Goal: Transaction & Acquisition: Obtain resource

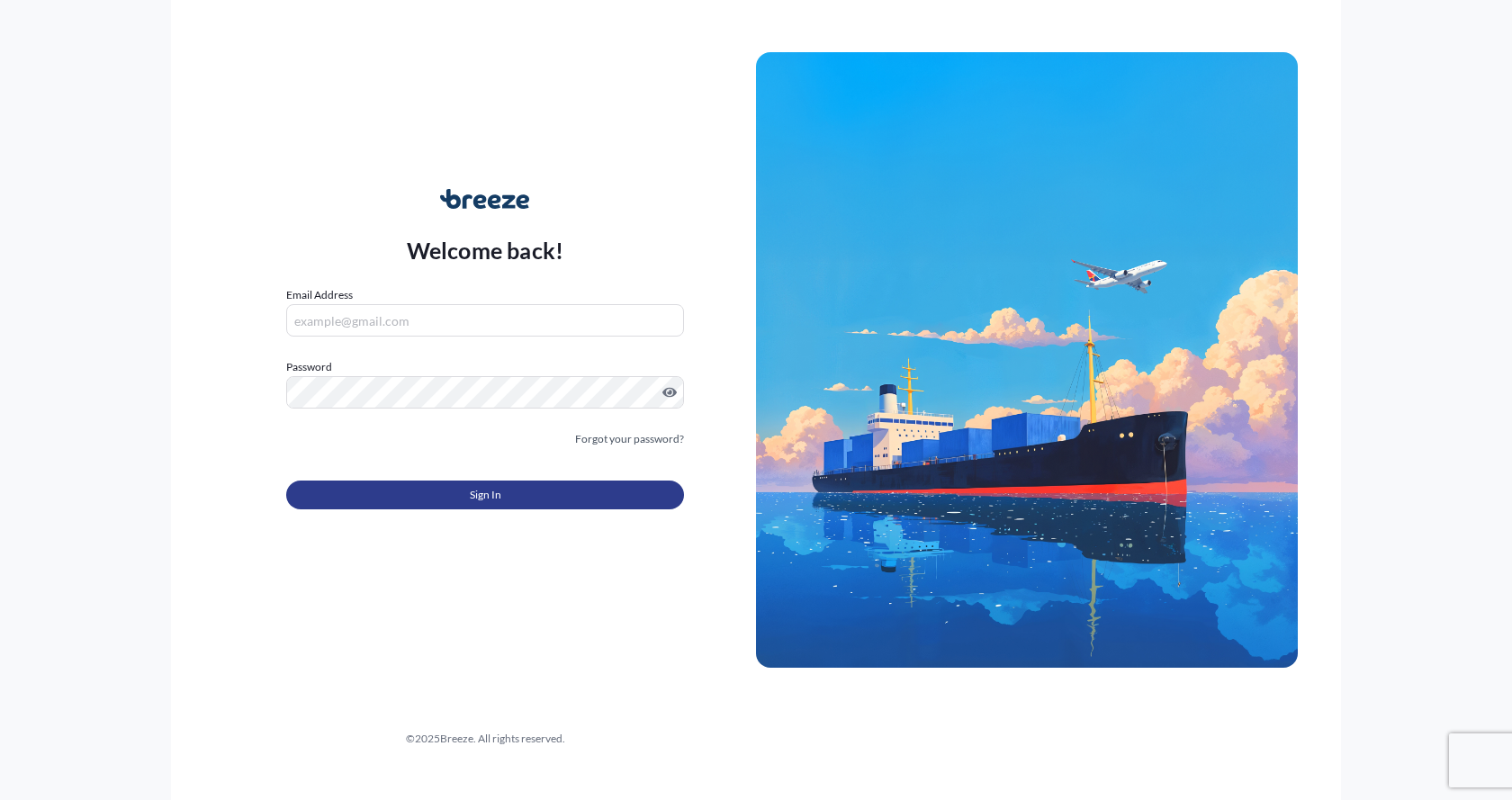
type input "[EMAIL_ADDRESS][DOMAIN_NAME]"
click at [351, 487] on button "Sign In" at bounding box center [485, 494] width 397 height 29
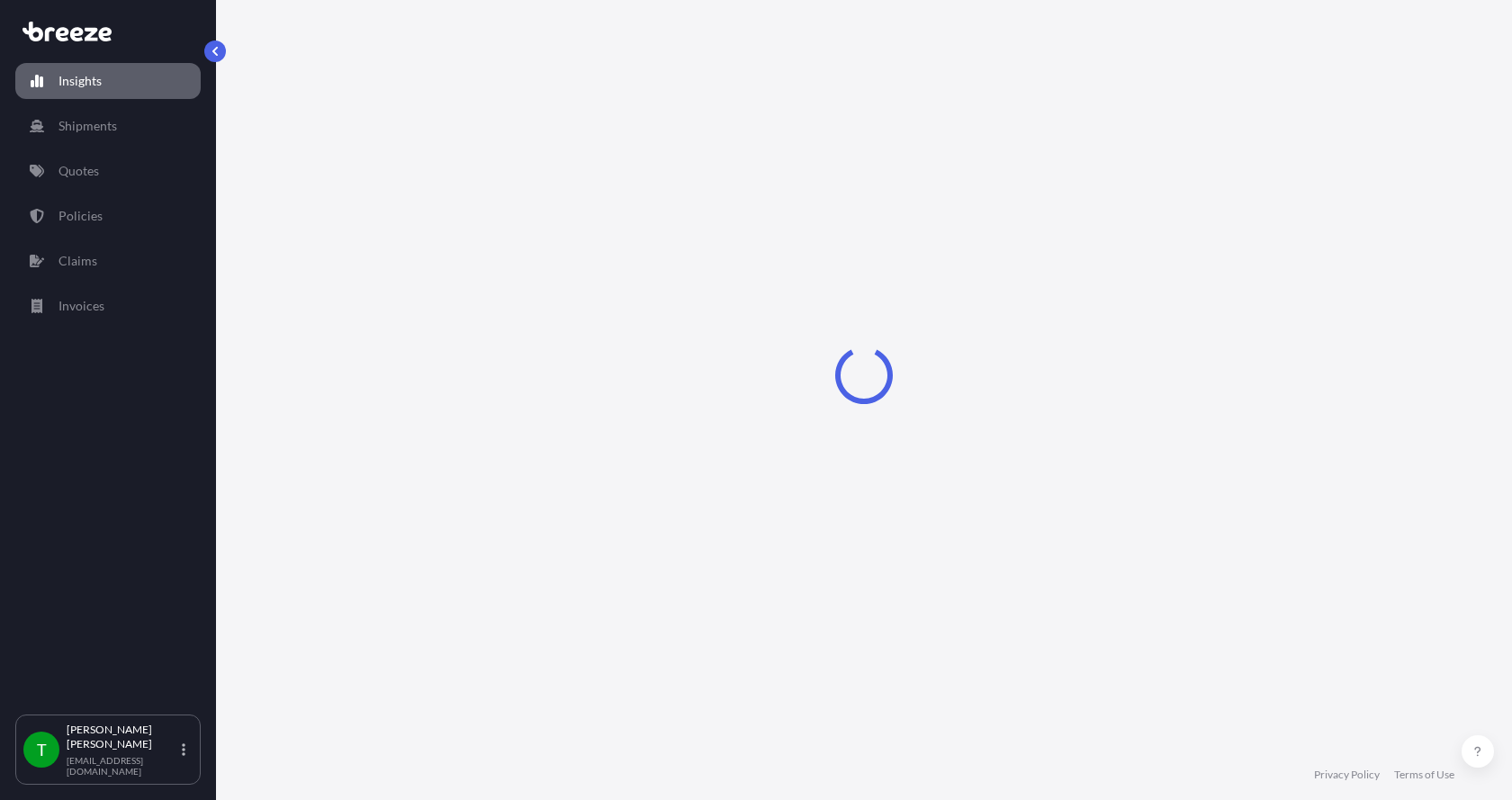
select select "2025"
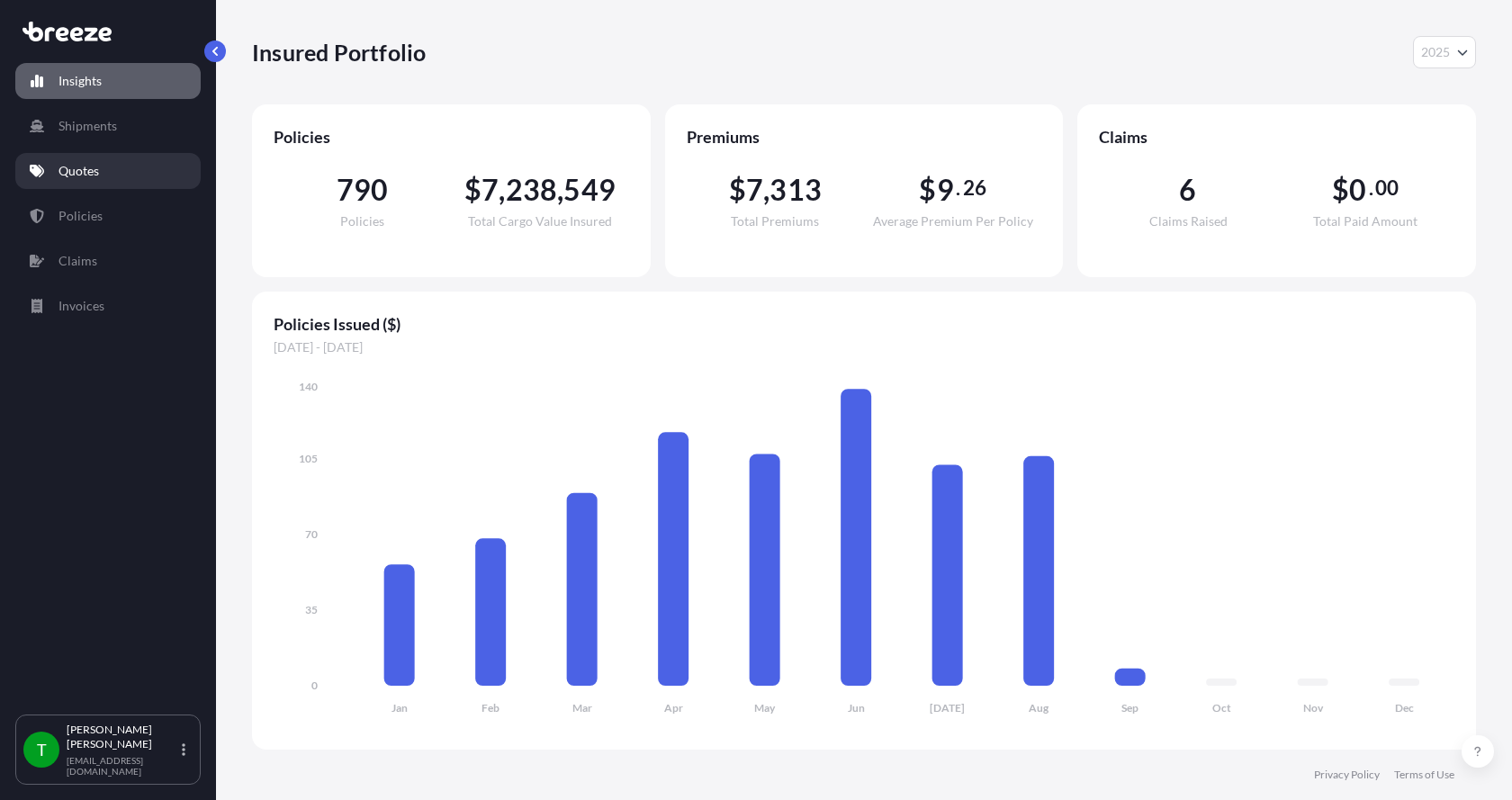
click at [77, 164] on p "Quotes" at bounding box center [79, 171] width 41 height 18
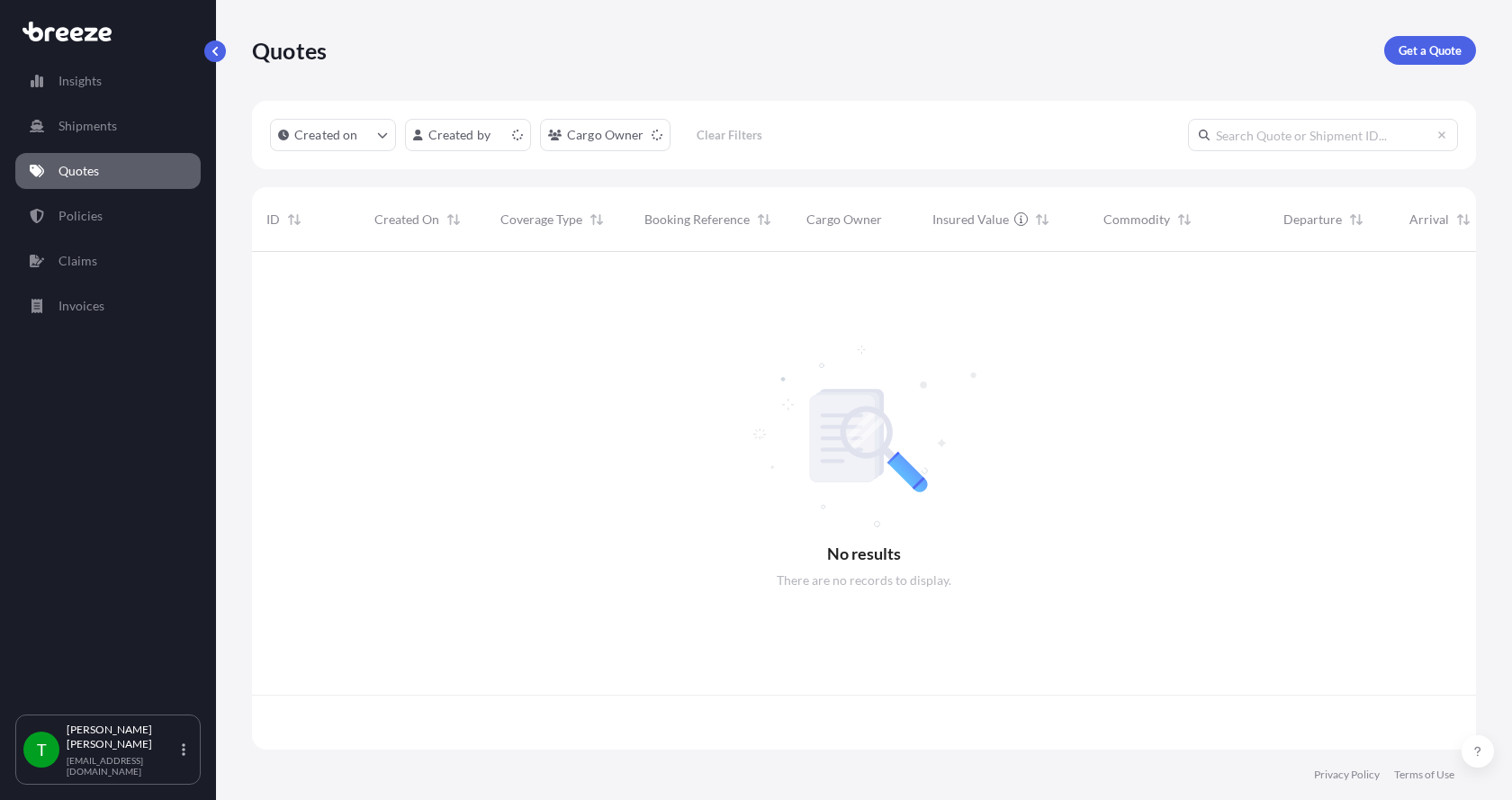
scroll to position [494, 1210]
click at [1429, 41] on link "Get a Quote" at bounding box center [1430, 50] width 92 height 29
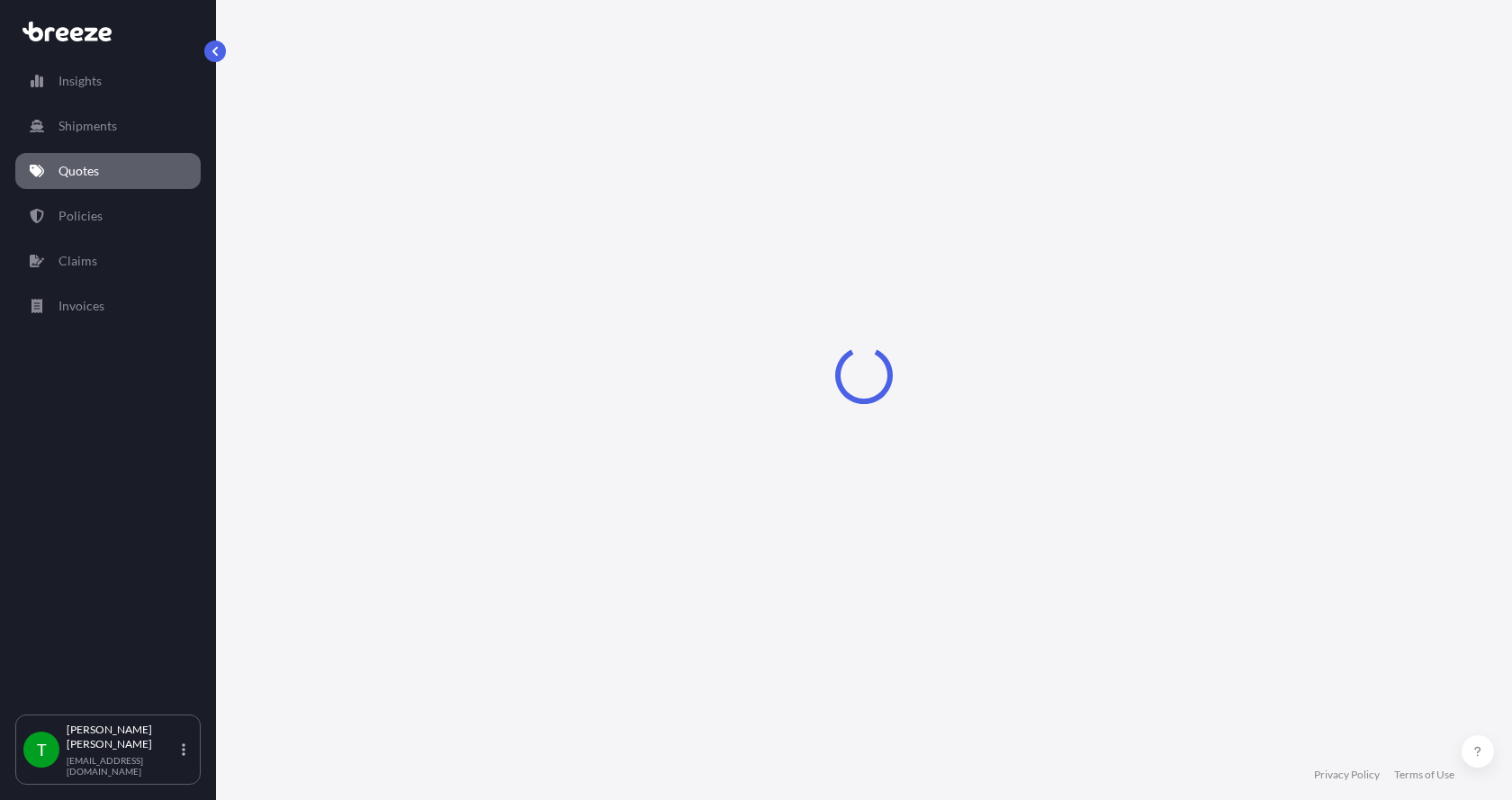
select select "Sea"
select select "1"
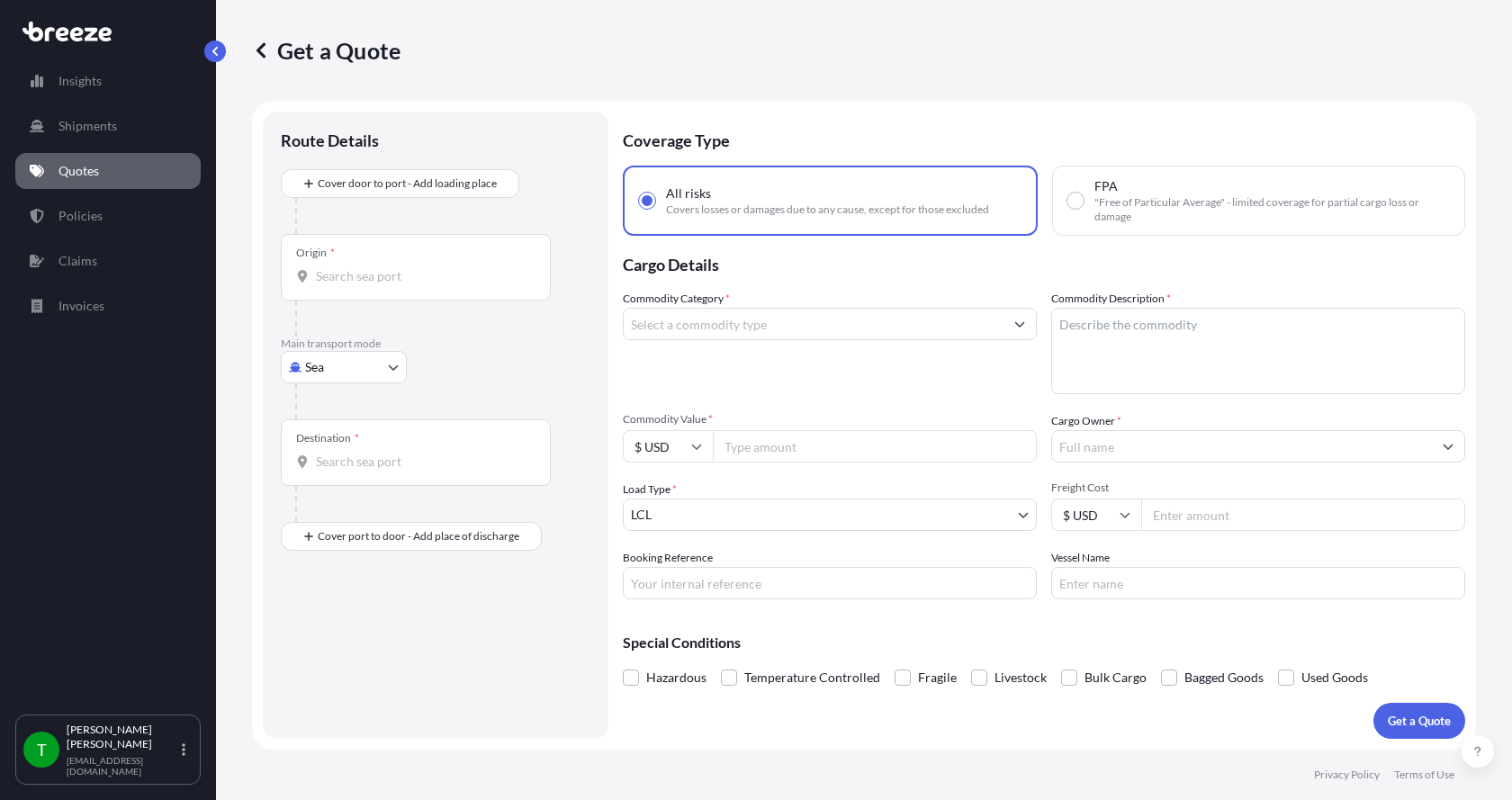
click at [311, 366] on body "Insights Shipments Quotes Policies Claims Invoices T [PERSON_NAME] [EMAIL_ADDRE…" at bounding box center [756, 400] width 1512 height 800
click at [342, 470] on span "Road" at bounding box center [329, 478] width 29 height 18
select select "Road"
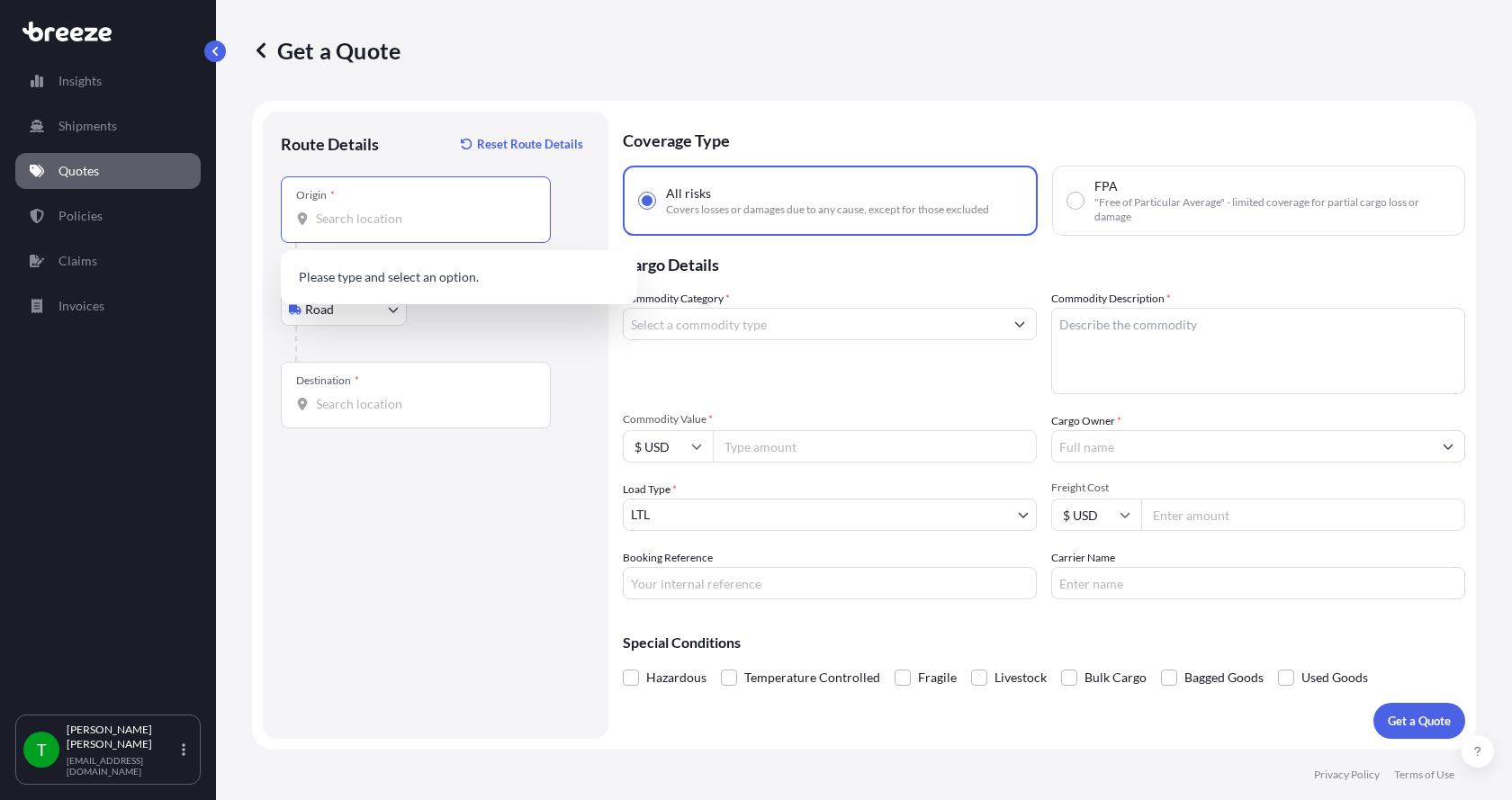
click at [374, 220] on input "Origin *" at bounding box center [421, 219] width 213 height 18
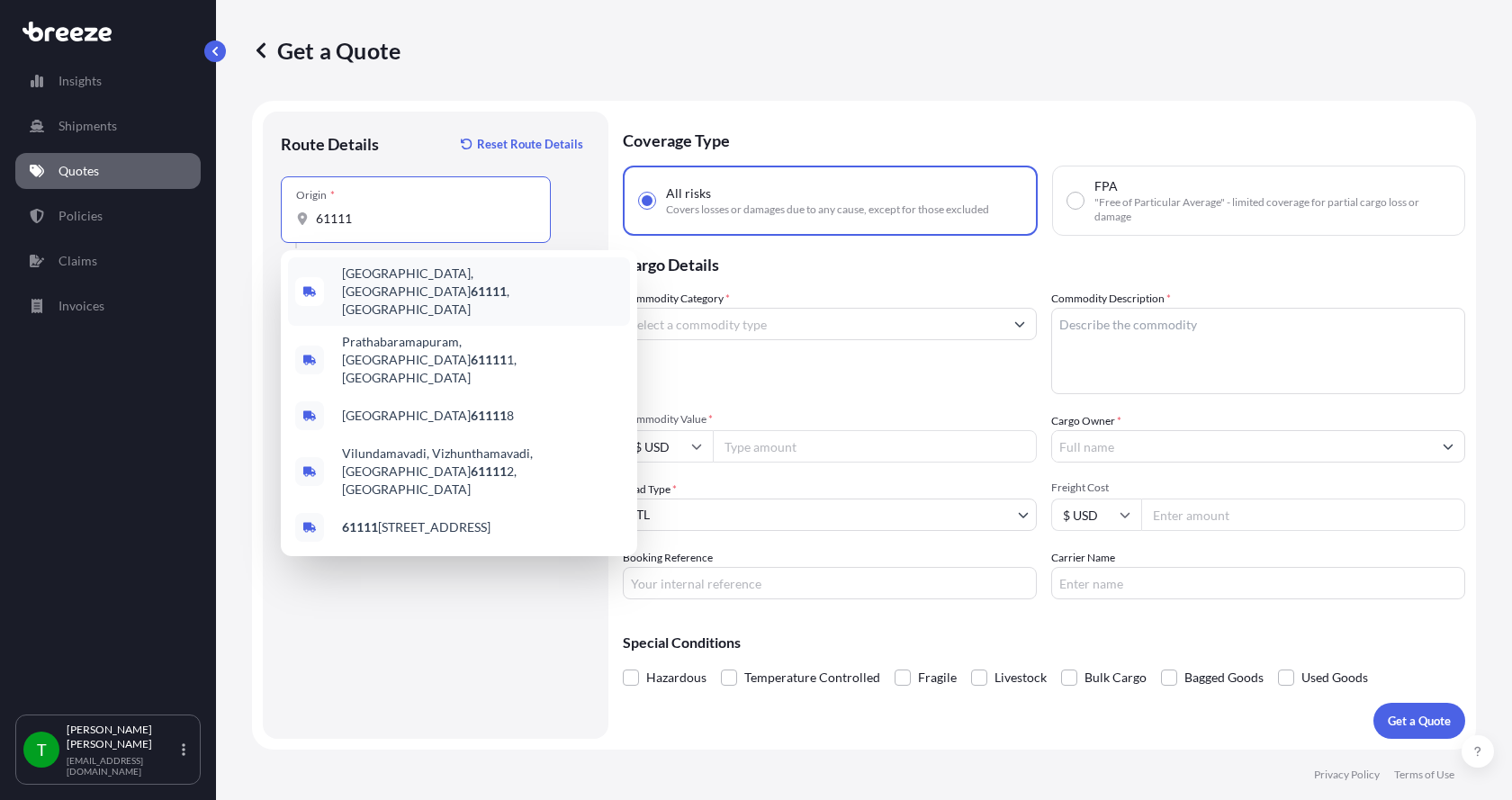
click at [350, 275] on span "[GEOGRAPHIC_DATA] , [GEOGRAPHIC_DATA]" at bounding box center [481, 292] width 281 height 54
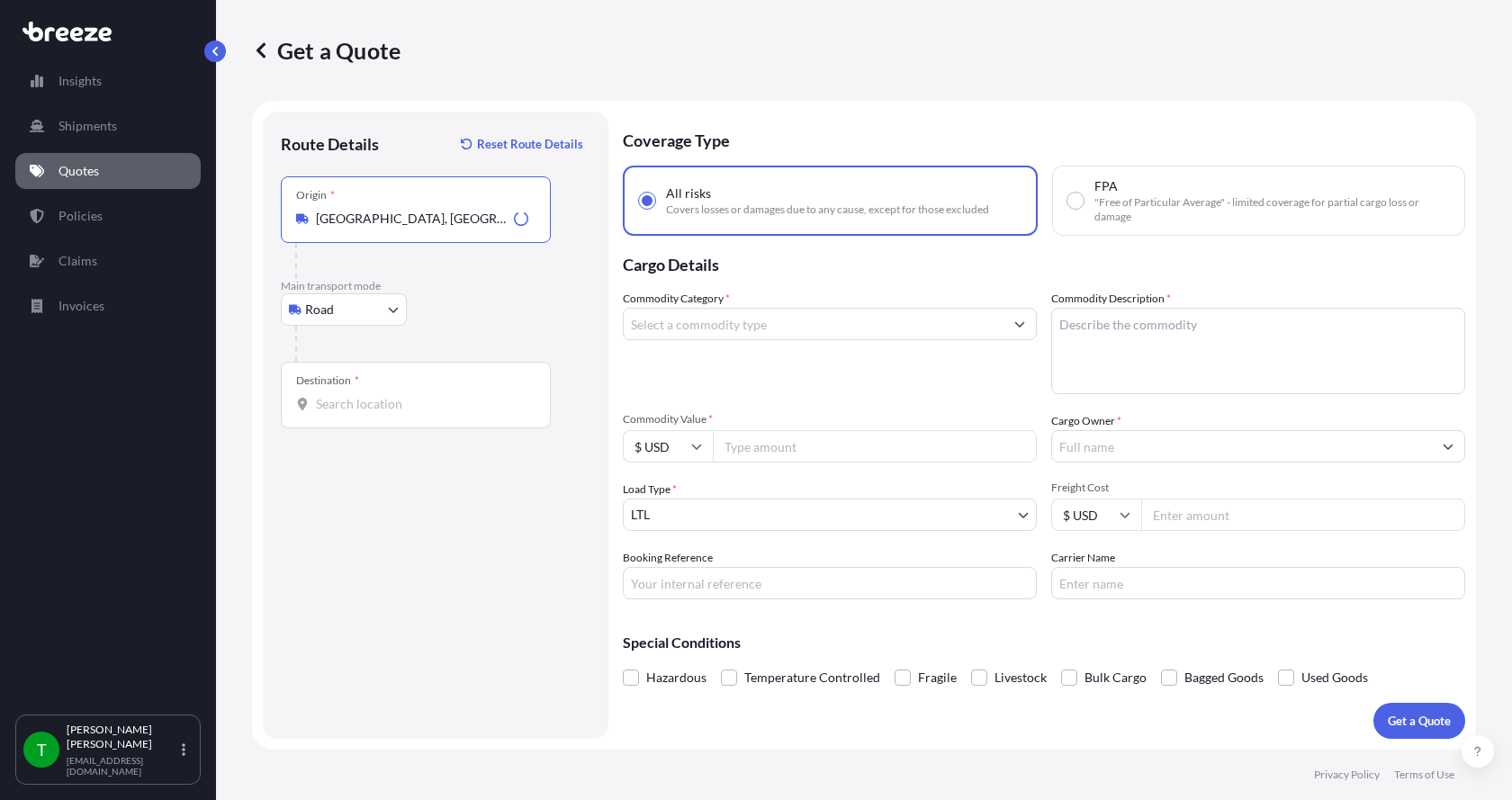
type input "[GEOGRAPHIC_DATA], [GEOGRAPHIC_DATA]"
click at [323, 404] on input "Destination *" at bounding box center [421, 404] width 213 height 18
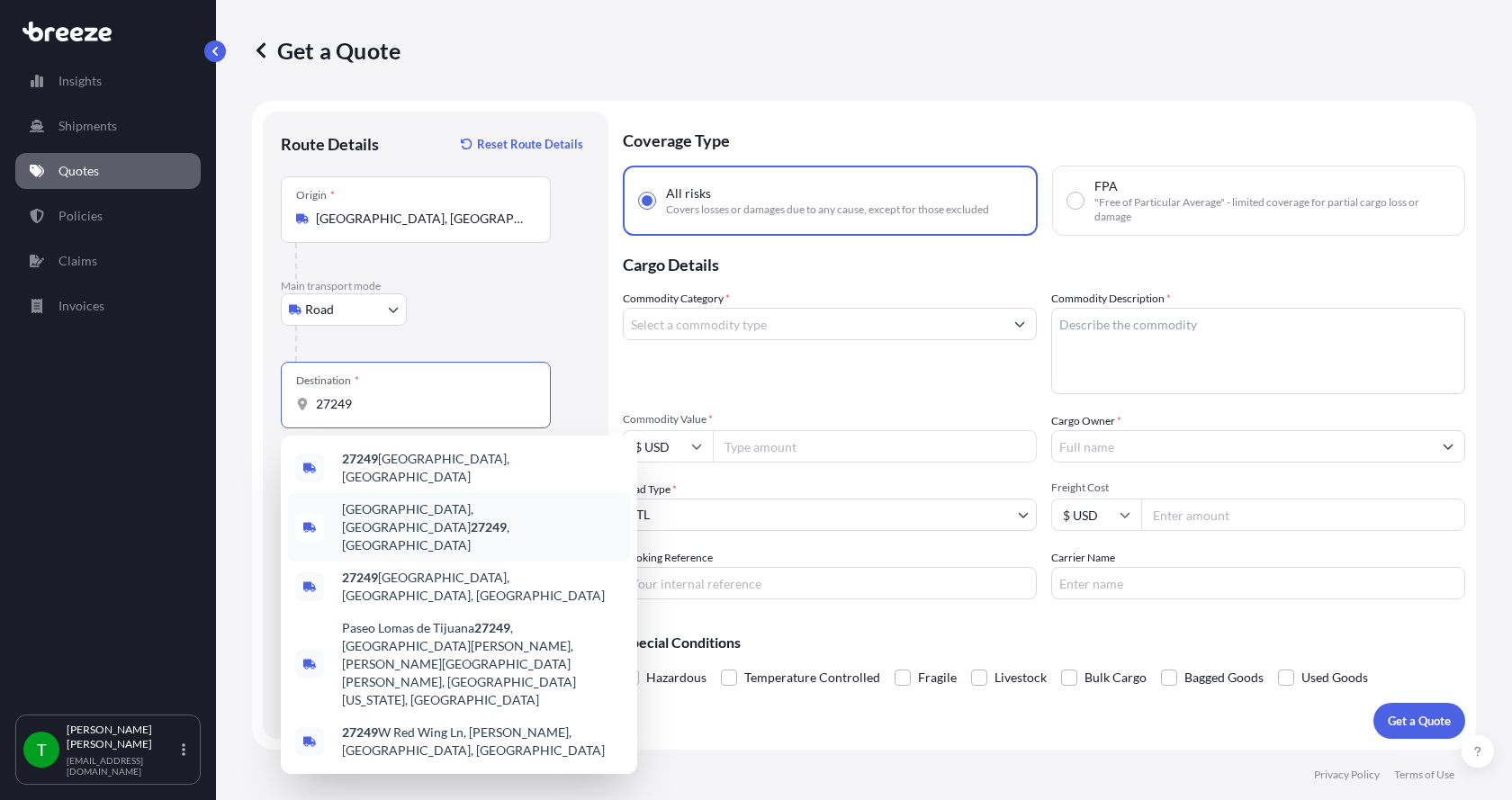
click at [374, 503] on span "[GEOGRAPHIC_DATA] , [GEOGRAPHIC_DATA]" at bounding box center [481, 527] width 281 height 54
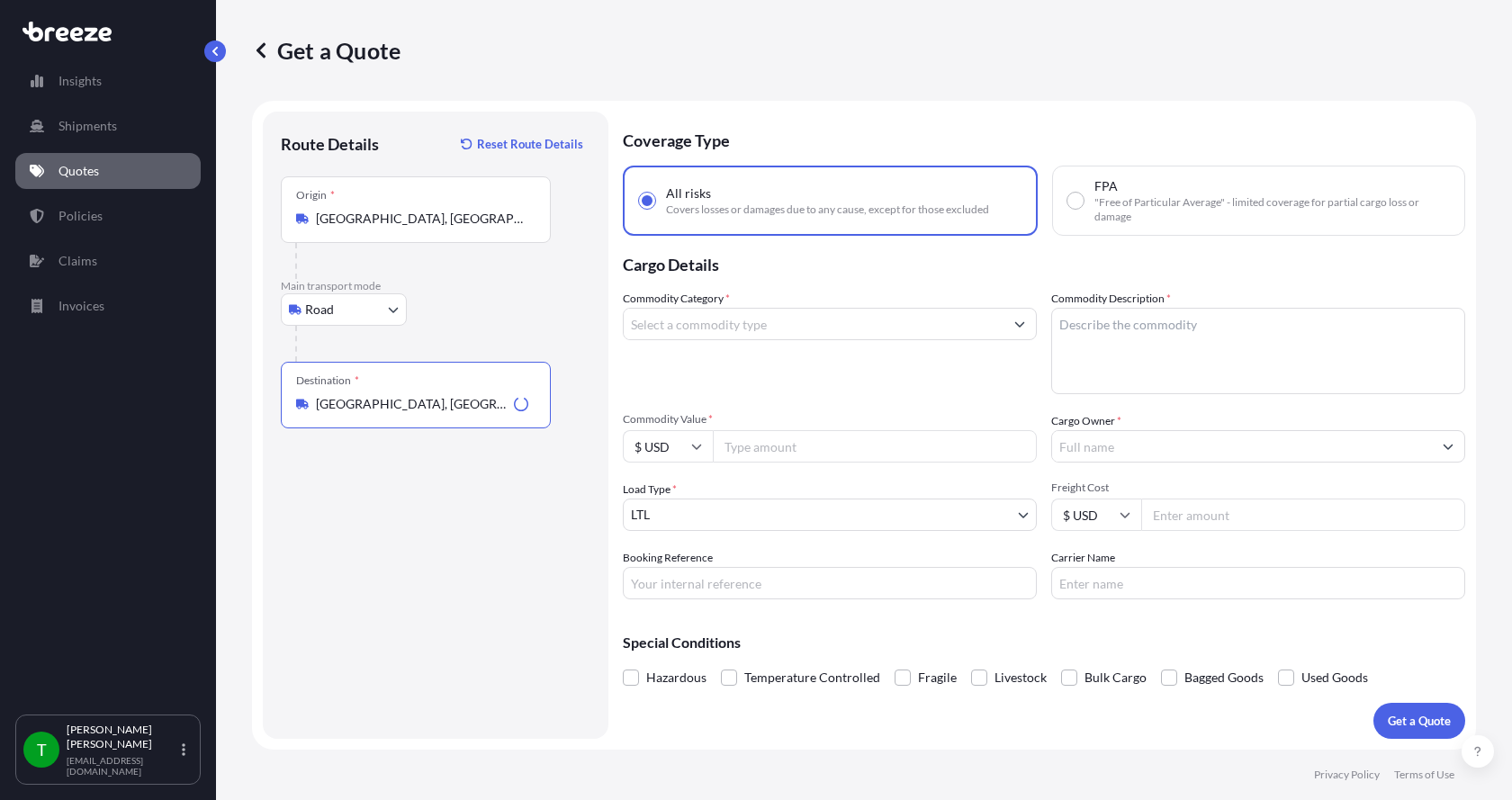
type input "[GEOGRAPHIC_DATA], [GEOGRAPHIC_DATA]"
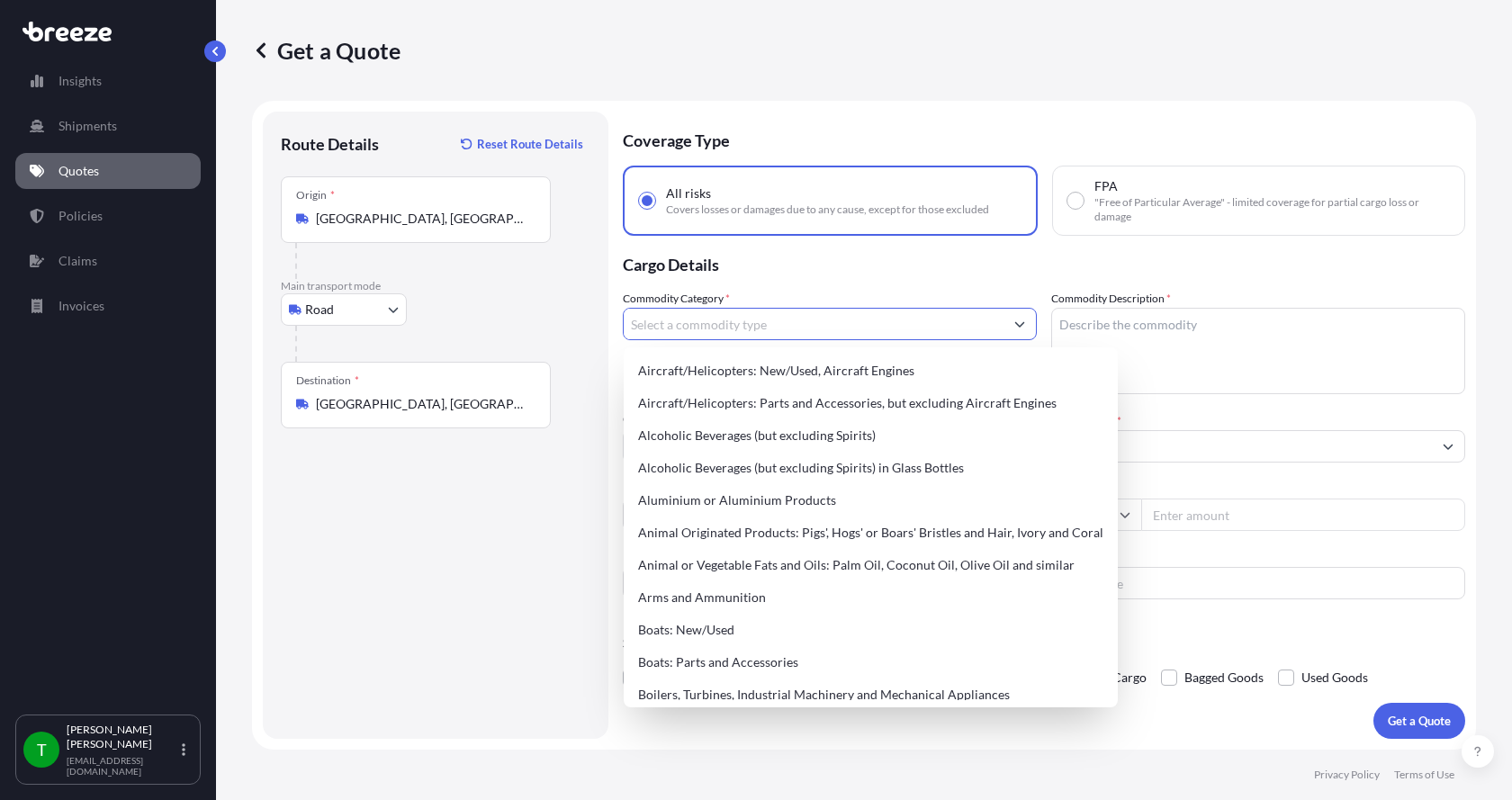
click at [667, 329] on input "Commodity Category *" at bounding box center [813, 324] width 379 height 32
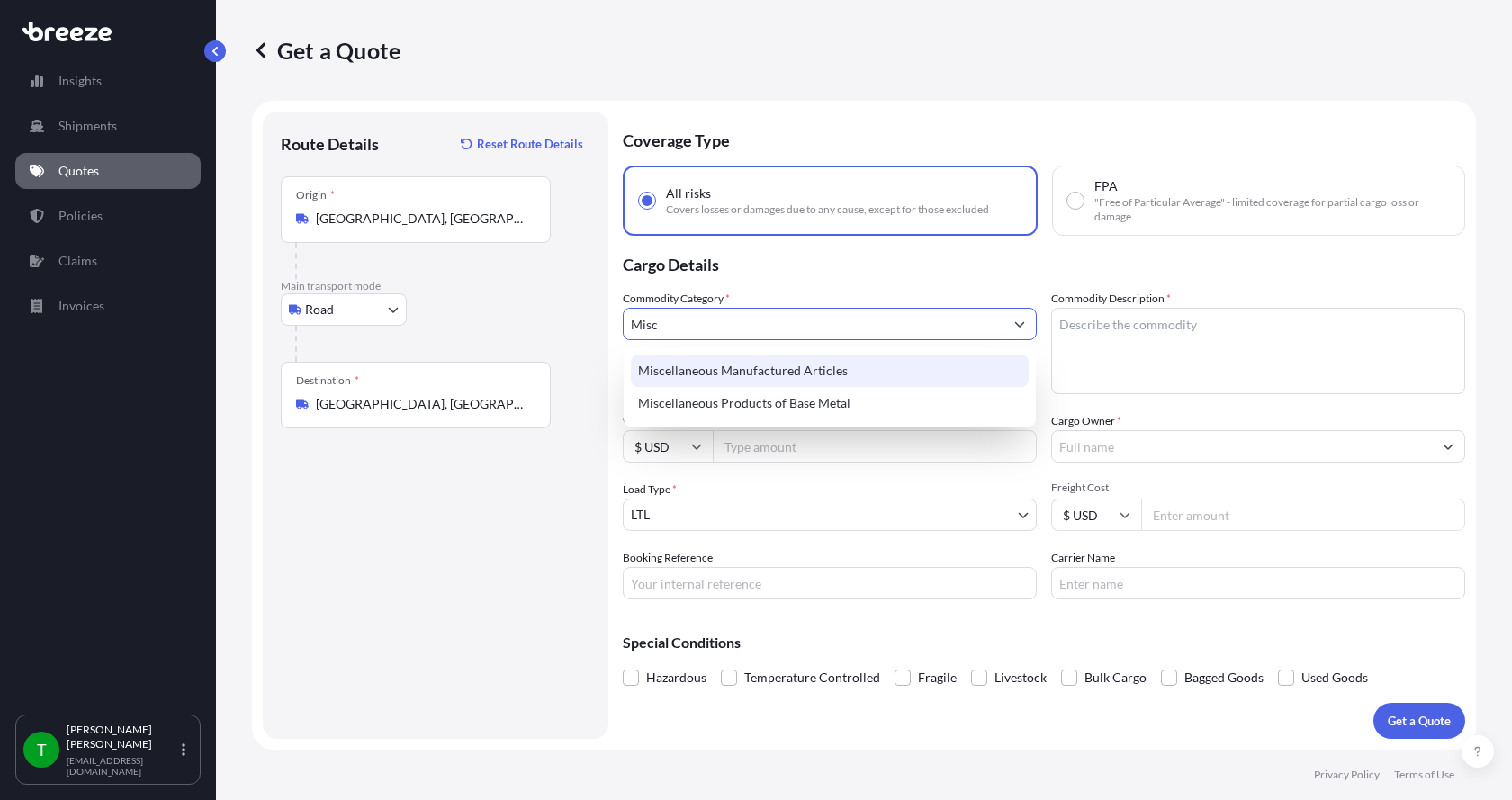
click at [686, 373] on div "Miscellaneous Manufactured Articles" at bounding box center [830, 371] width 397 height 32
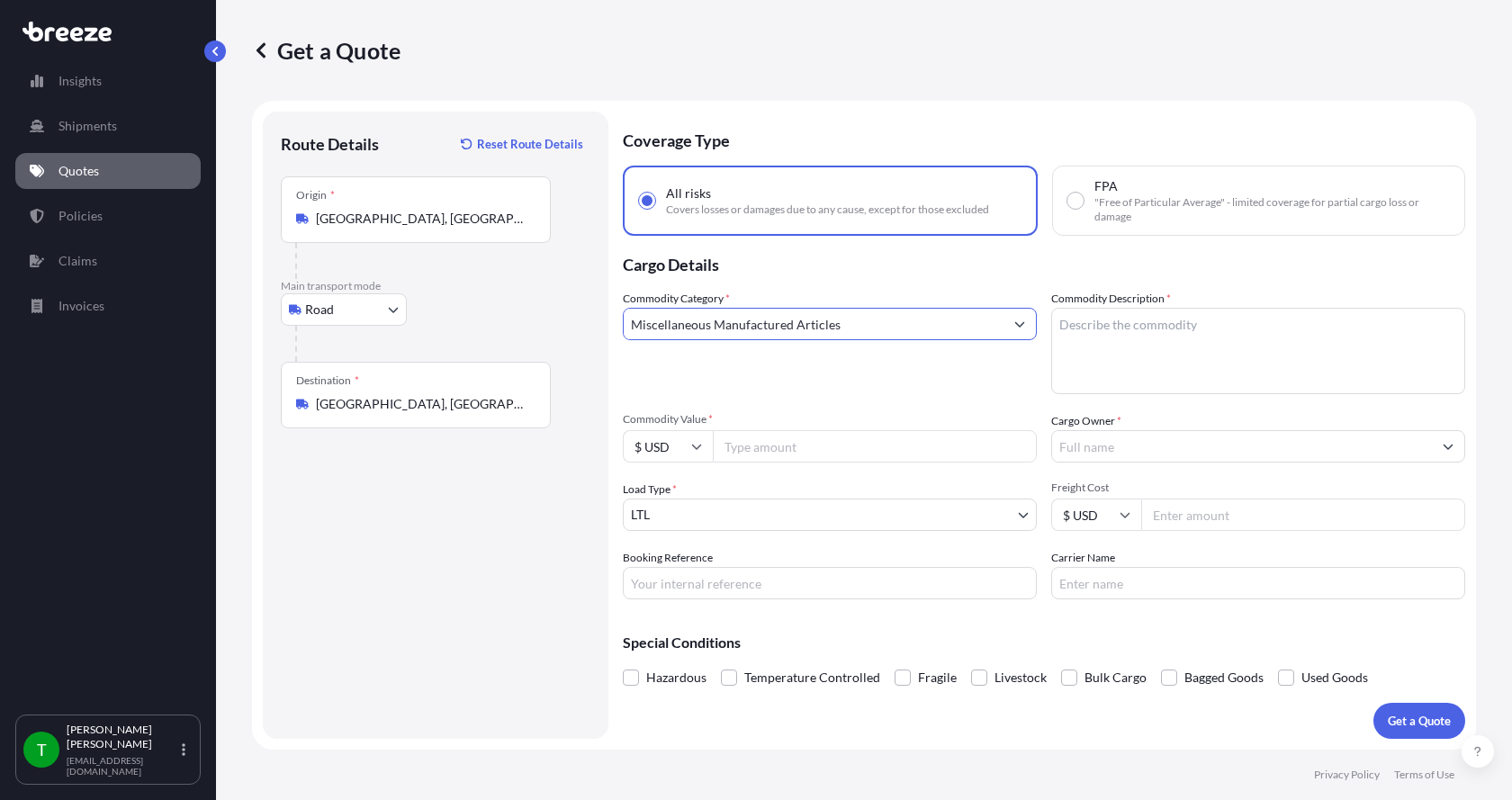
type input "Miscellaneous Manufactured Articles"
click at [1181, 323] on textarea "Commodity Description *" at bounding box center [1257, 351] width 413 height 86
type textarea "Parts Motor AER 5HP"
click at [806, 450] on input "Commodity Value *" at bounding box center [875, 446] width 324 height 32
type input "900.00"
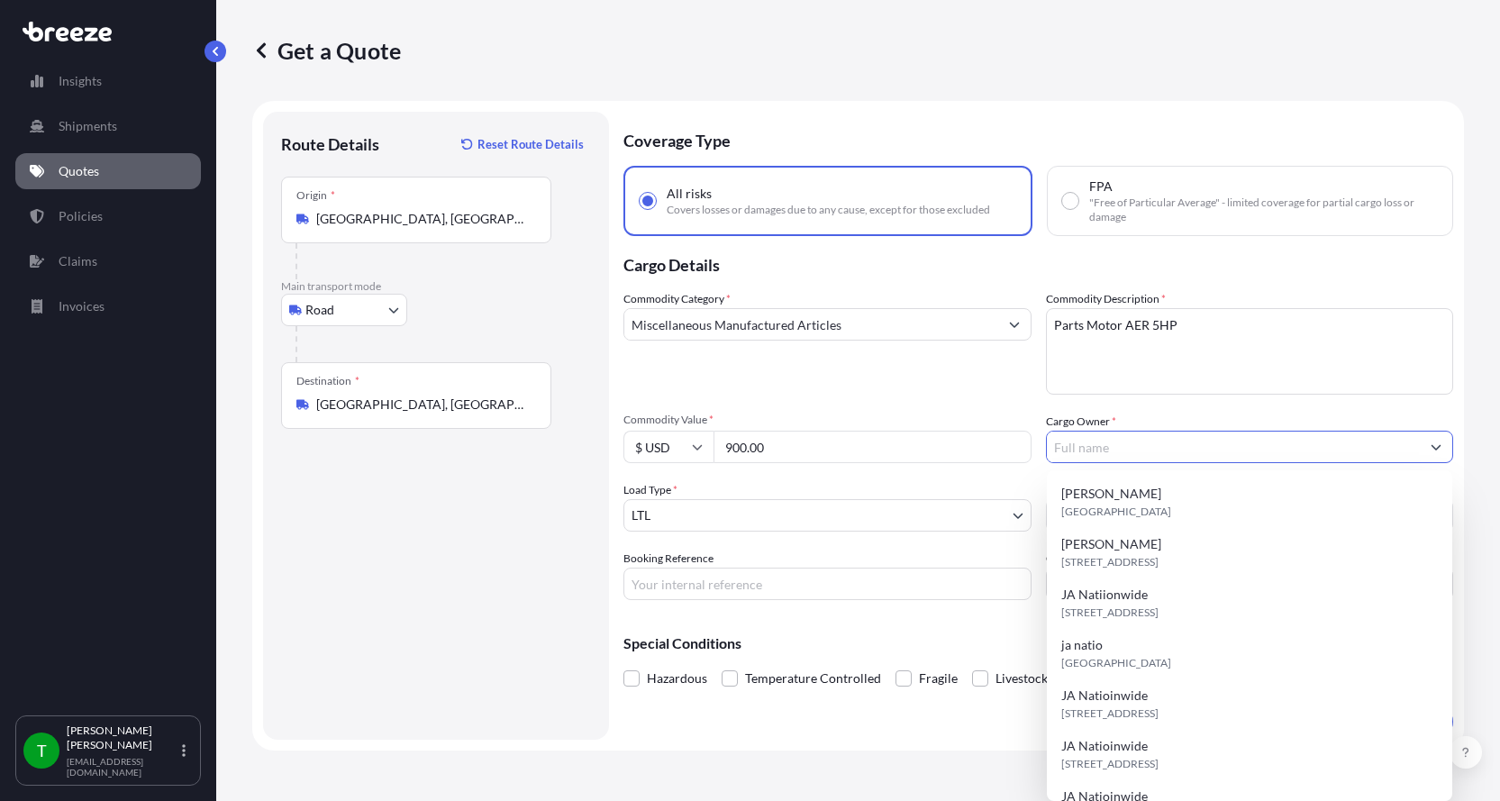
click at [1095, 449] on input "Cargo Owner *" at bounding box center [1234, 447] width 374 height 32
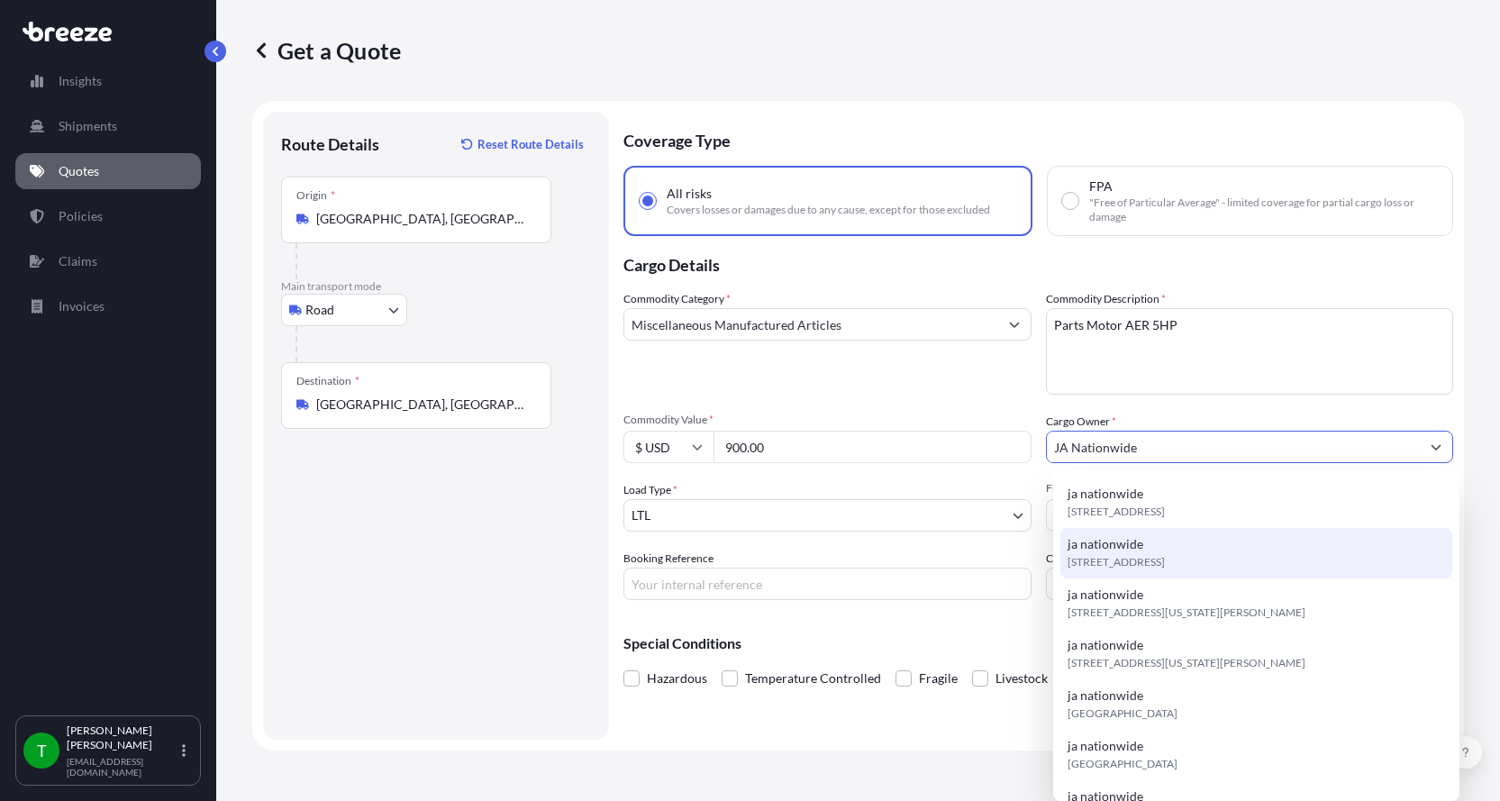
type input "JA Nationwide"
click at [811, 585] on input "Booking Reference" at bounding box center [827, 584] width 408 height 32
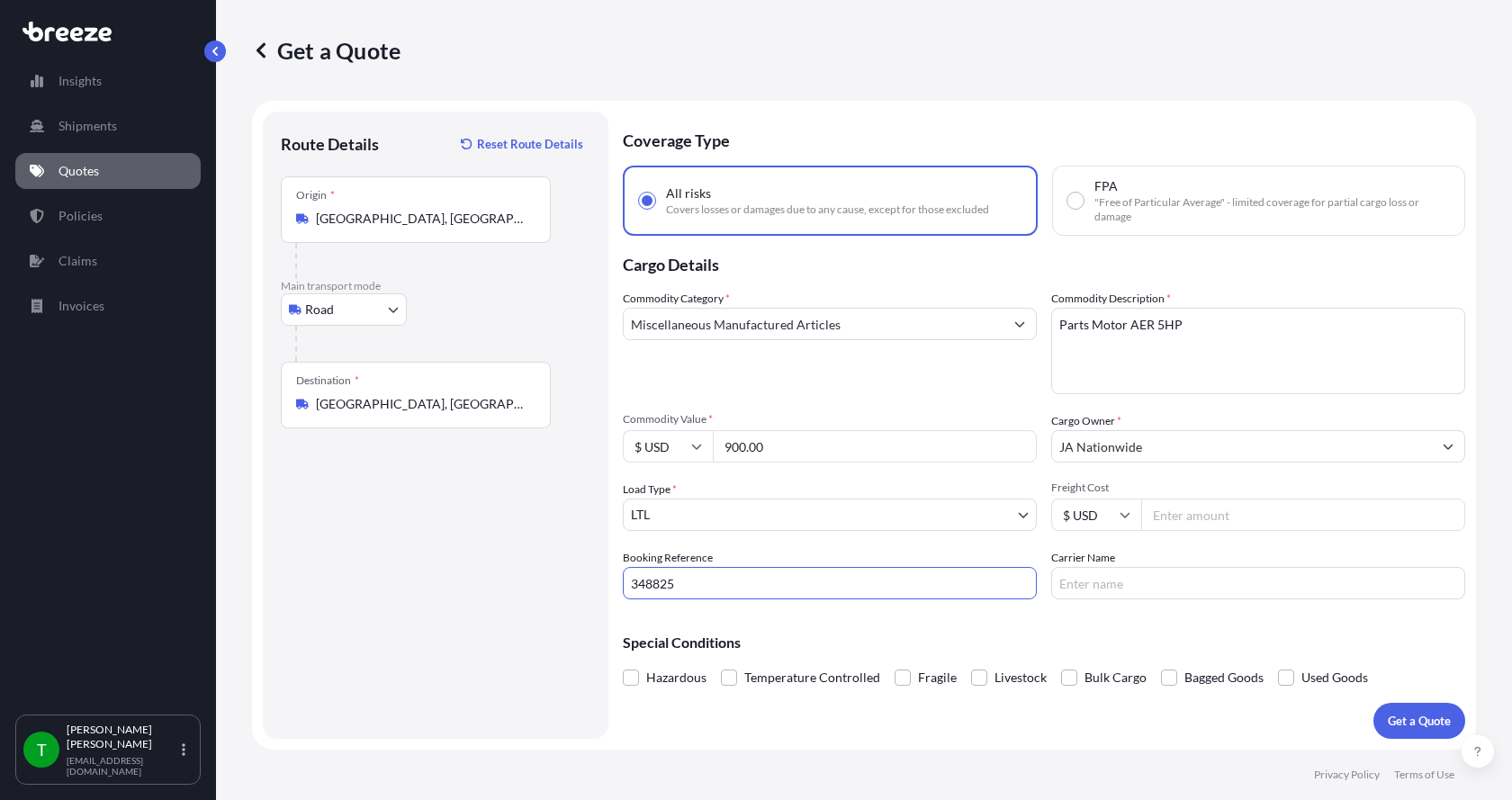
type input "348825"
click at [1241, 519] on input "Freight Cost" at bounding box center [1302, 514] width 324 height 32
type input "285.00"
click at [1180, 583] on input "Carrier Name" at bounding box center [1257, 583] width 413 height 32
type input "[PERSON_NAME] Express"
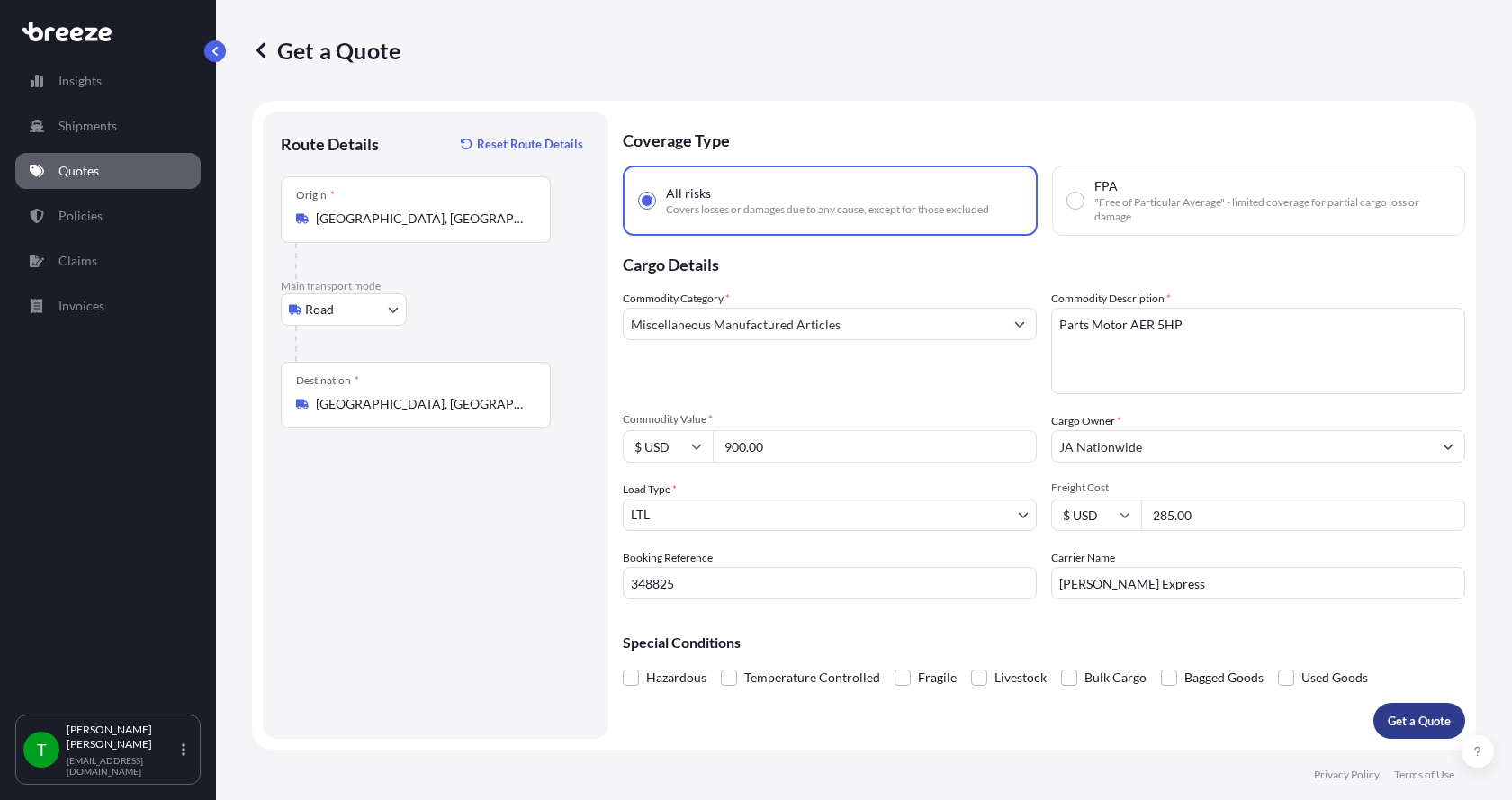
click at [1401, 711] on button "Get a Quote" at bounding box center [1419, 721] width 92 height 36
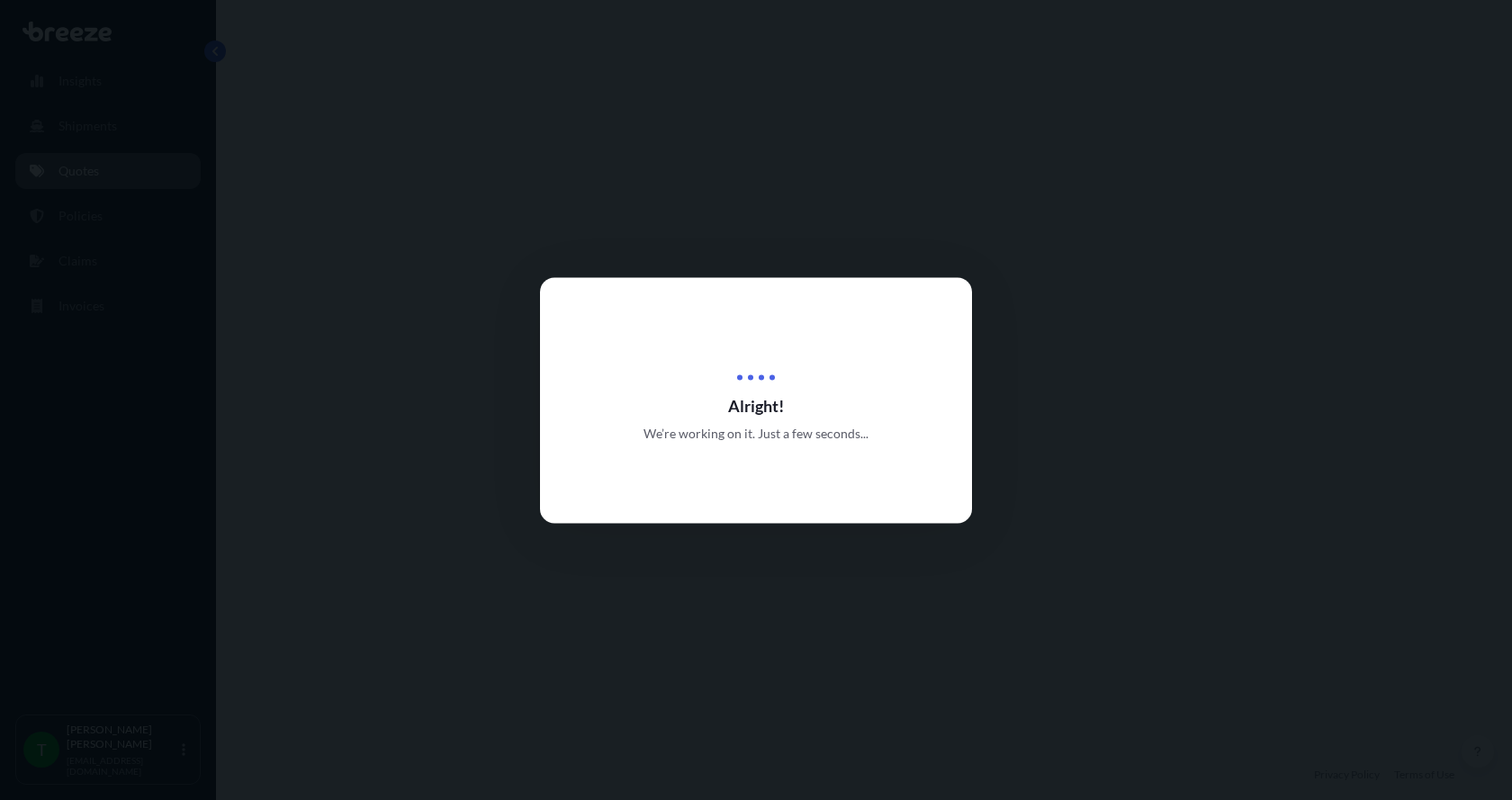
select select "Road"
select select "1"
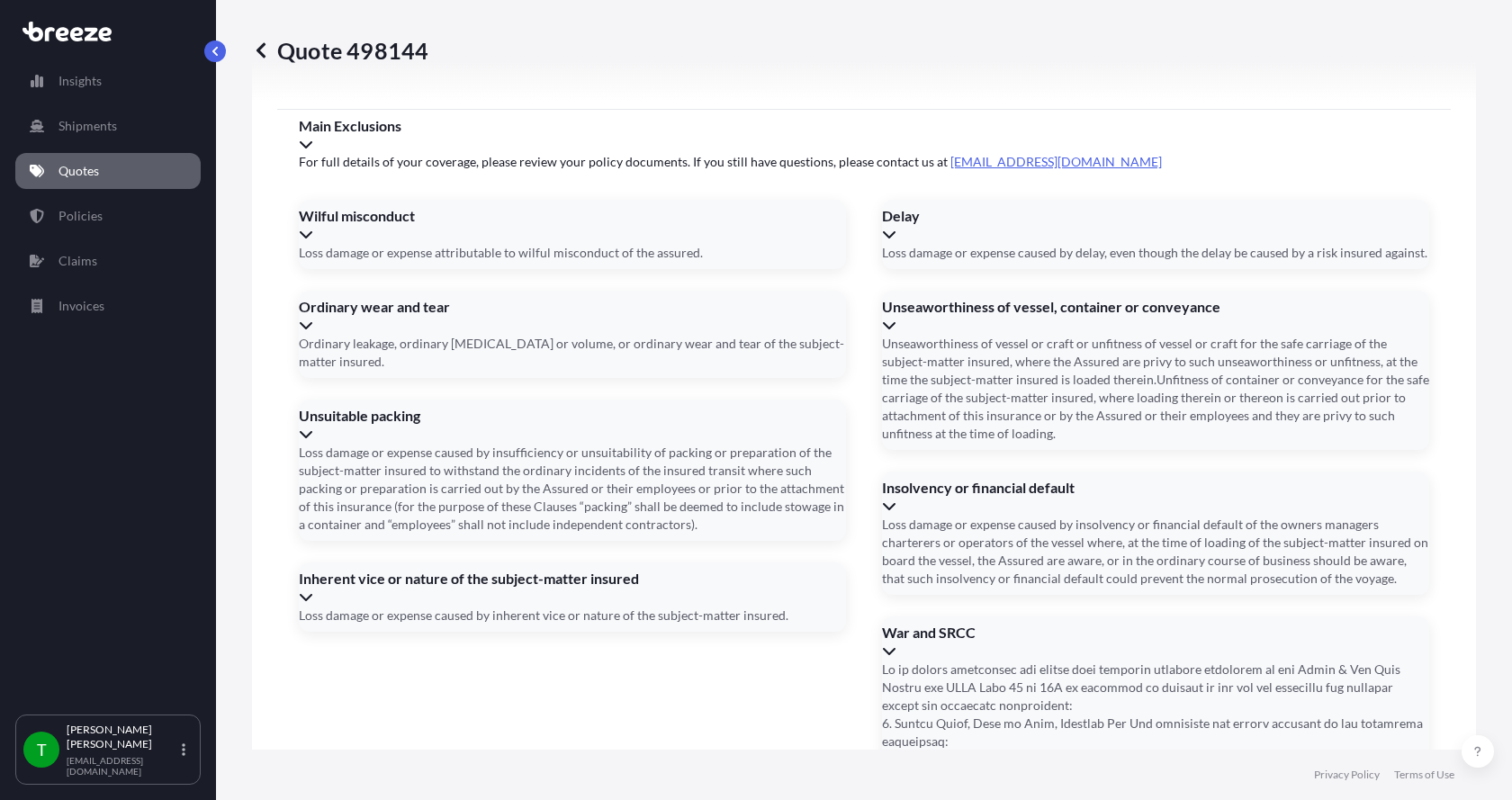
scroll to position [2367, 0]
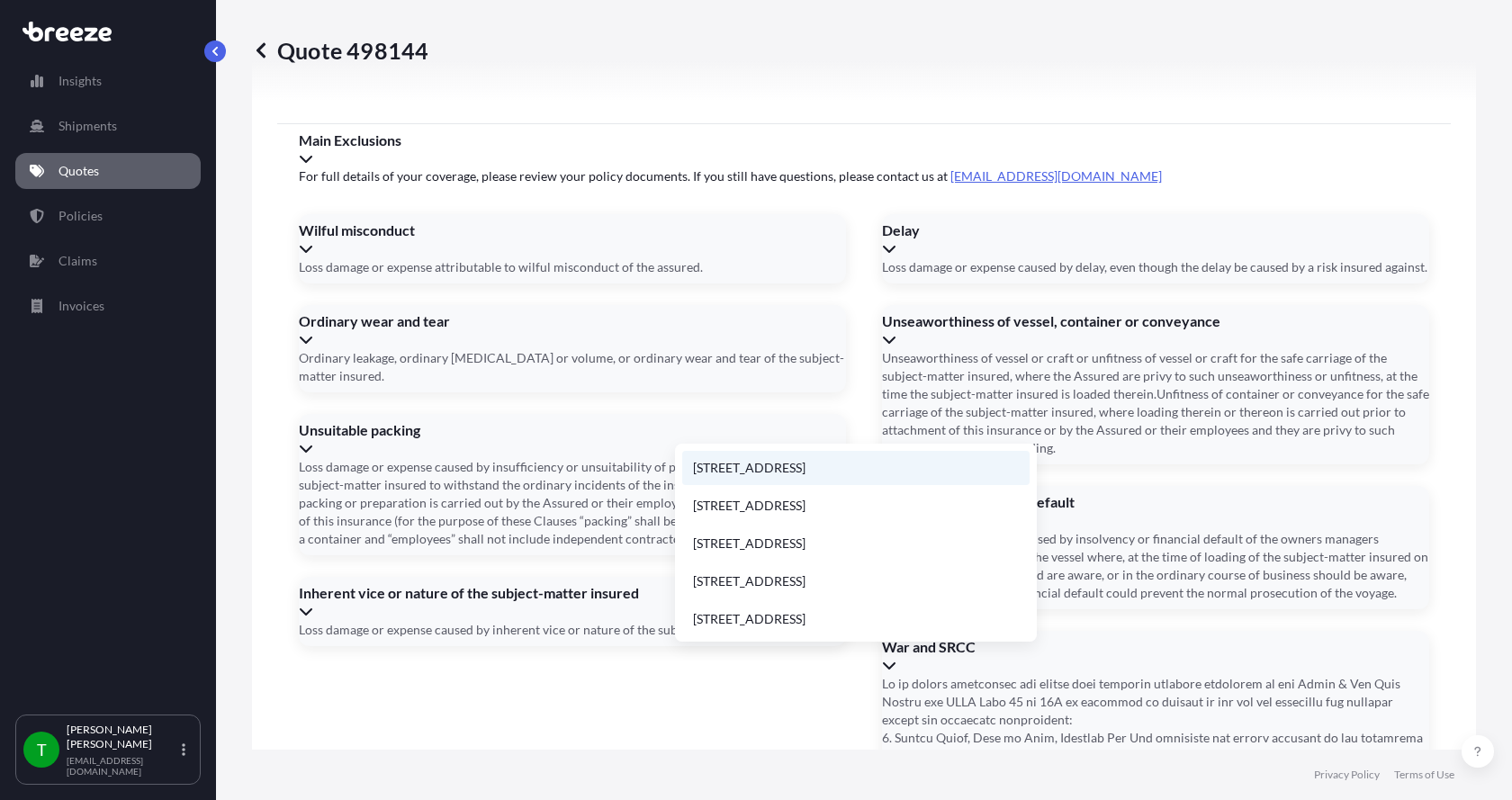
click at [737, 472] on li "[STREET_ADDRESS]" at bounding box center [856, 467] width 348 height 34
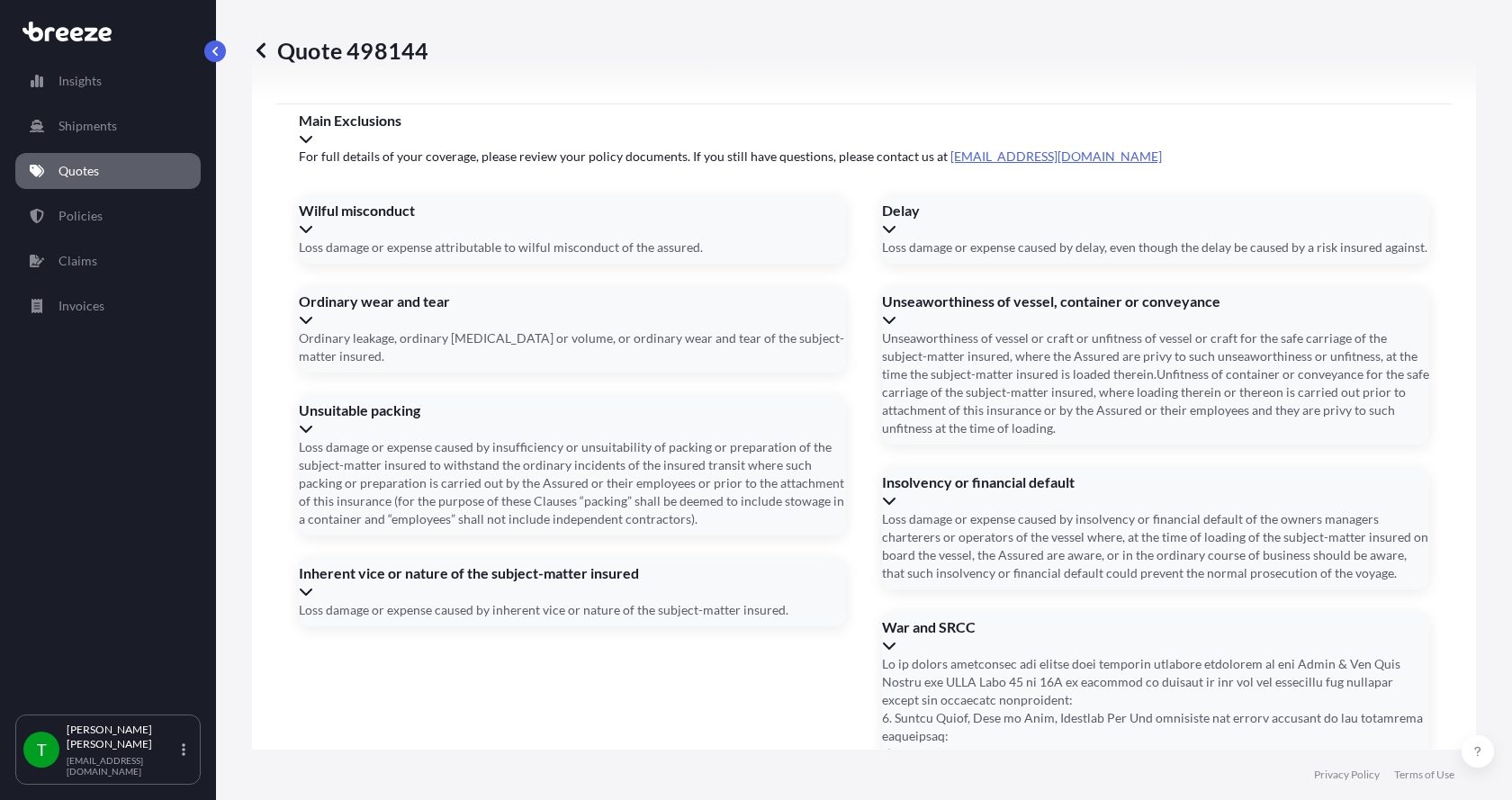
type input "[STREET_ADDRESS]"
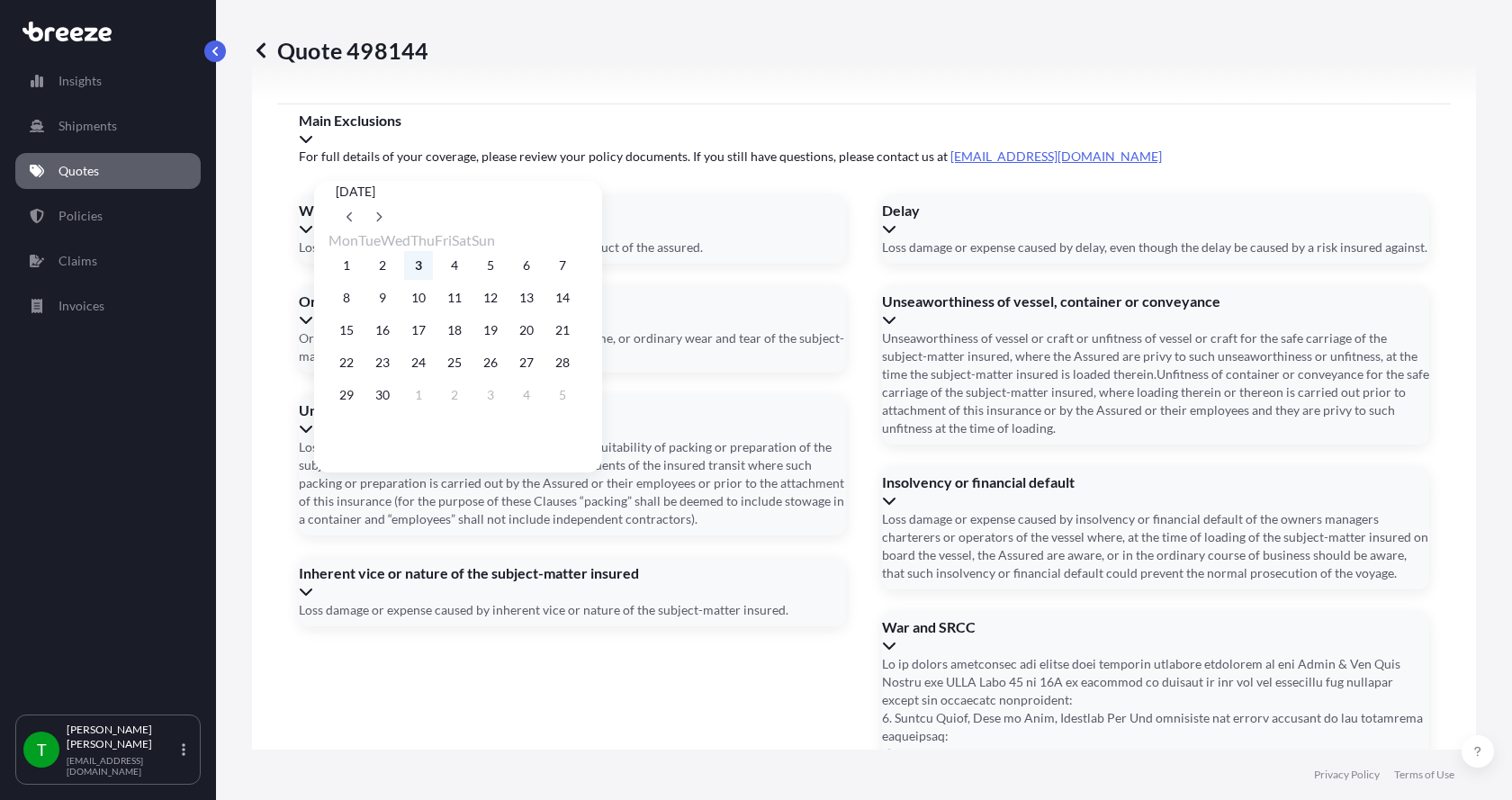
click at [430, 269] on button "3" at bounding box center [418, 265] width 29 height 29
type input "[DATE]"
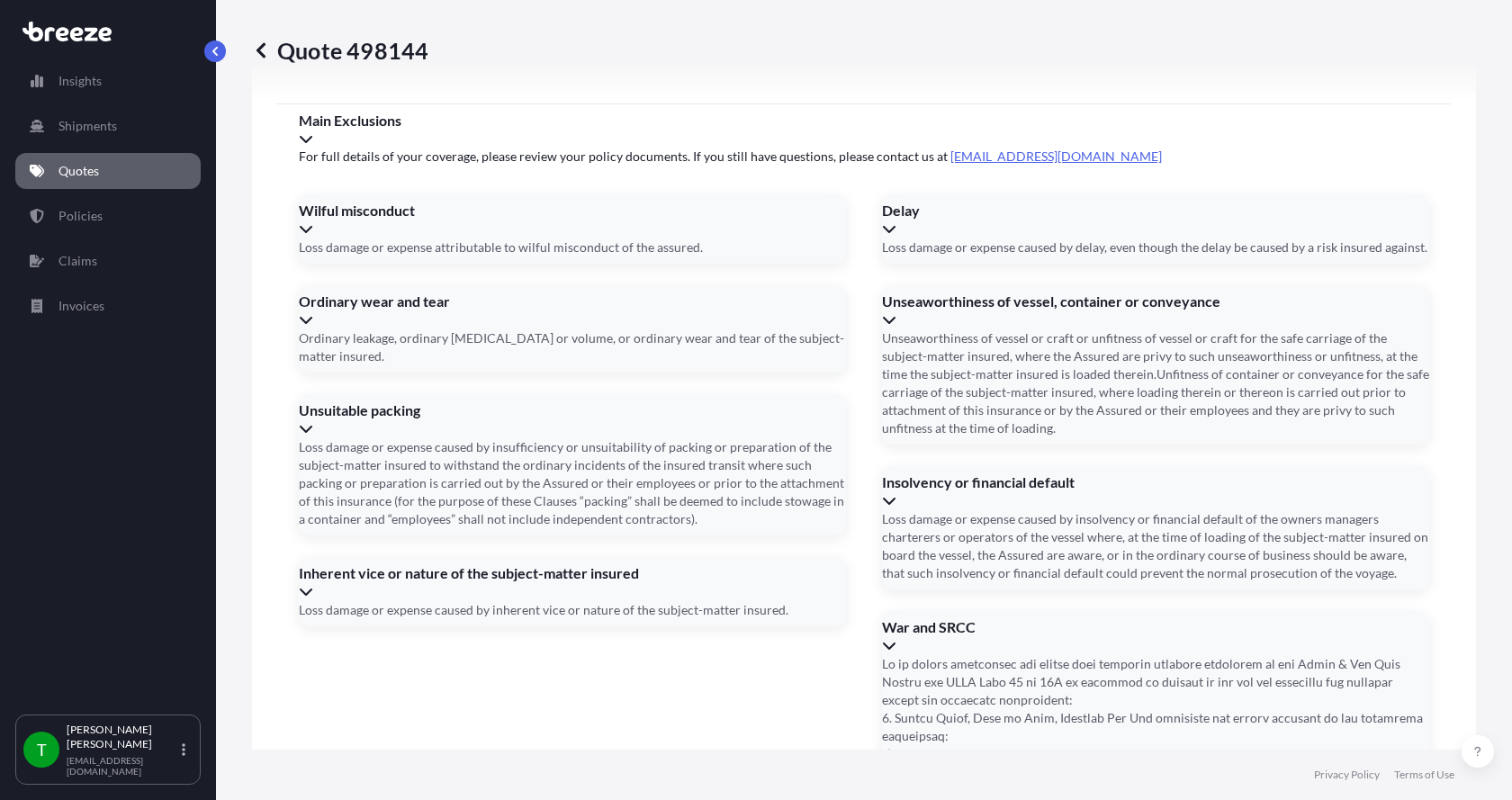
click at [430, 285] on button "3" at bounding box center [428, 293] width 22 height 16
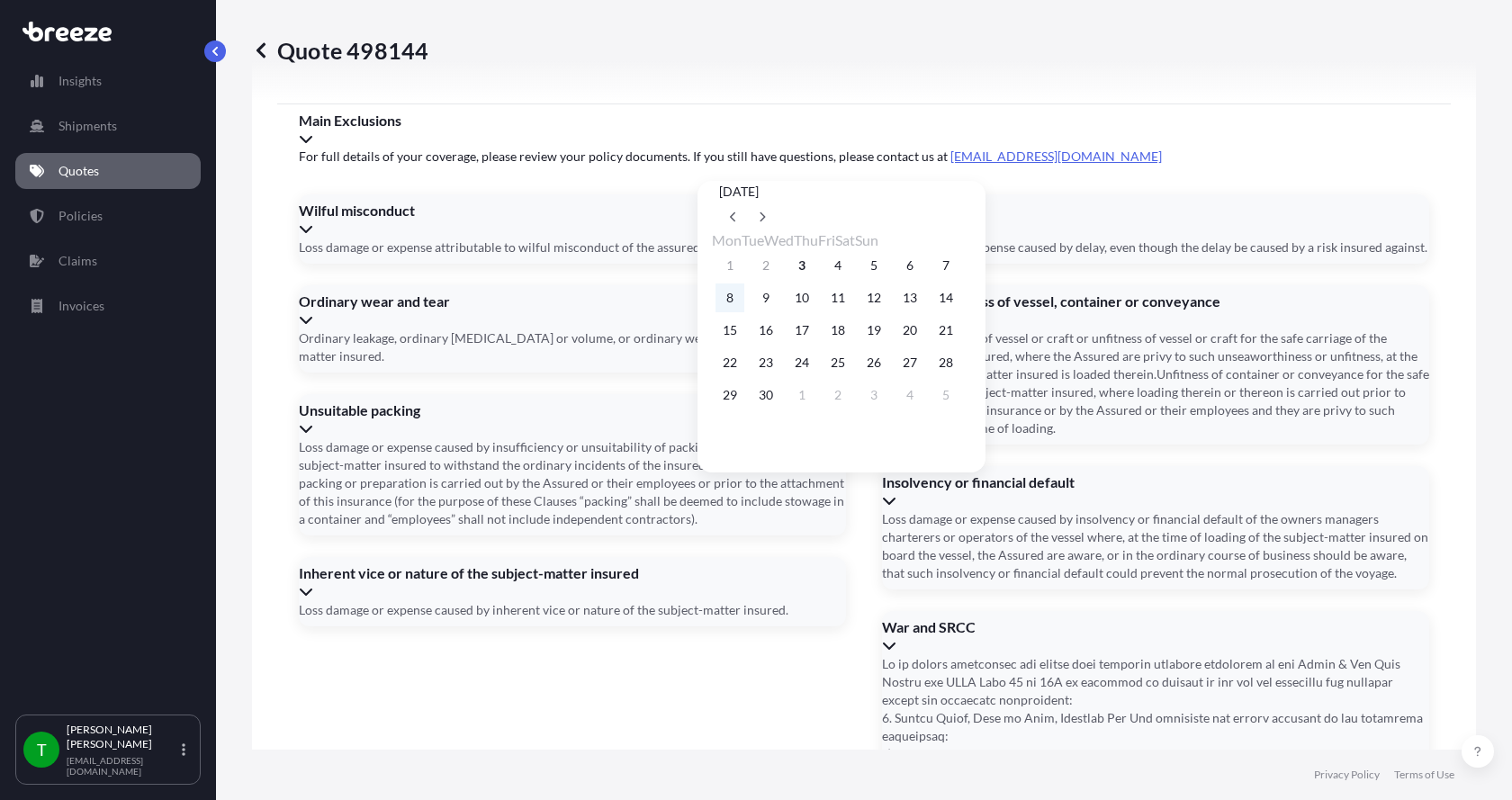
click at [731, 300] on button "8" at bounding box center [729, 298] width 29 height 29
type input "[DATE]"
click at [731, 300] on button "8" at bounding box center [729, 298] width 29 height 29
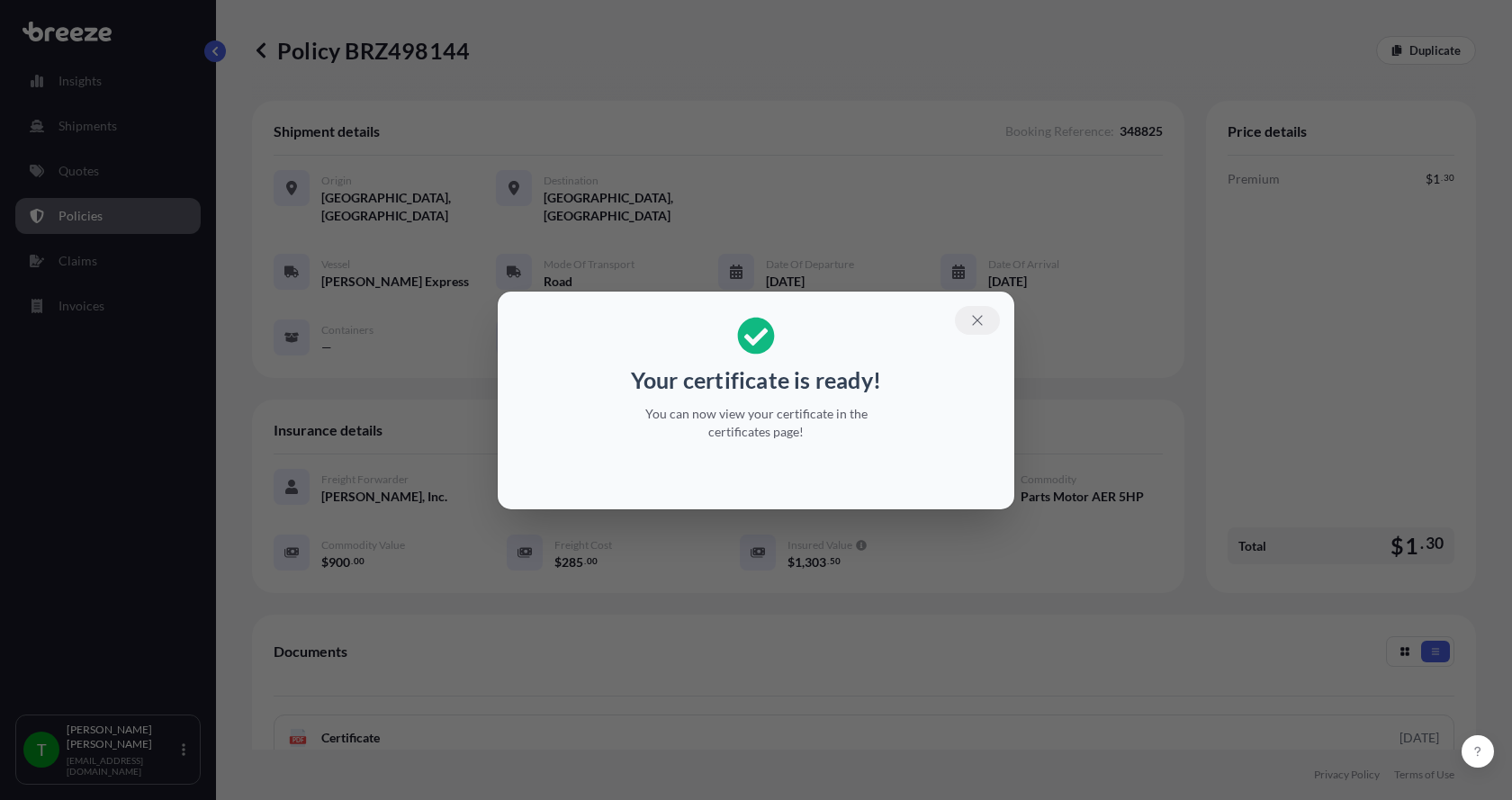
click at [979, 313] on icon "button" at bounding box center [977, 321] width 16 height 16
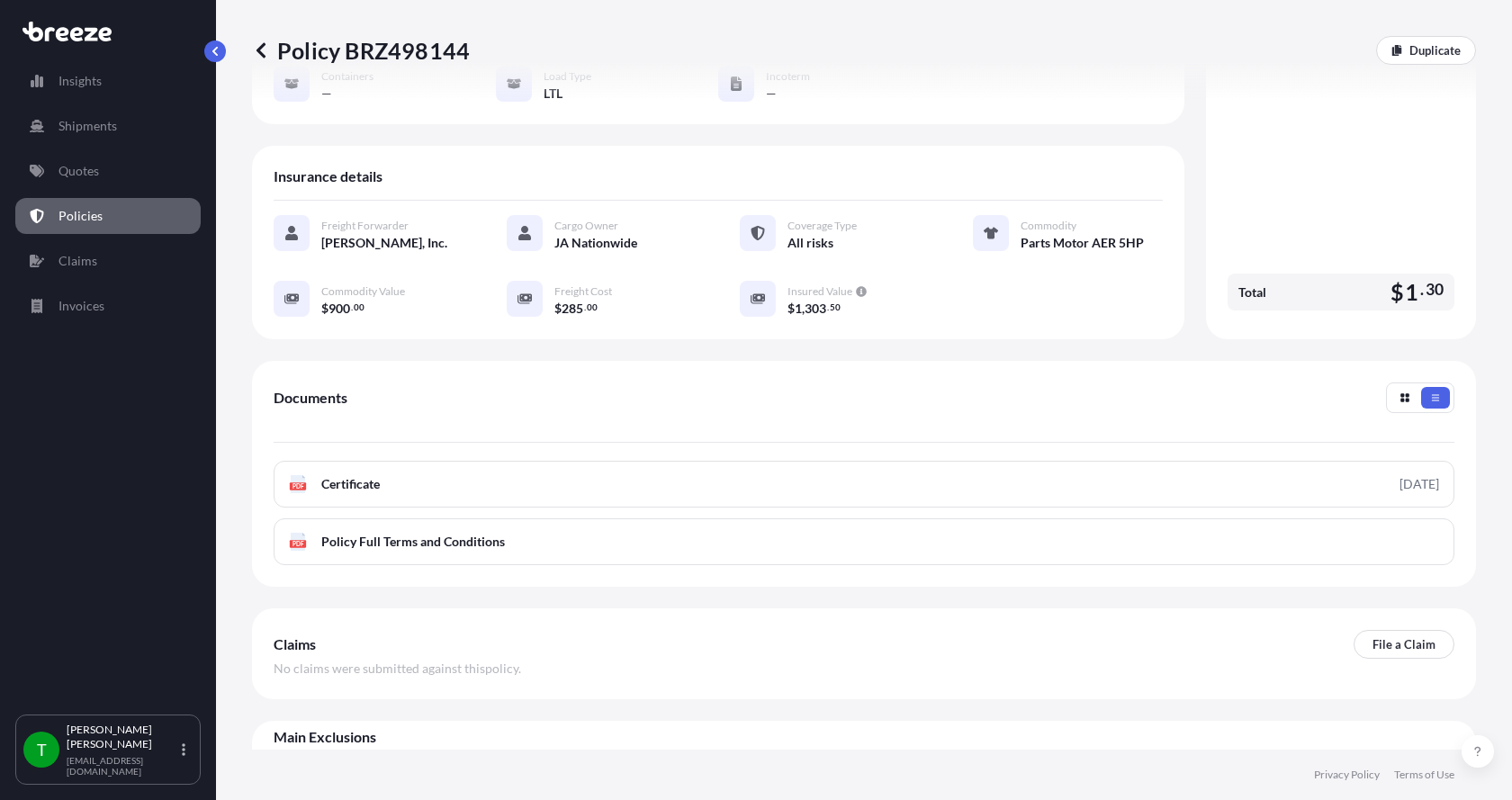
scroll to position [265, 0]
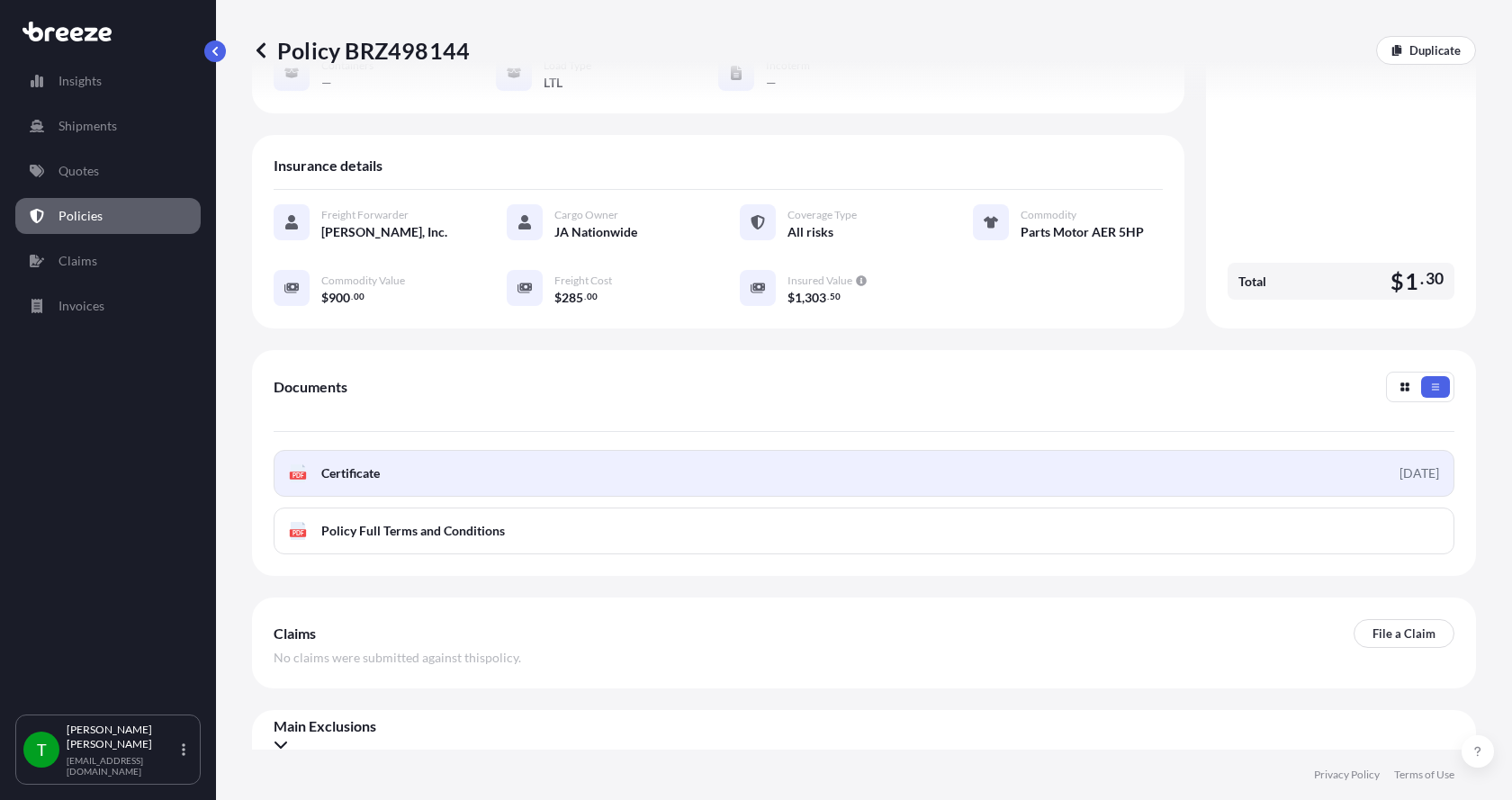
click at [328, 464] on span "Certificate" at bounding box center [351, 473] width 59 height 18
click at [308, 464] on div "PDF Certificate" at bounding box center [334, 473] width 91 height 18
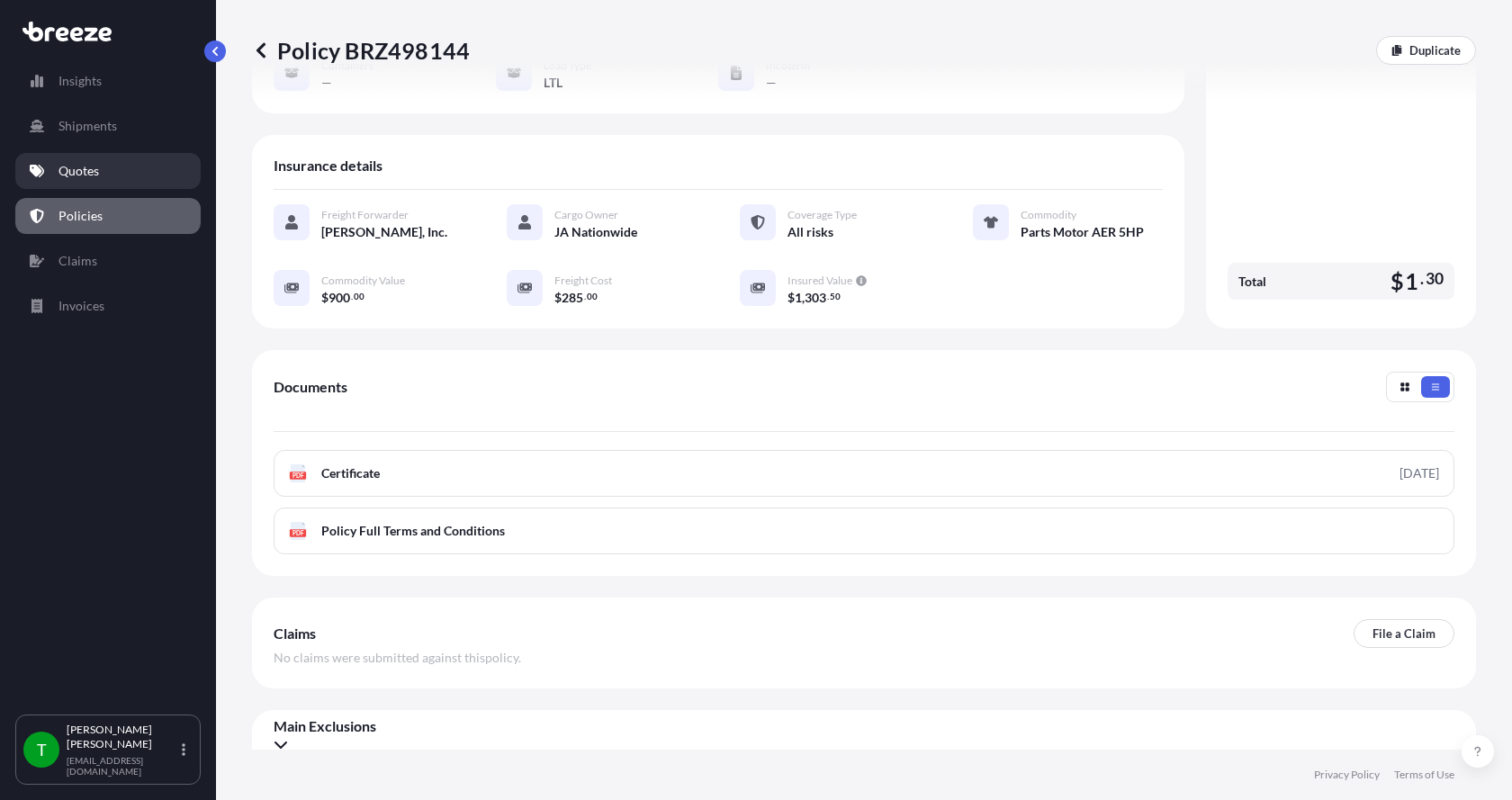
click at [82, 163] on p "Quotes" at bounding box center [79, 171] width 41 height 18
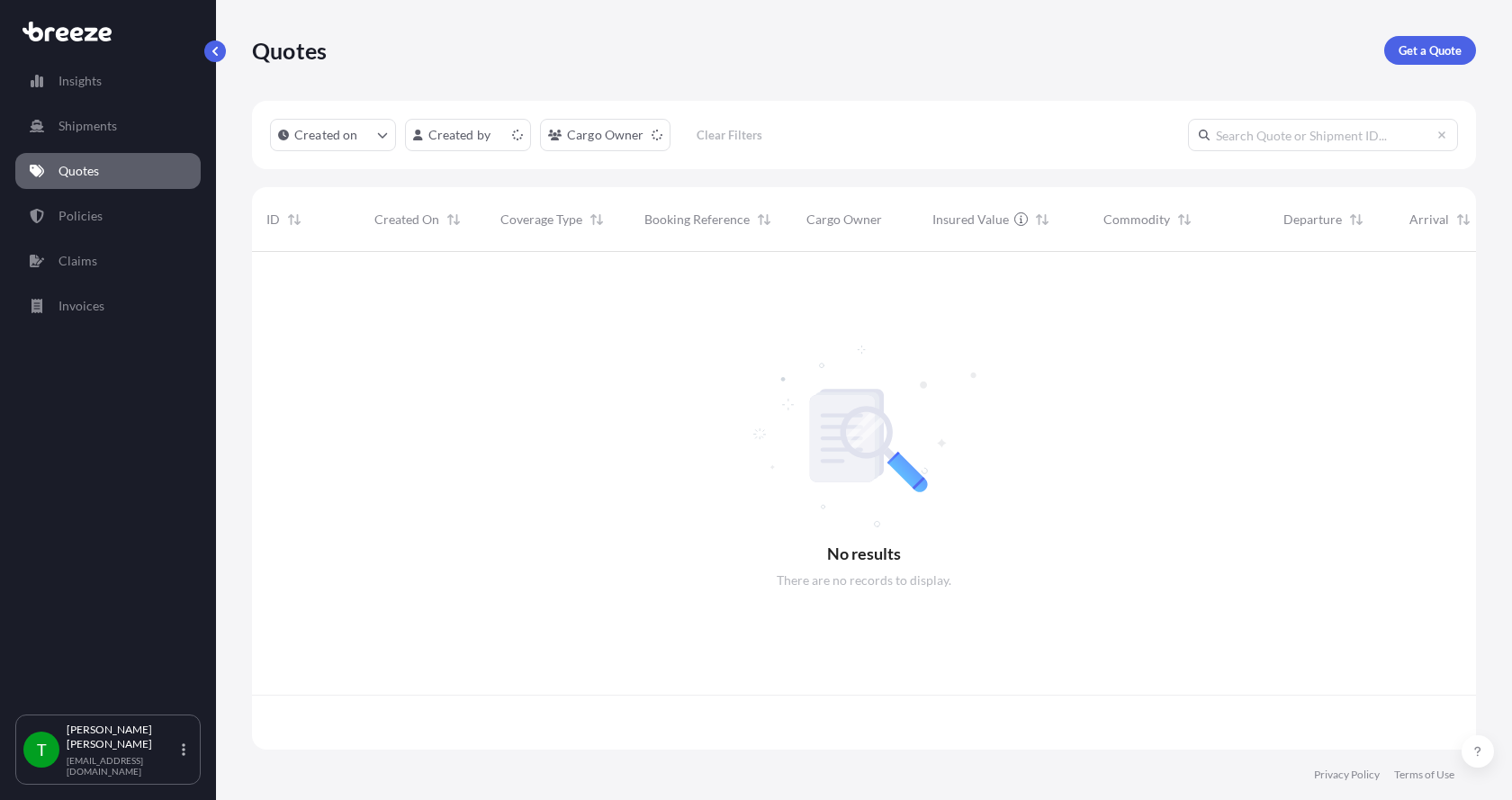
scroll to position [494, 1210]
click at [1404, 44] on p "Get a Quote" at bounding box center [1429, 50] width 63 height 18
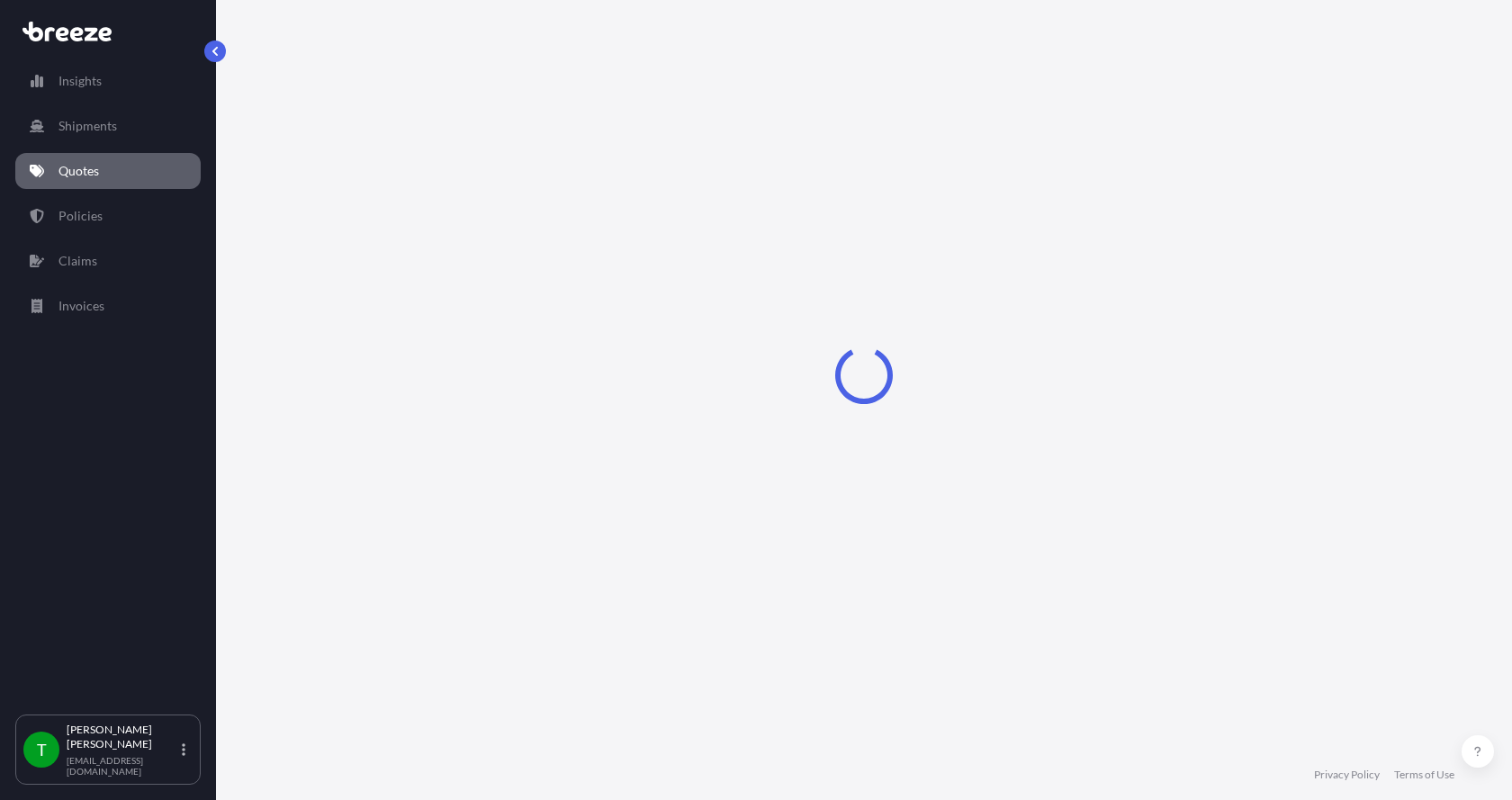
select select "Sea"
select select "1"
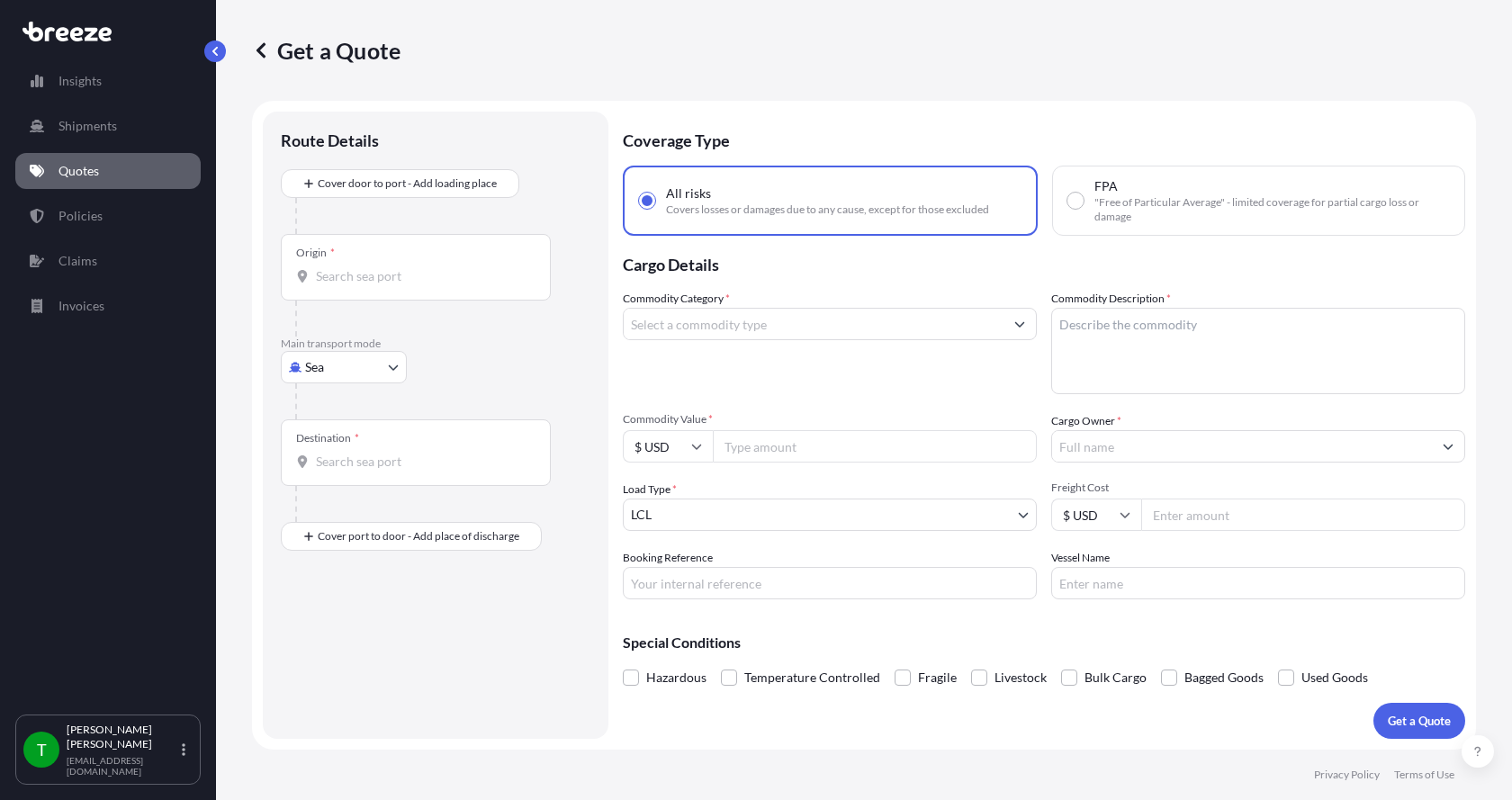
click at [347, 362] on body "Insights Shipments Quotes Policies Claims Invoices T [PERSON_NAME] [EMAIL_ADDRE…" at bounding box center [756, 400] width 1512 height 800
click at [335, 471] on span "Road" at bounding box center [329, 478] width 29 height 18
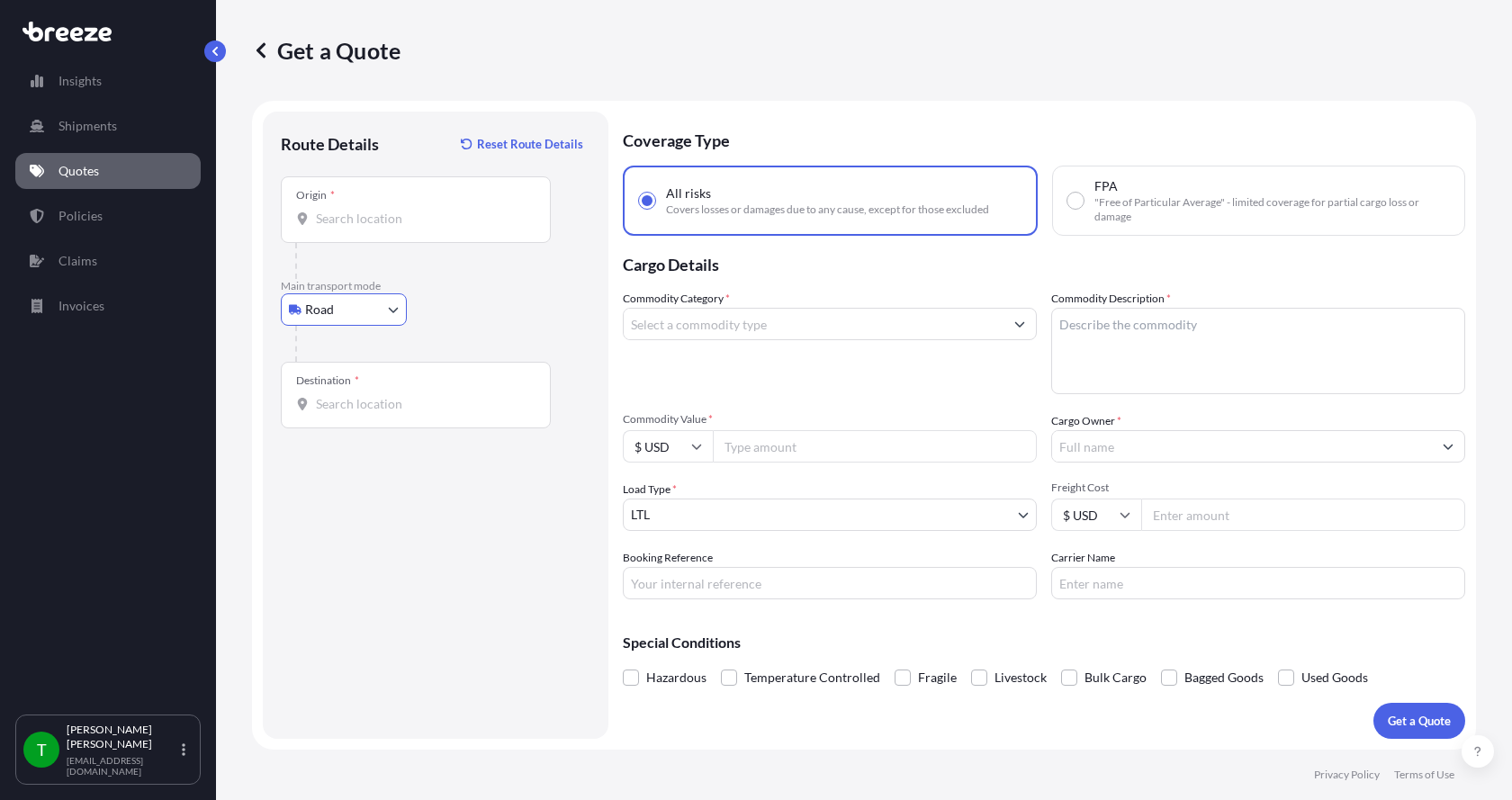
click at [371, 224] on input "Origin *" at bounding box center [421, 219] width 213 height 18
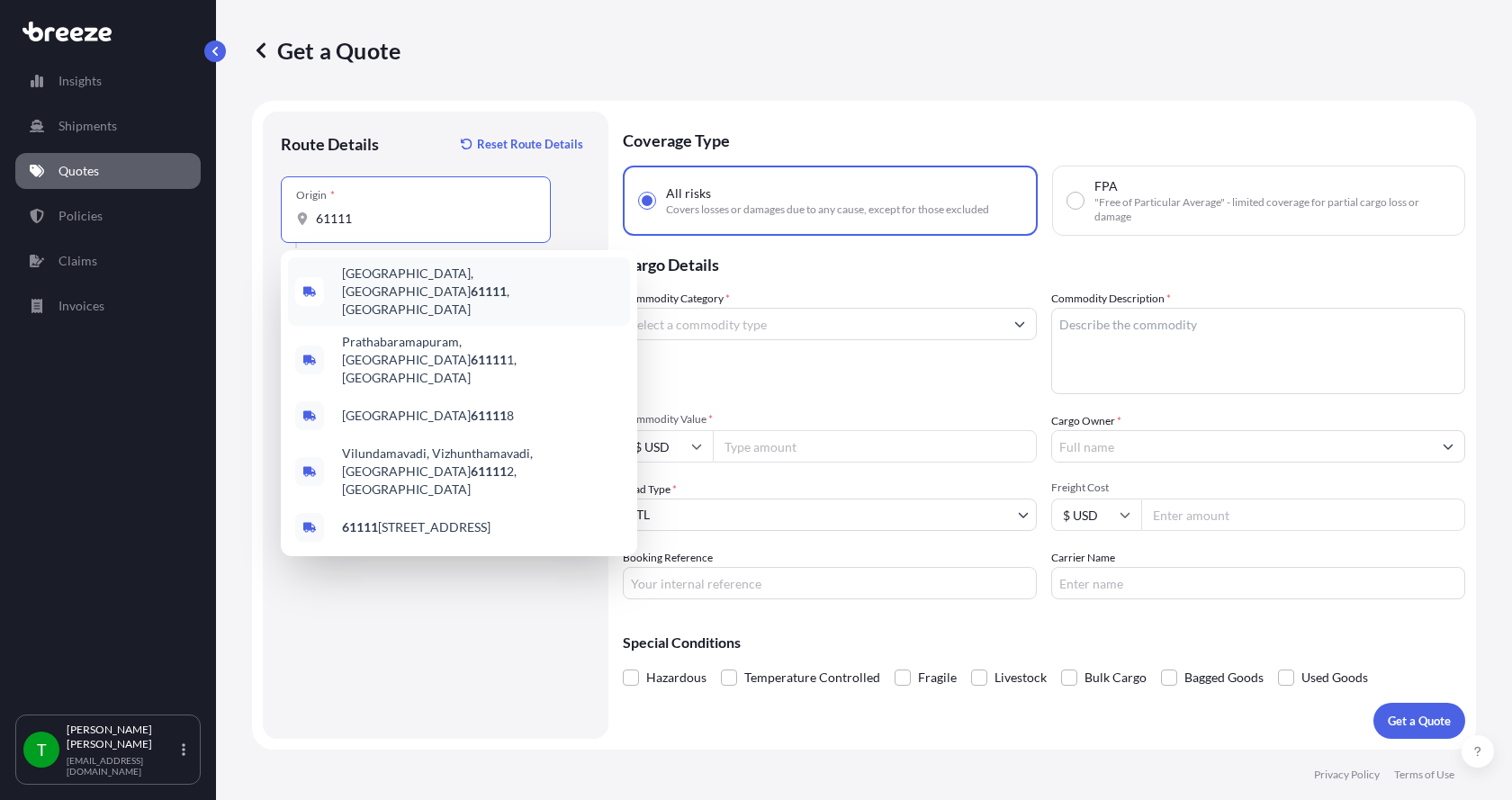
click at [359, 287] on span "[GEOGRAPHIC_DATA] , [GEOGRAPHIC_DATA]" at bounding box center [481, 292] width 281 height 54
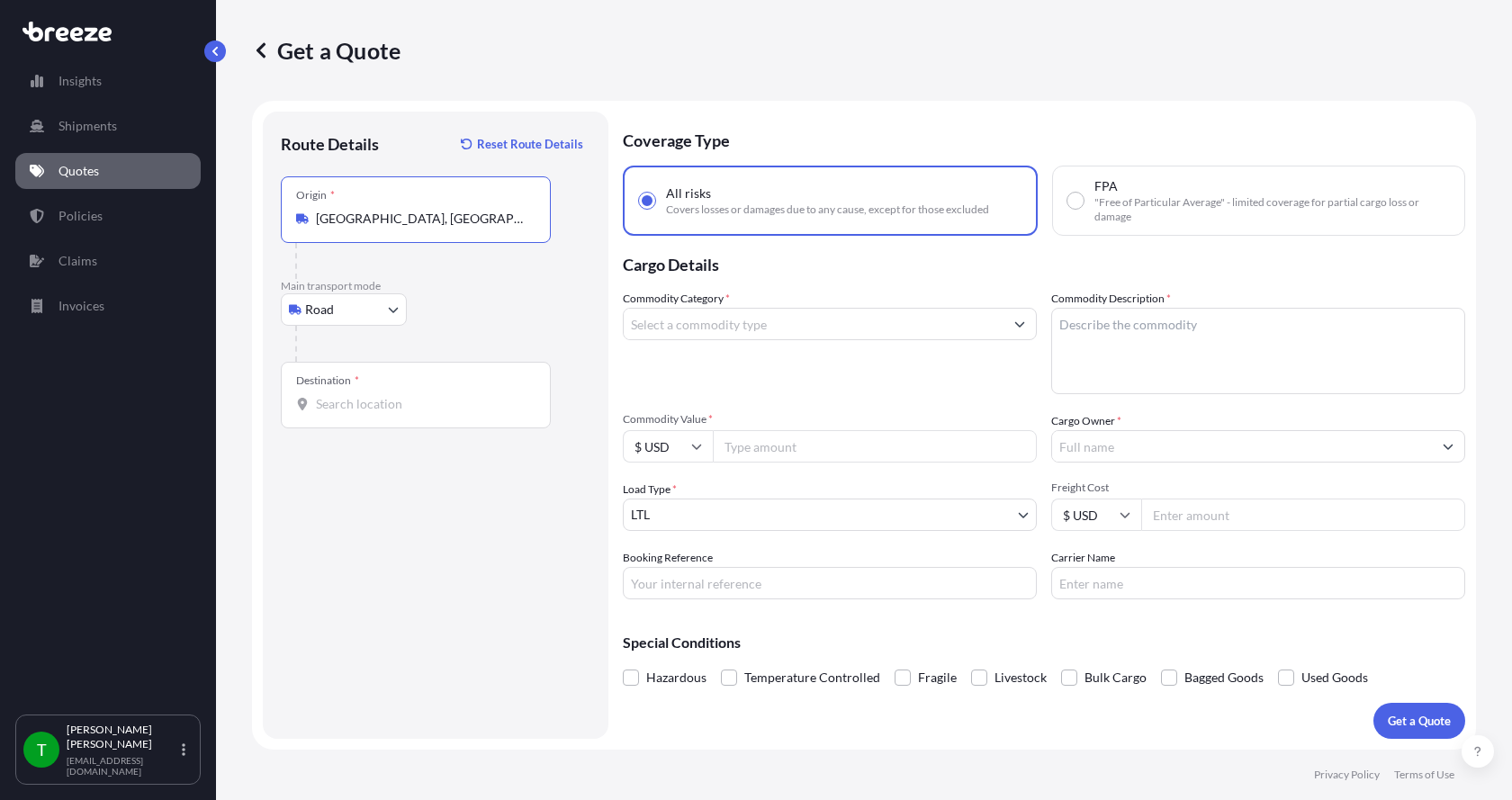
type input "[GEOGRAPHIC_DATA], [GEOGRAPHIC_DATA]"
click at [316, 408] on input "Destination *" at bounding box center [421, 404] width 213 height 18
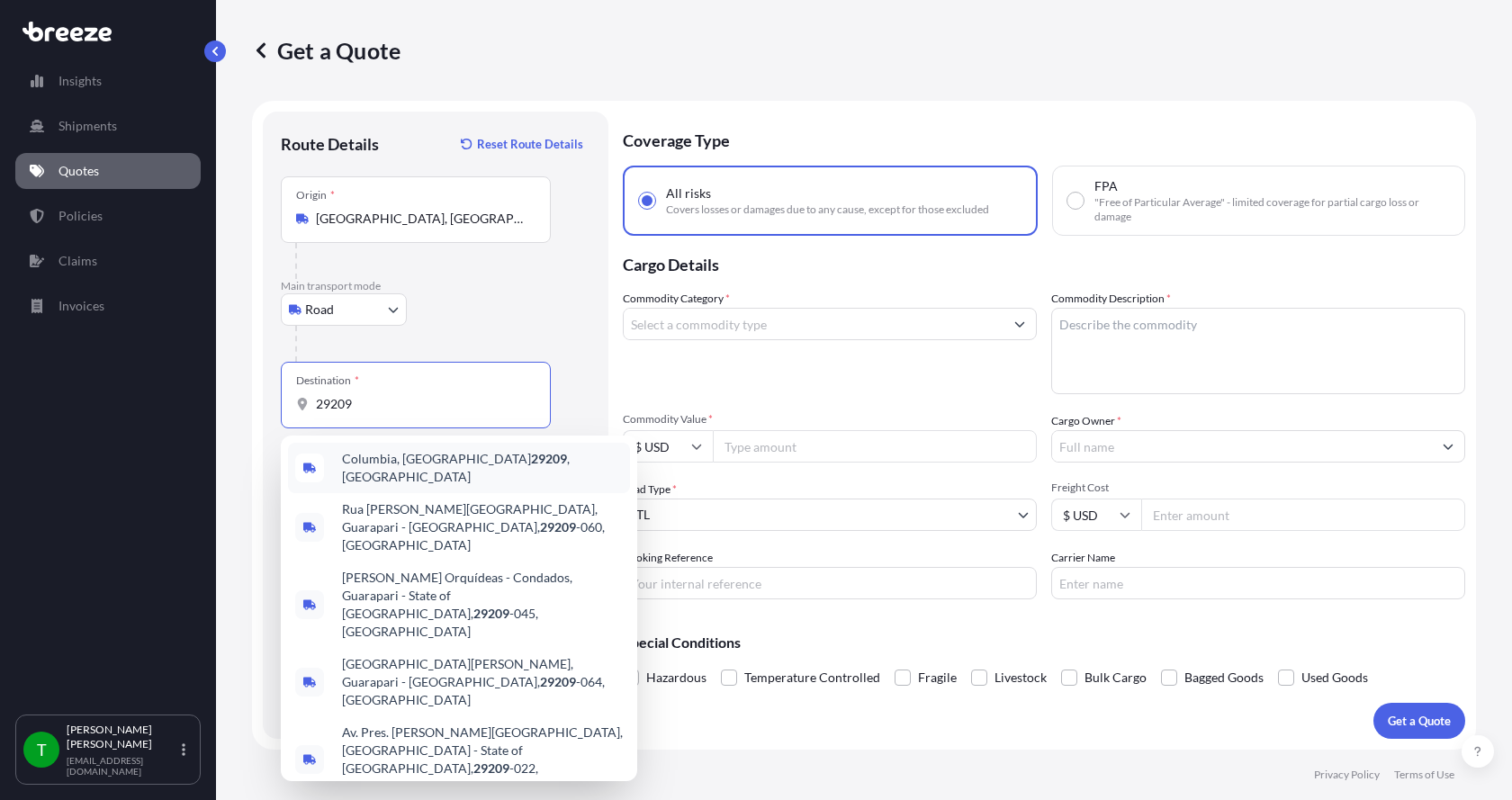
click at [365, 458] on span "[GEOGRAPHIC_DATA], SC 29209 , [GEOGRAPHIC_DATA]" at bounding box center [481, 467] width 281 height 36
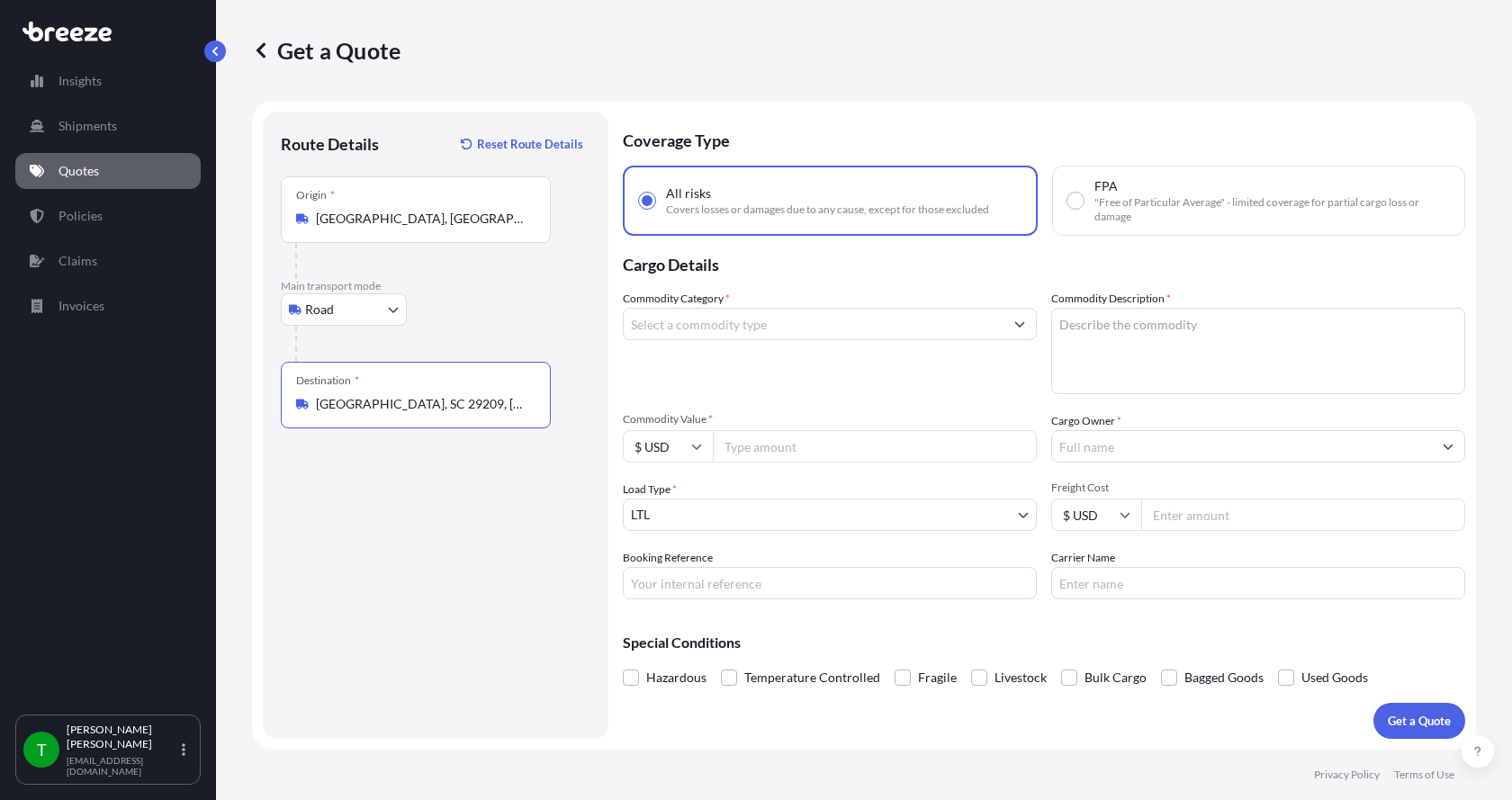
type input "[GEOGRAPHIC_DATA], SC 29209, [GEOGRAPHIC_DATA]"
click at [686, 328] on input "Commodity Category *" at bounding box center [813, 324] width 379 height 32
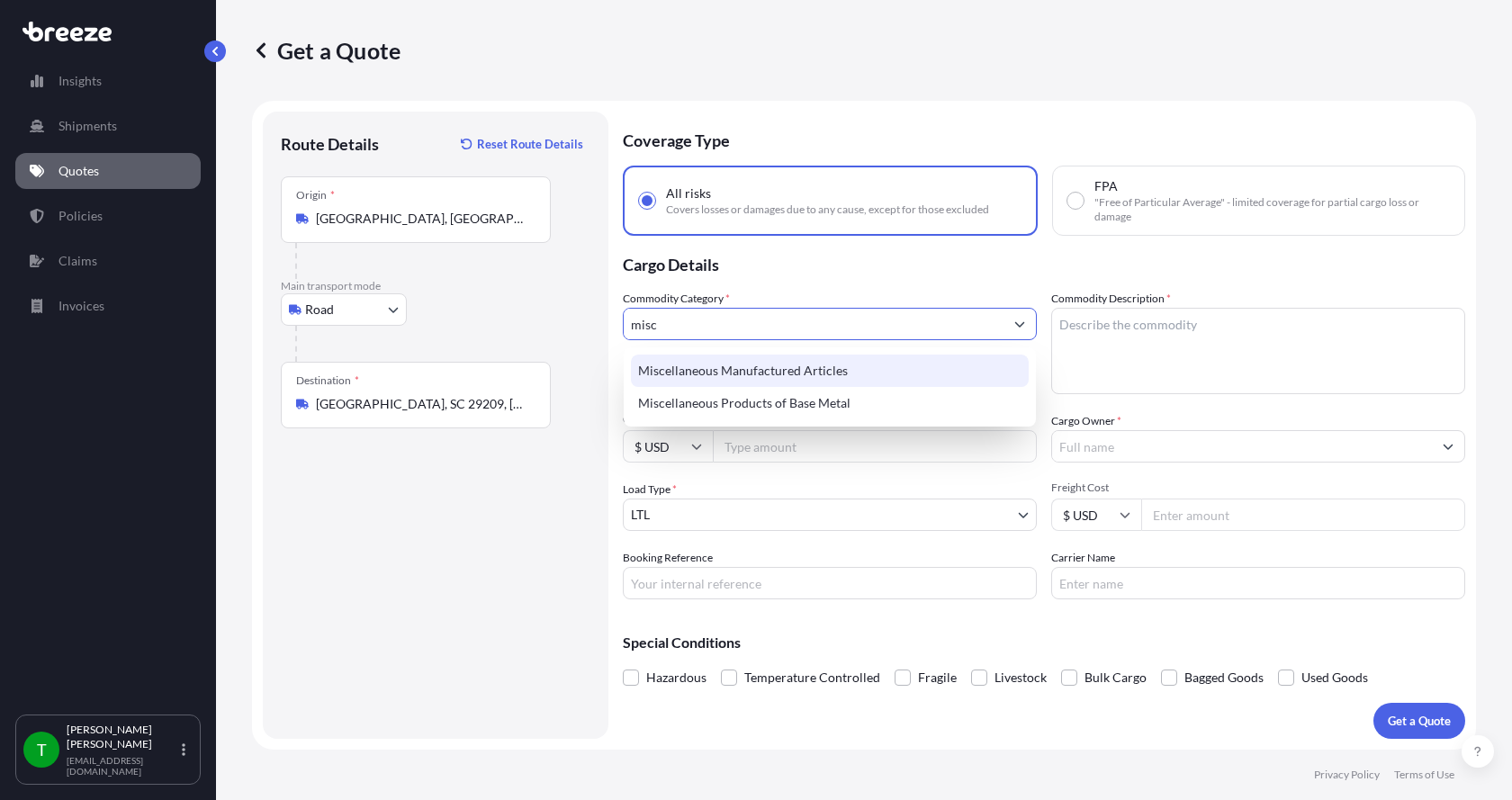
click at [692, 364] on div "Miscellaneous Manufactured Articles" at bounding box center [830, 371] width 397 height 32
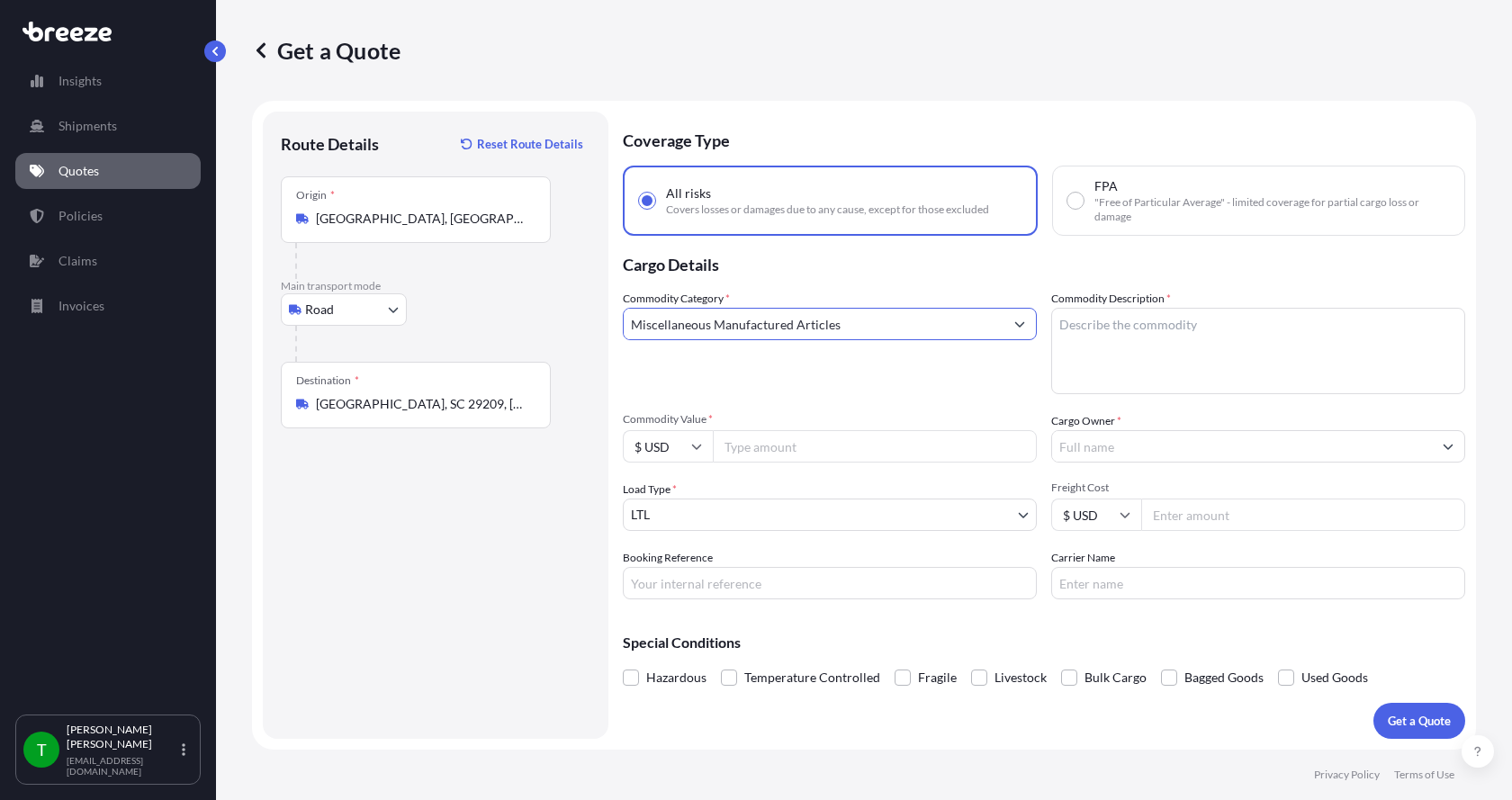
type input "Miscellaneous Manufactured Articles"
click at [1099, 329] on textarea "Commodity Description *" at bounding box center [1257, 351] width 413 height 86
type textarea "Parts Motor AER 3HP"
click at [808, 452] on input "Commodity Value *" at bounding box center [875, 446] width 324 height 32
click at [767, 438] on input "Commodity Value *" at bounding box center [875, 446] width 324 height 32
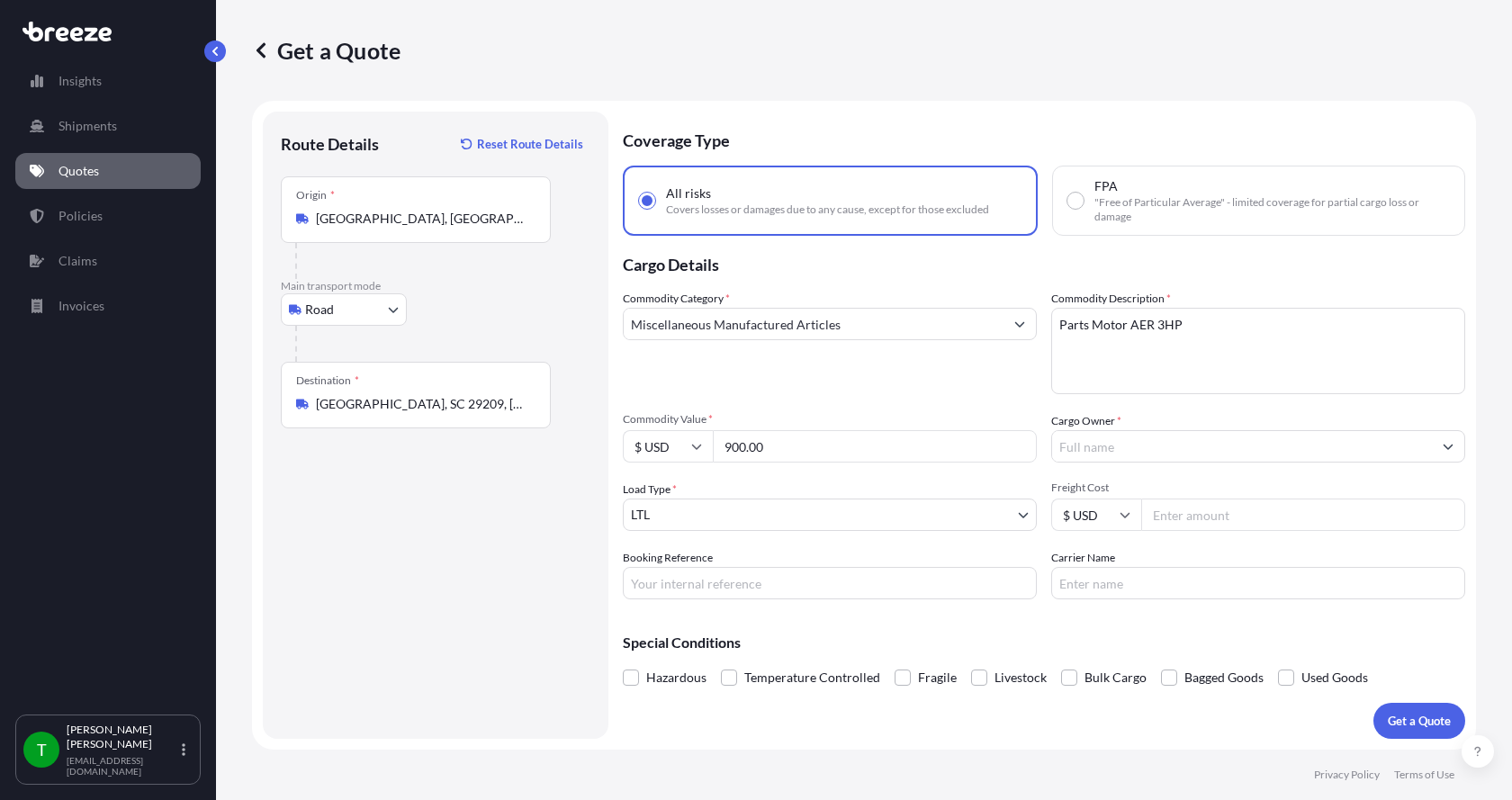
type input "900.00"
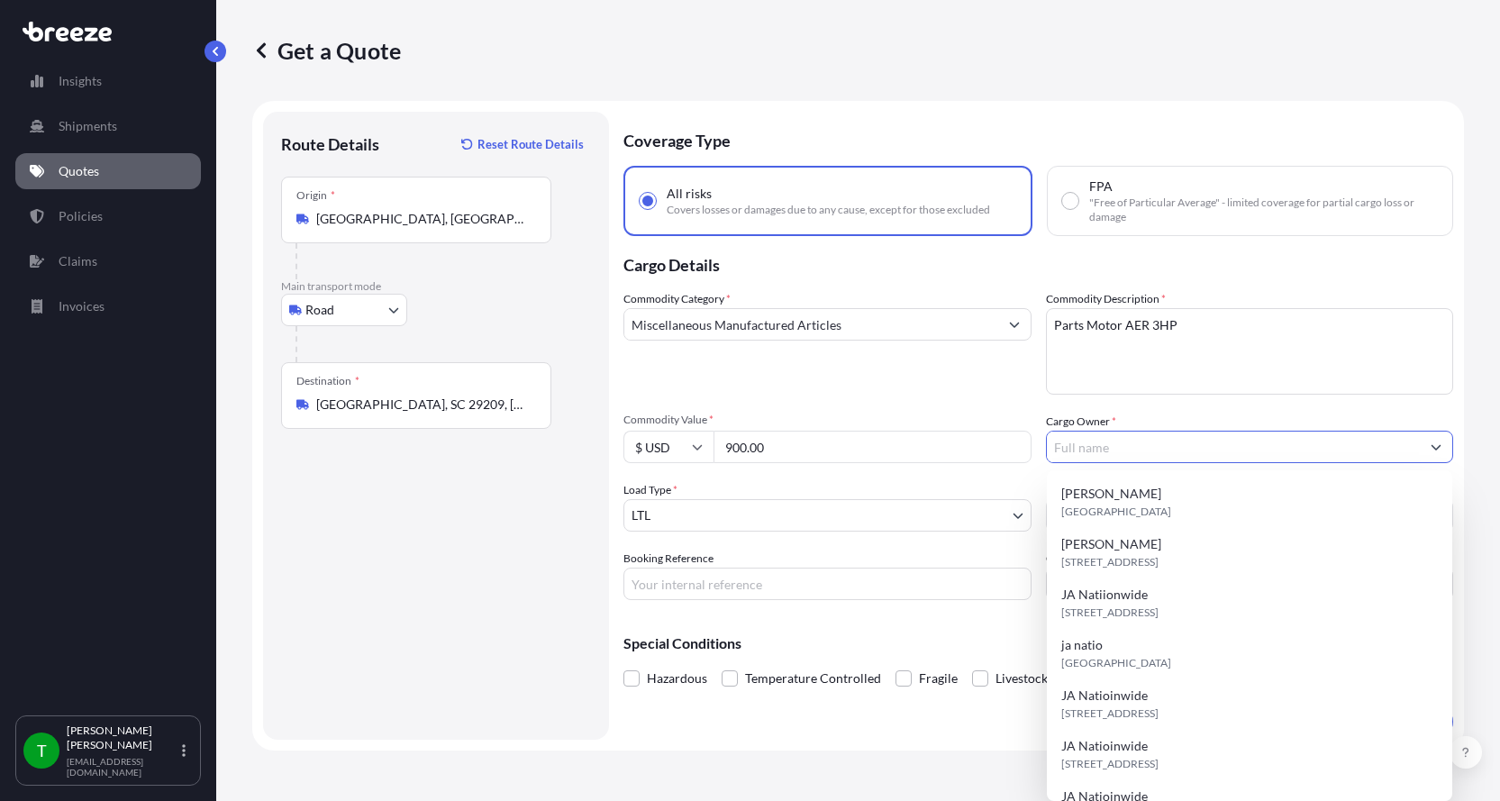
click at [1088, 448] on input "Cargo Owner *" at bounding box center [1234, 447] width 374 height 32
type input "JA Nationwide"
click at [847, 580] on input "Booking Reference" at bounding box center [827, 584] width 408 height 32
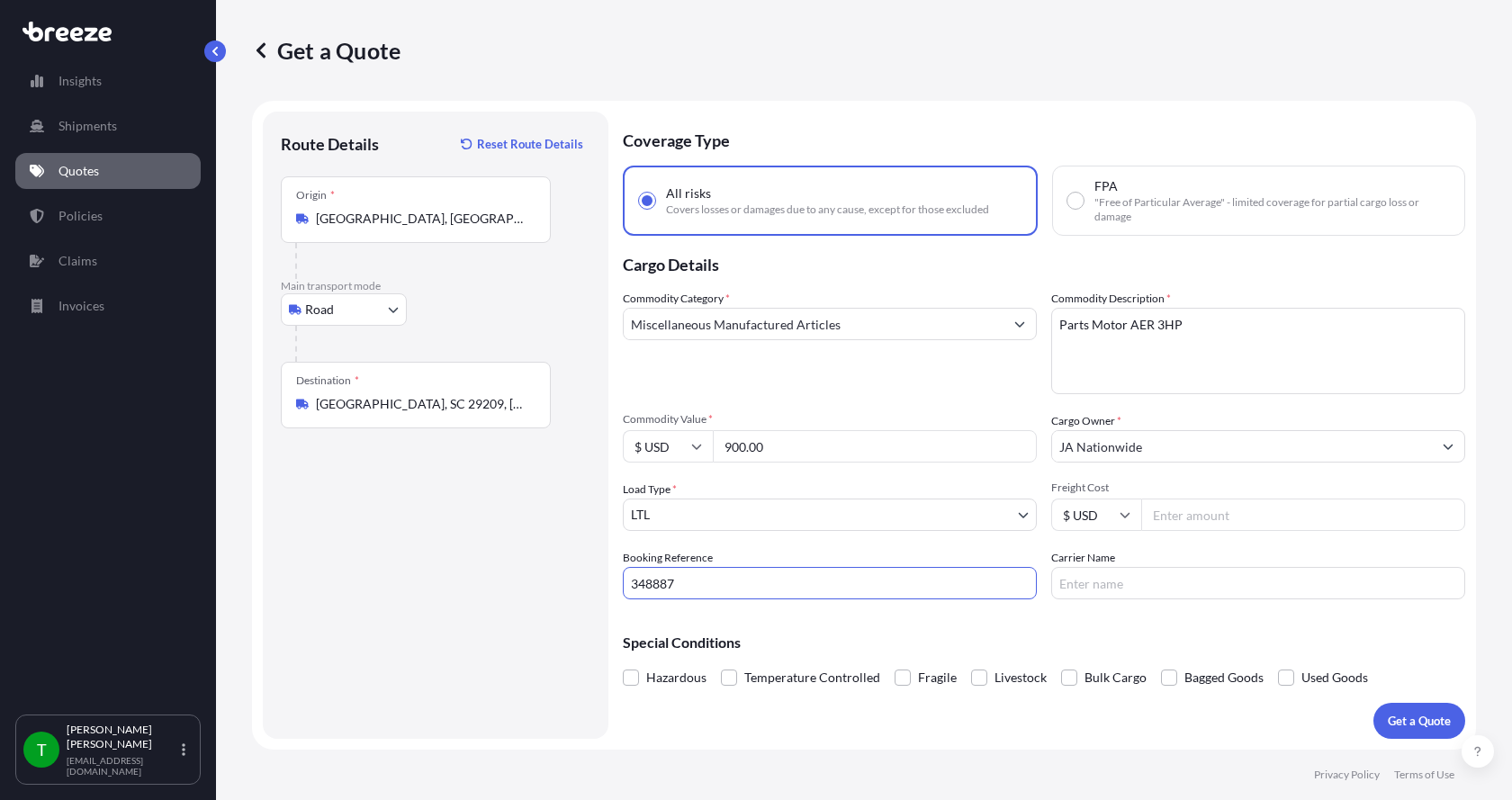
type input "348887"
click at [1176, 519] on input "Freight Cost" at bounding box center [1302, 514] width 324 height 32
type input "280.00"
click at [1136, 577] on input "Carrier Name" at bounding box center [1257, 583] width 413 height 32
type input "[PERSON_NAME] Express"
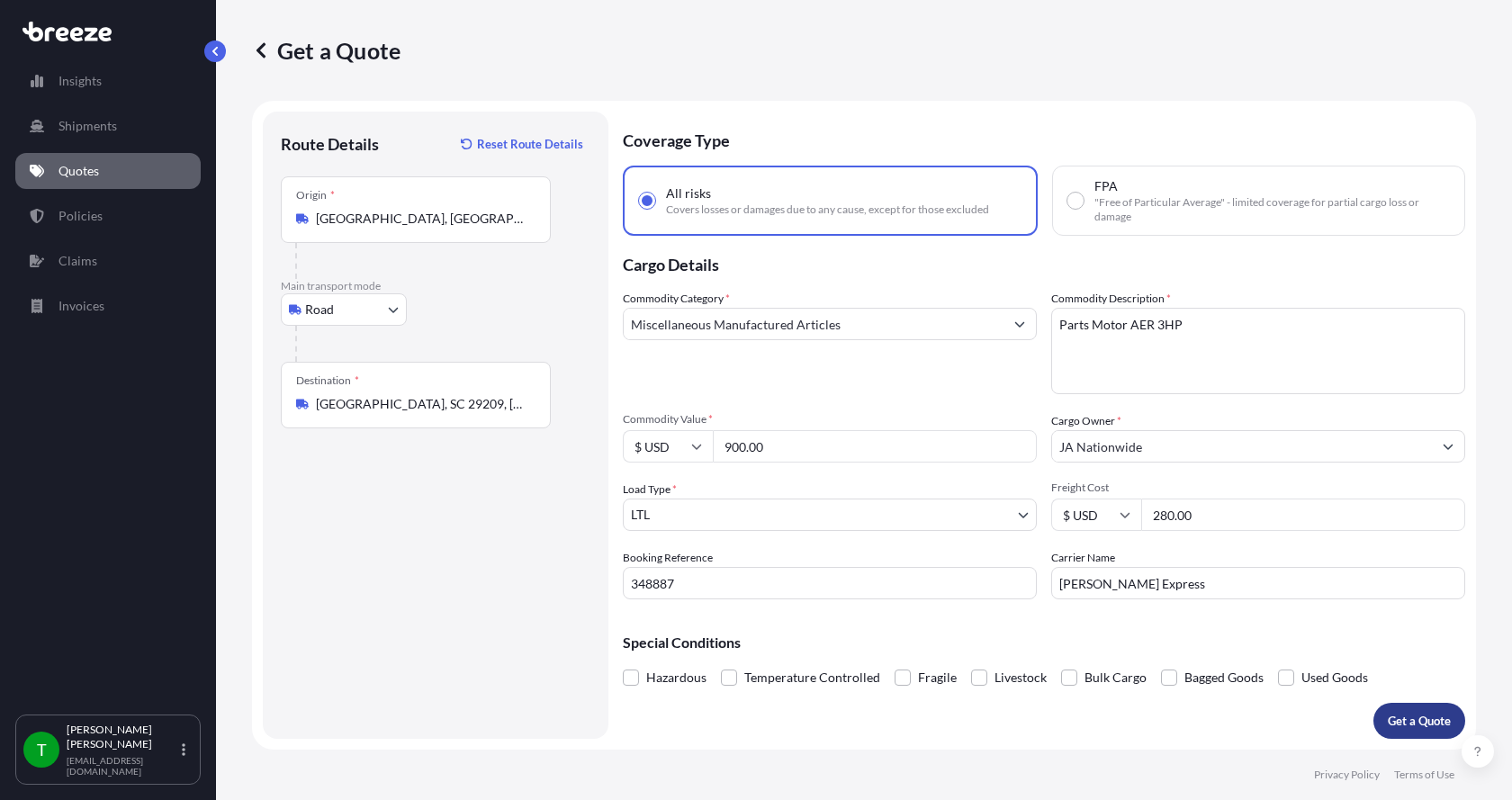
click at [1410, 720] on p "Get a Quote" at bounding box center [1418, 721] width 63 height 18
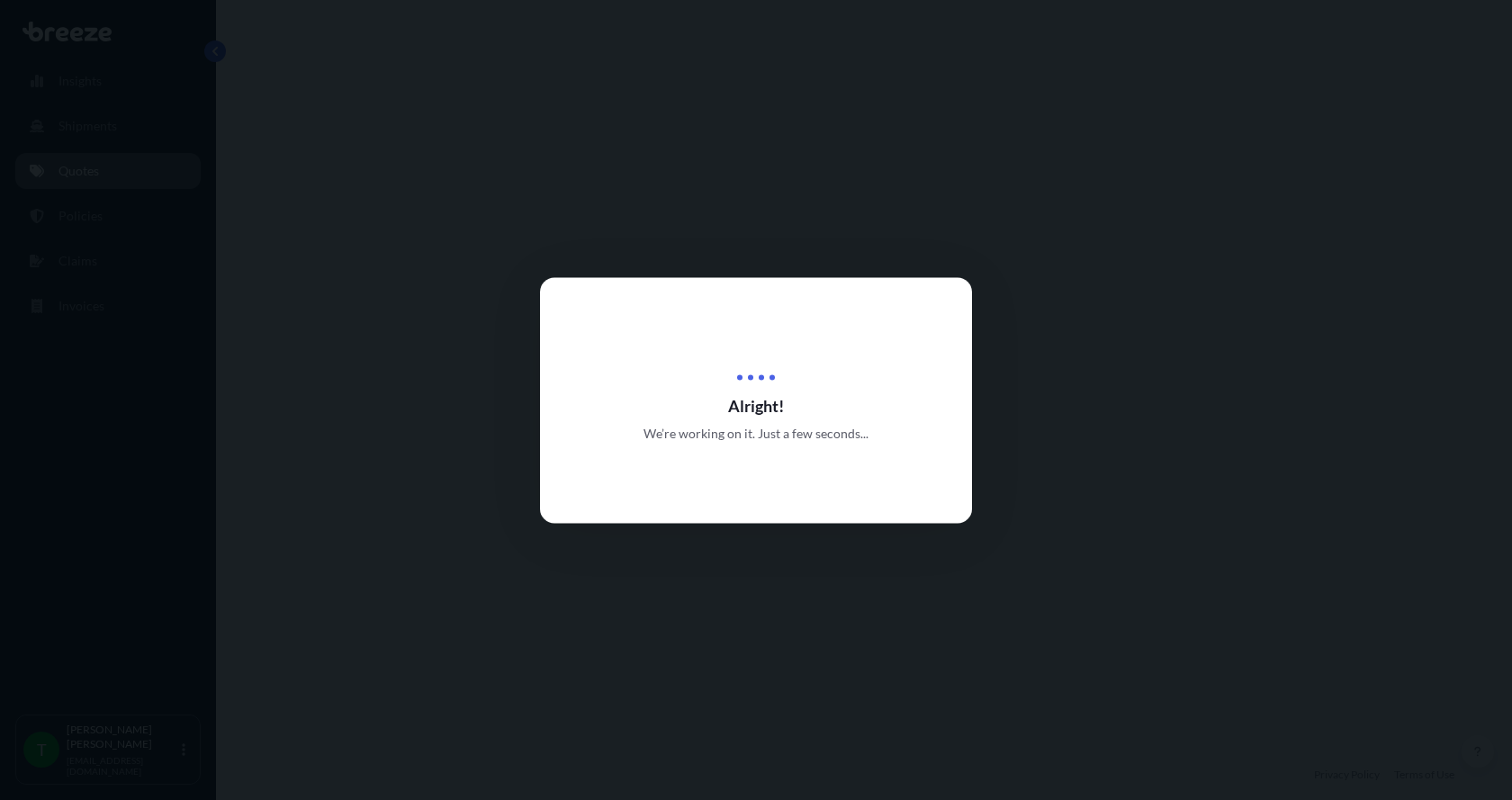
select select "Road"
select select "1"
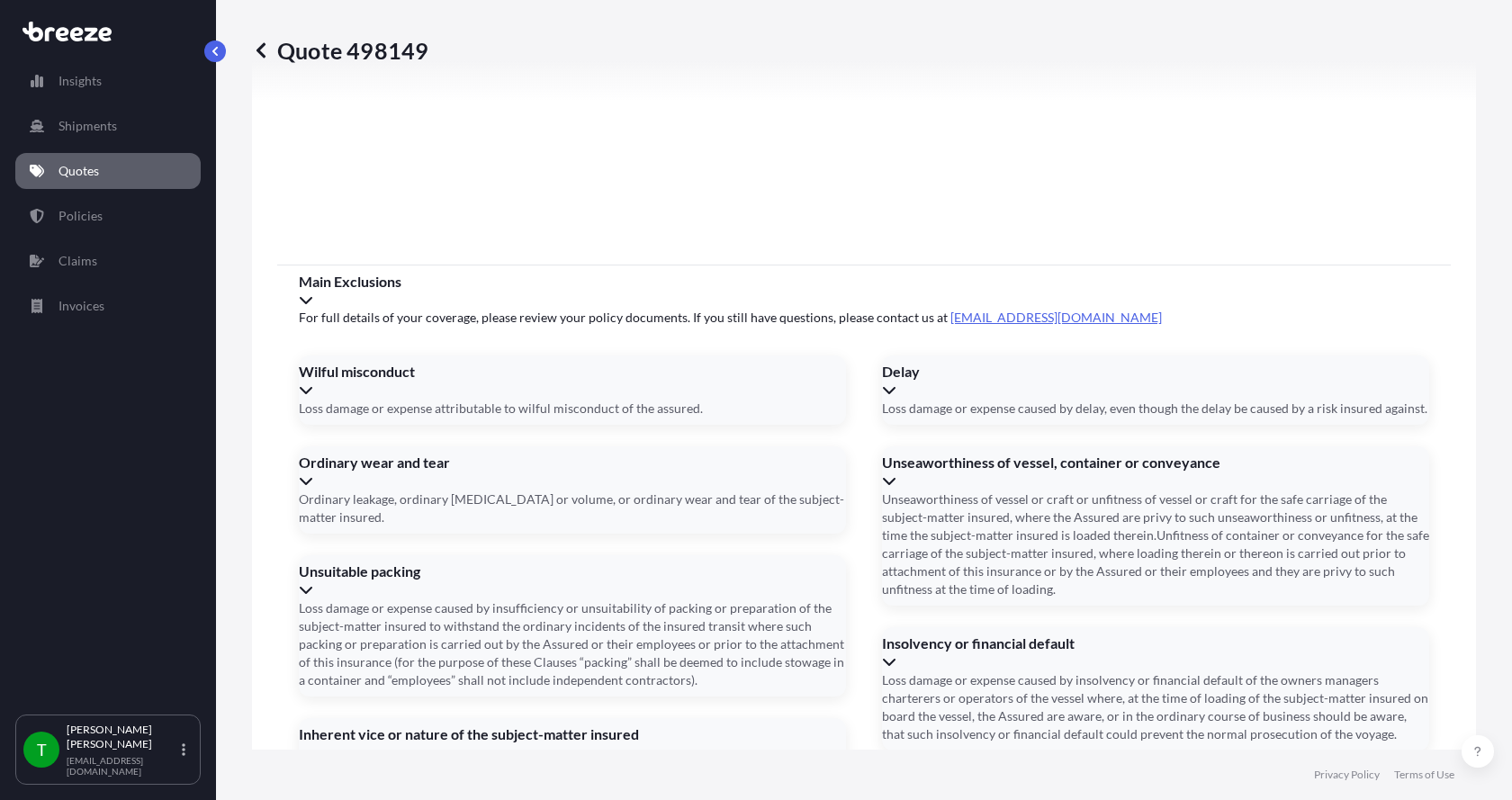
scroll to position [2367, 0]
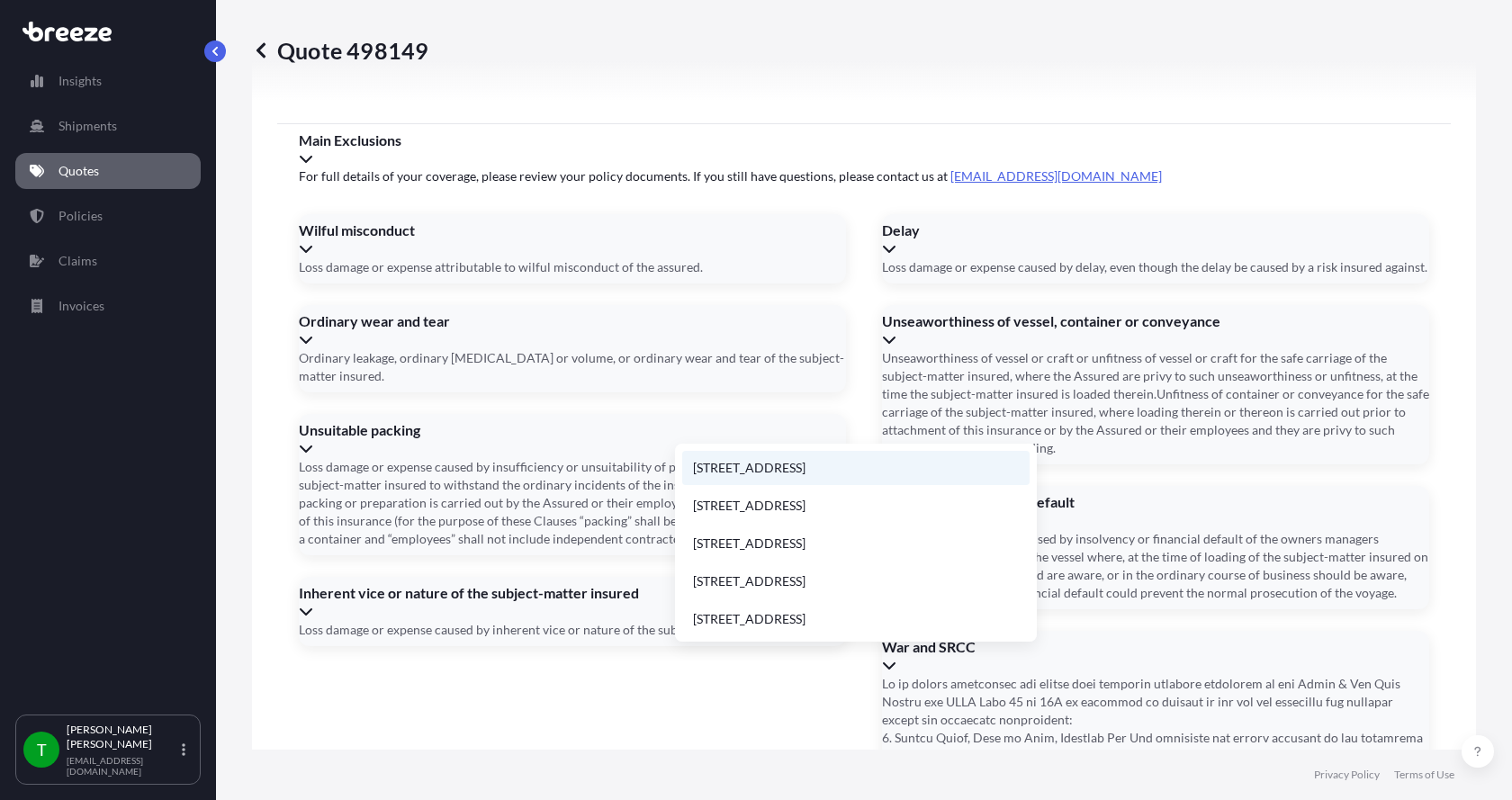
click at [727, 472] on li "[STREET_ADDRESS]" at bounding box center [856, 467] width 348 height 34
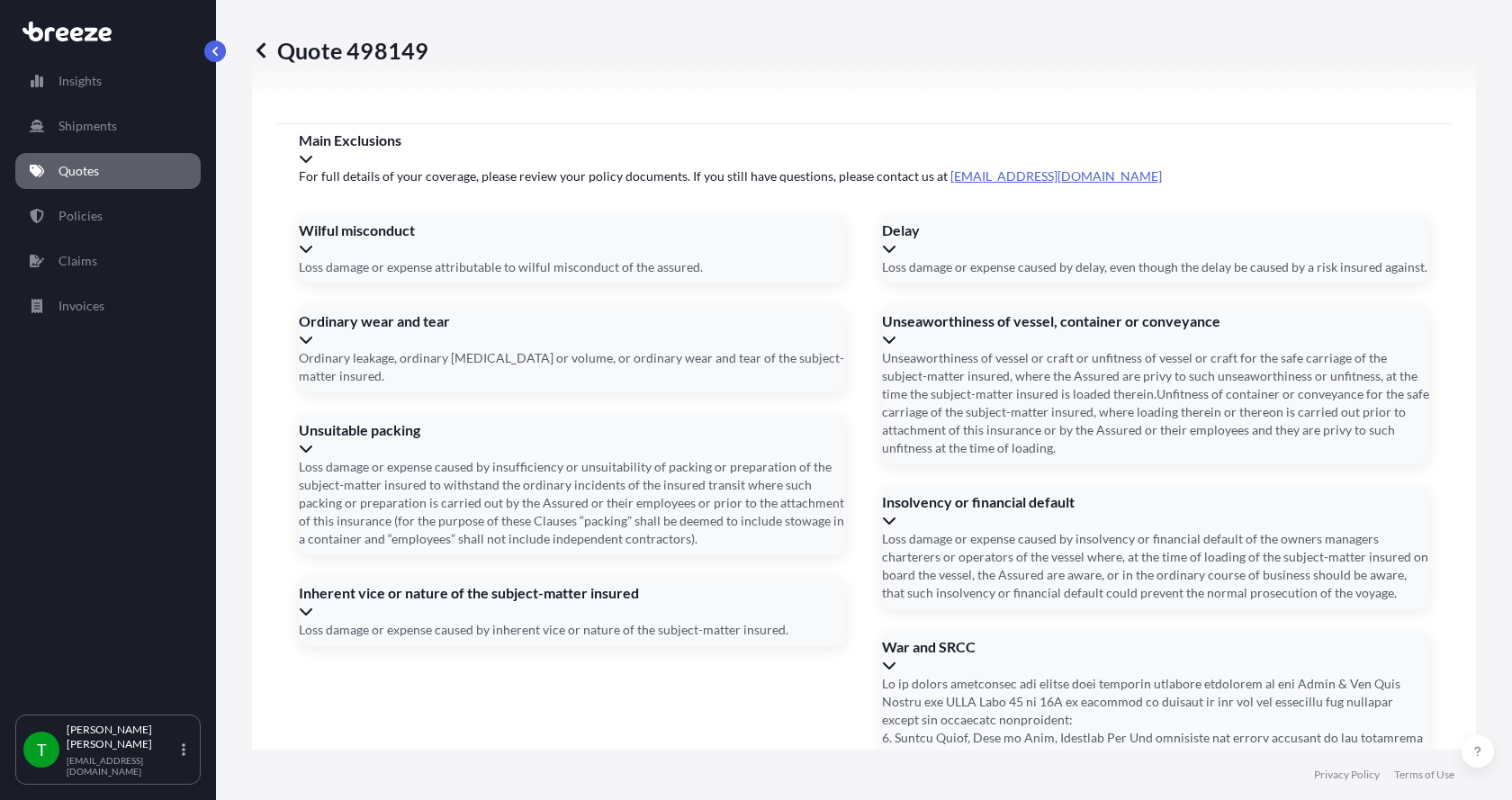
type input "[STREET_ADDRESS]"
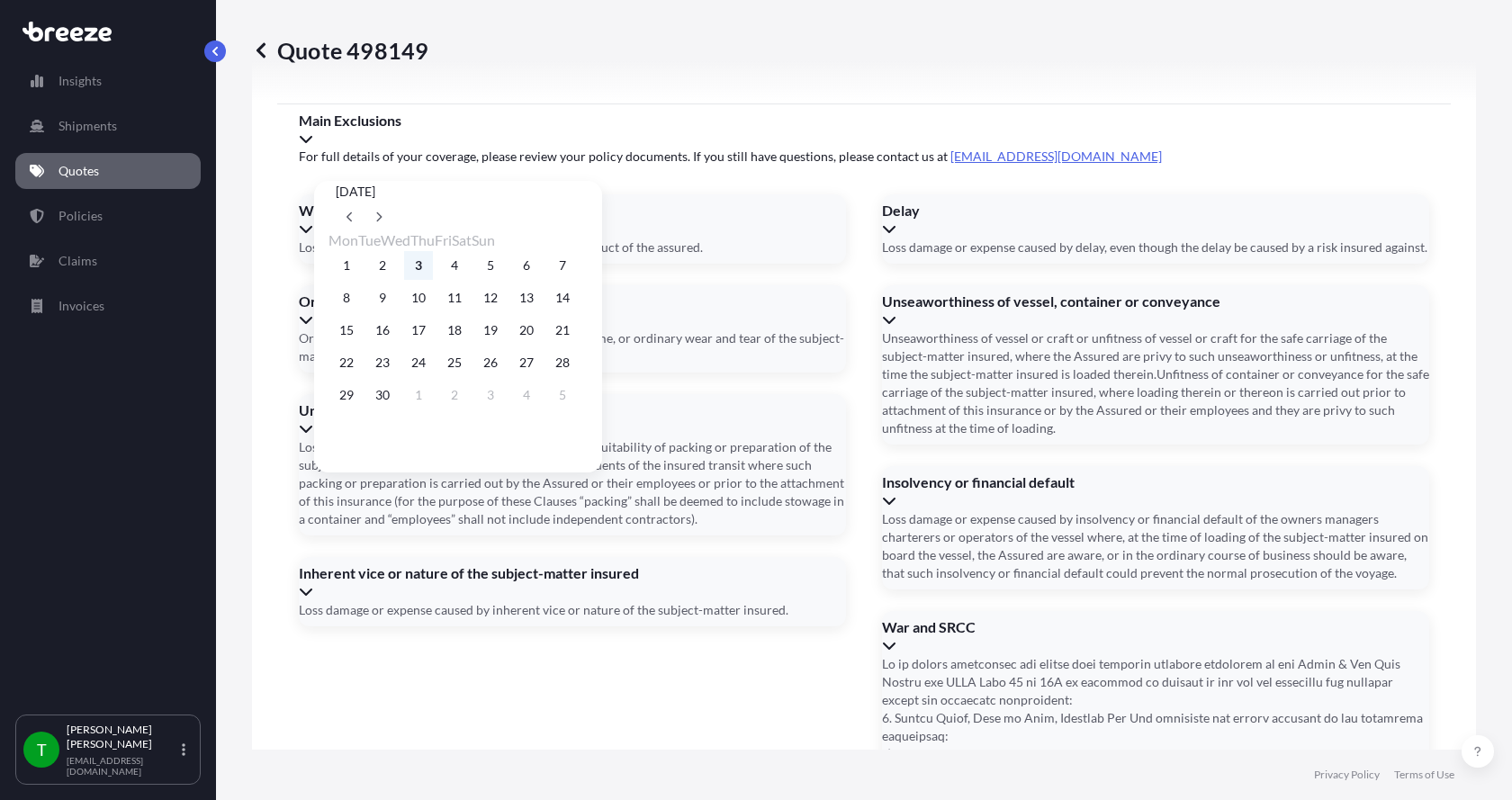
click at [432, 268] on button "3" at bounding box center [418, 265] width 29 height 29
type input "[DATE]"
click at [432, 268] on button "3" at bounding box center [418, 265] width 29 height 29
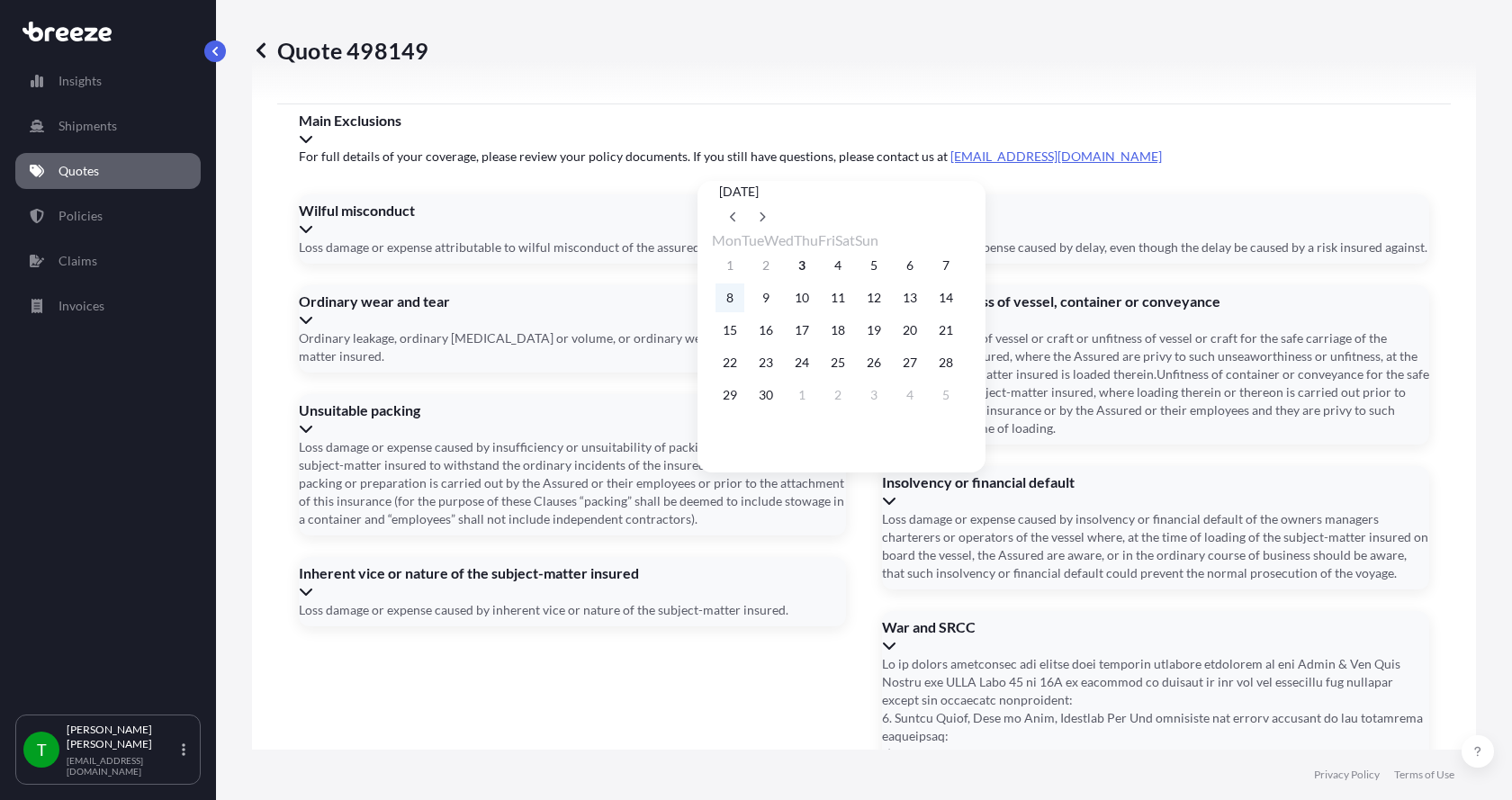
click at [730, 308] on button "8" at bounding box center [729, 298] width 29 height 29
type input "[DATE]"
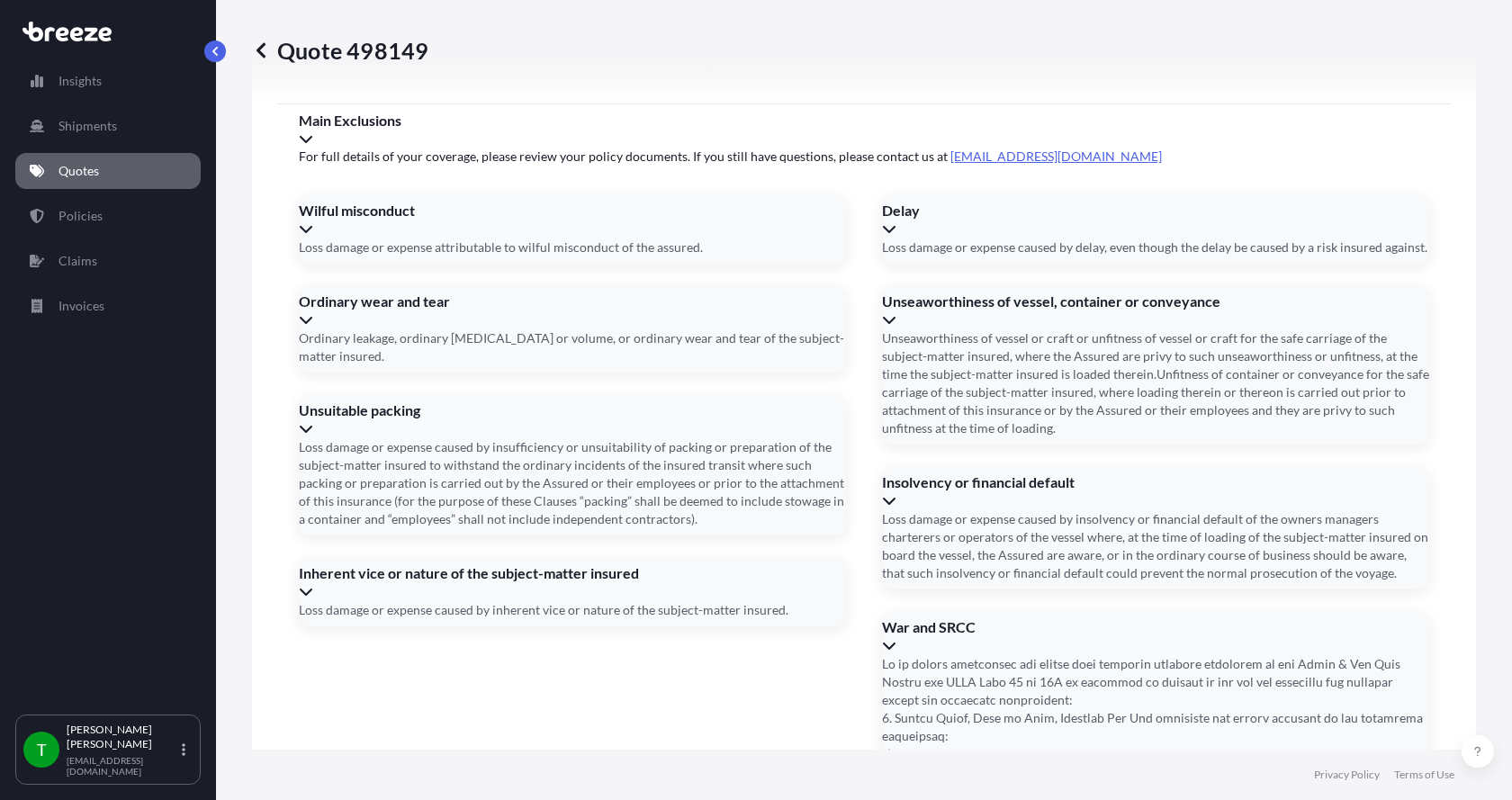
click at [747, 308] on button "8" at bounding box center [758, 311] width 22 height 16
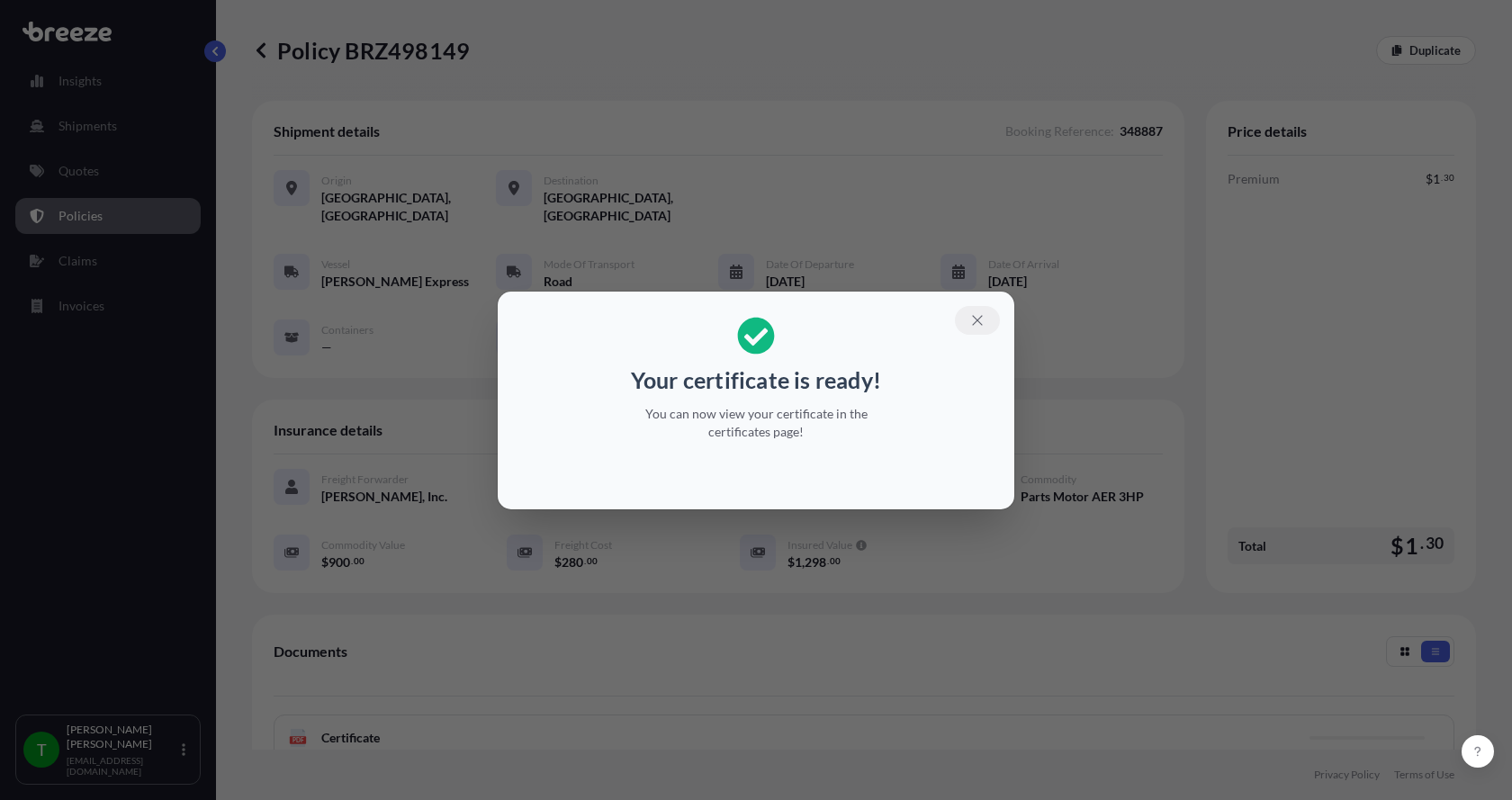
click at [976, 315] on icon "button" at bounding box center [977, 321] width 16 height 16
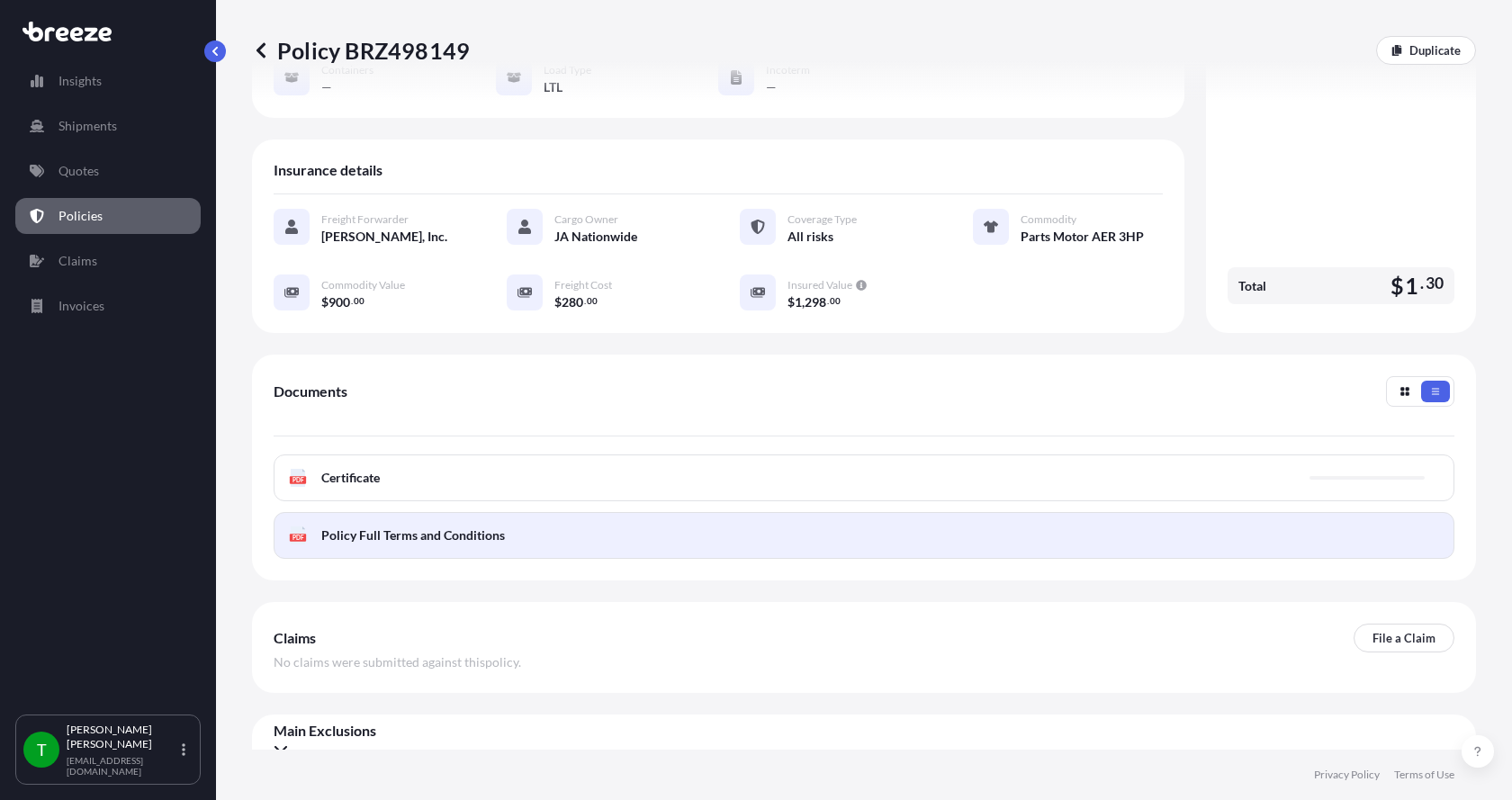
scroll to position [265, 0]
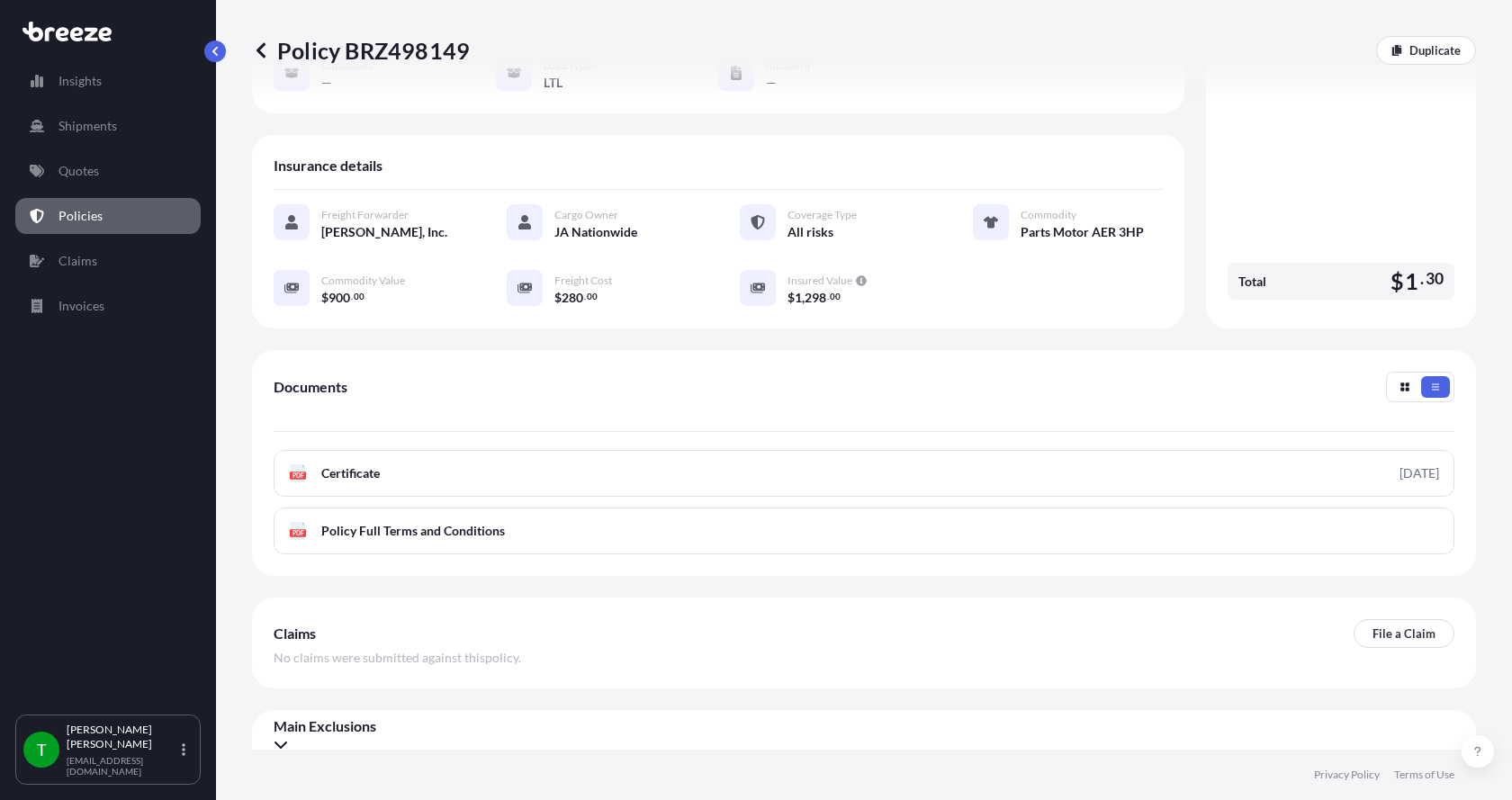
click at [303, 472] on text "PDF" at bounding box center [299, 475] width 12 height 6
click at [69, 167] on p "Quotes" at bounding box center [79, 171] width 41 height 18
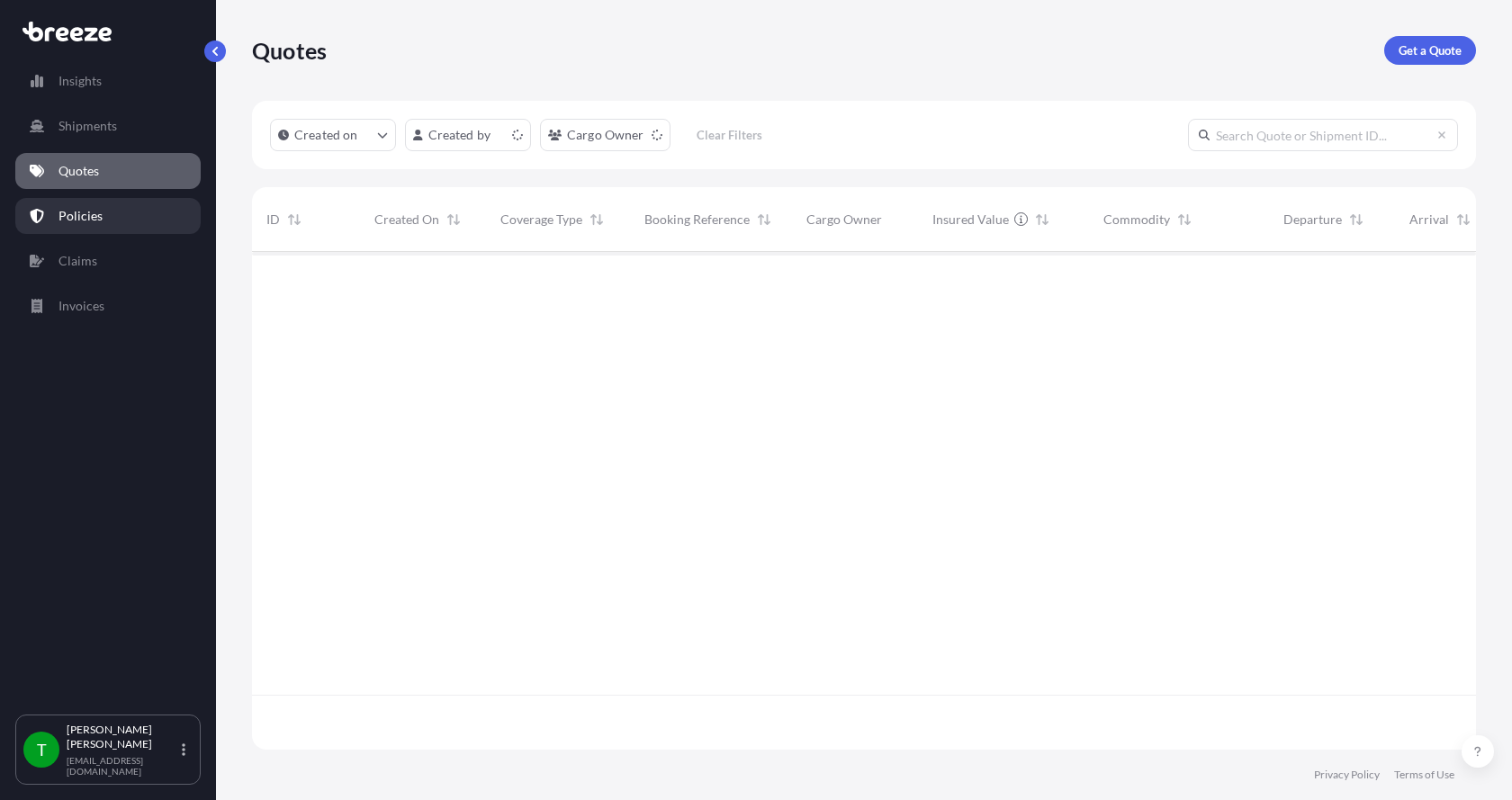
scroll to position [494, 1210]
click at [1417, 41] on p "Get a Quote" at bounding box center [1429, 50] width 63 height 18
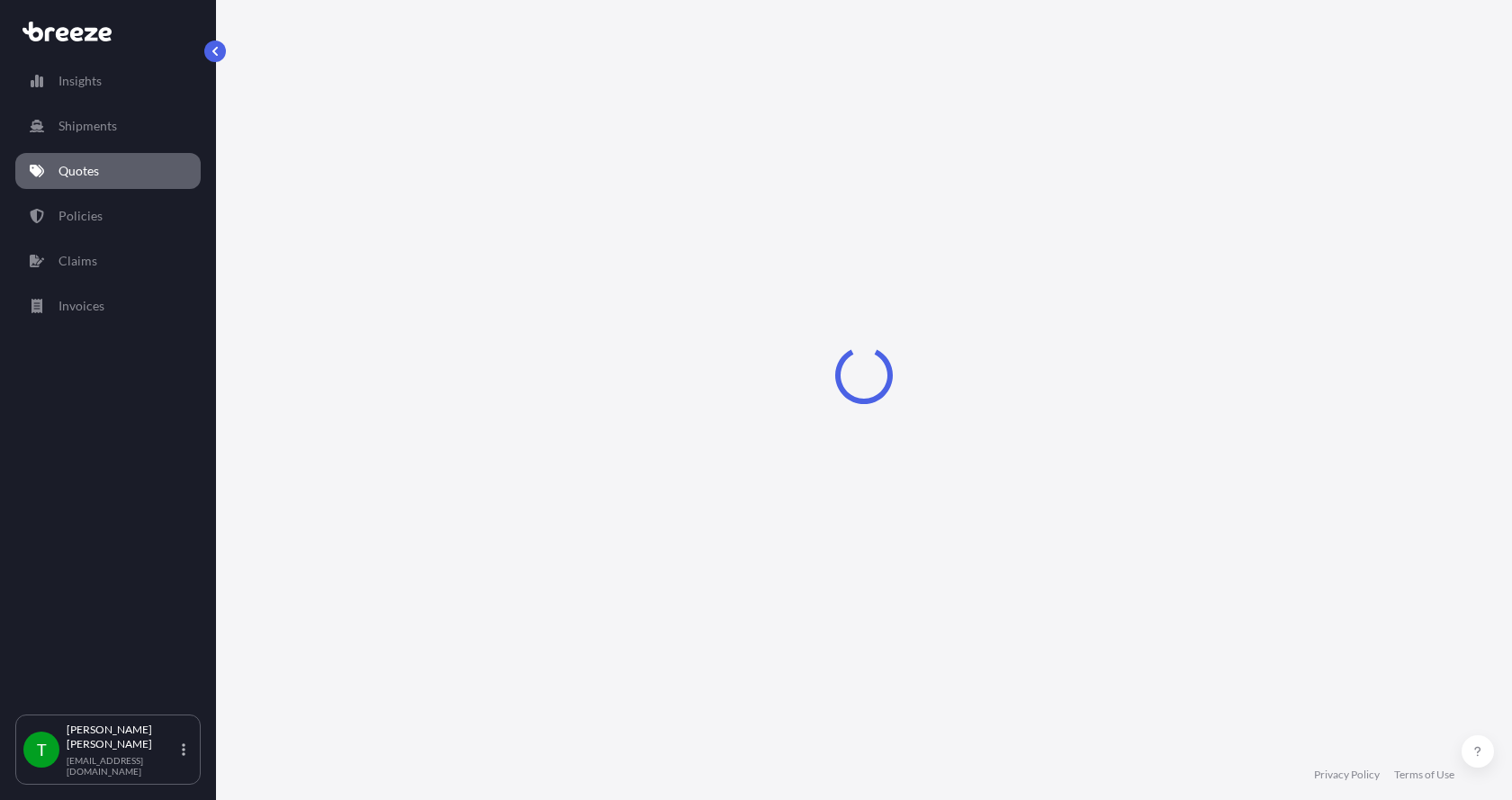
select select "Sea"
select select "1"
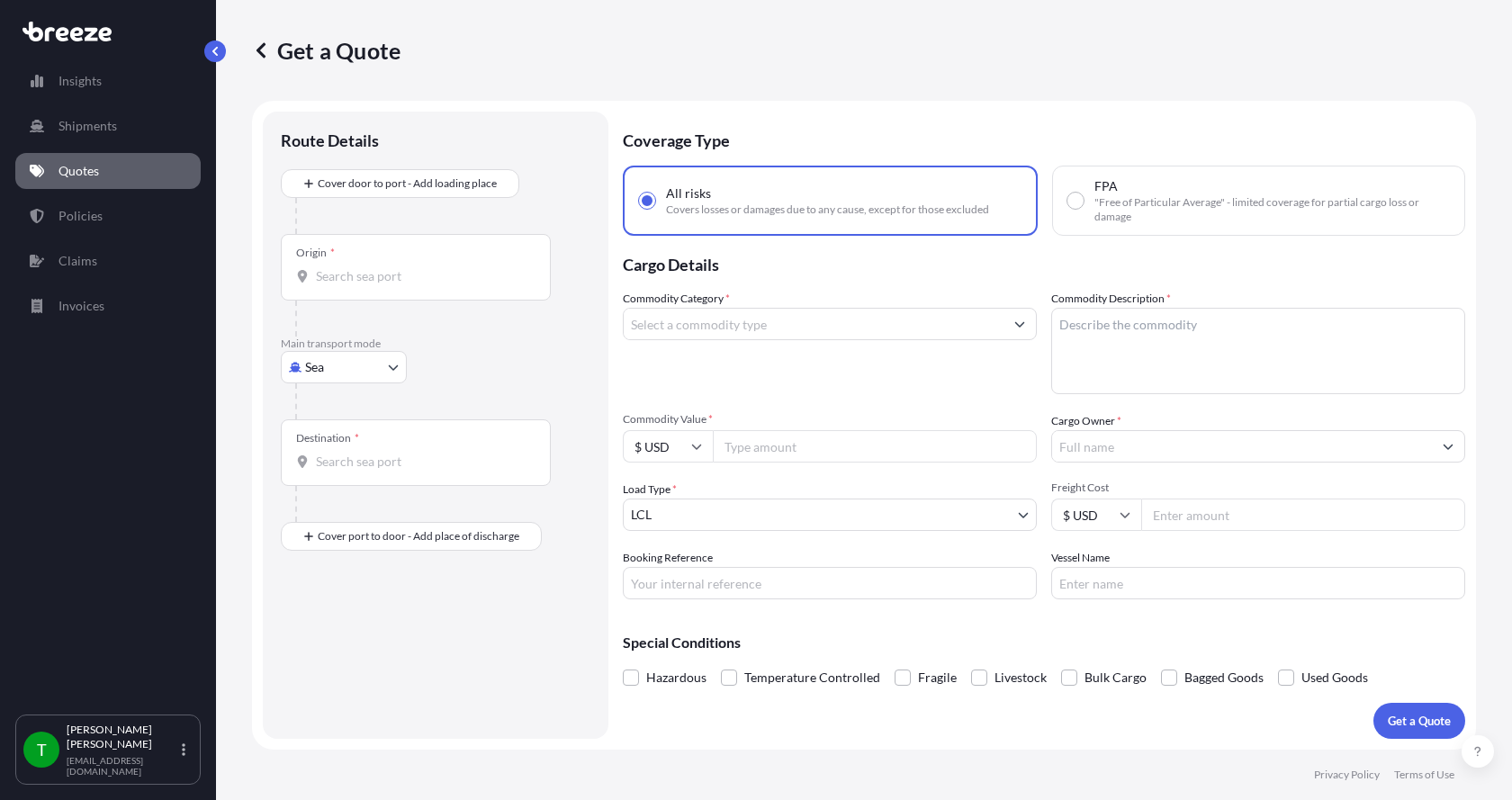
click at [324, 364] on body "Insights Shipments Quotes Policies Claims Invoices T [PERSON_NAME] [EMAIL_ADDRE…" at bounding box center [756, 400] width 1512 height 800
click at [336, 469] on span "Road" at bounding box center [329, 478] width 29 height 18
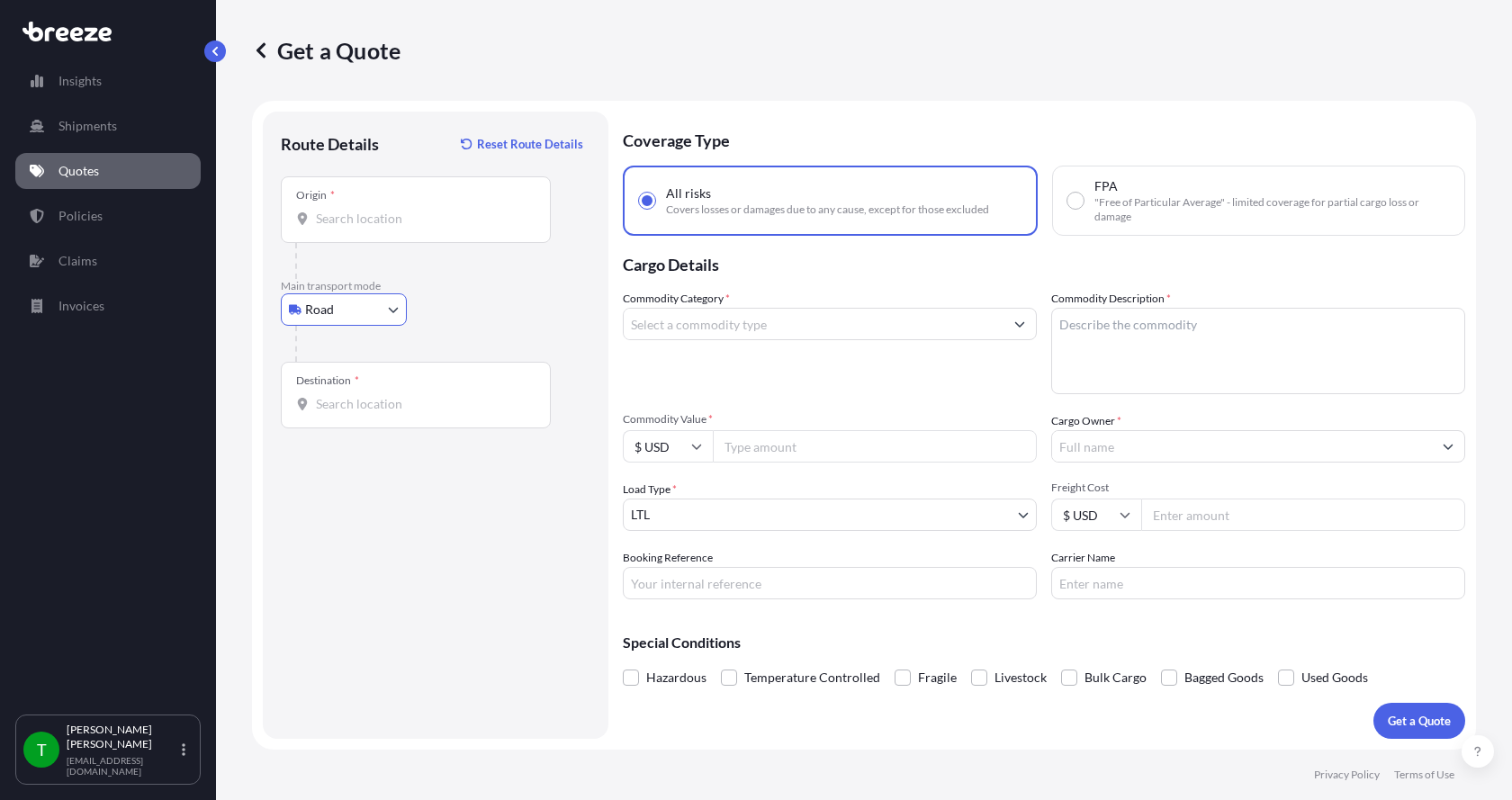
click at [327, 221] on input "Origin *" at bounding box center [421, 219] width 213 height 18
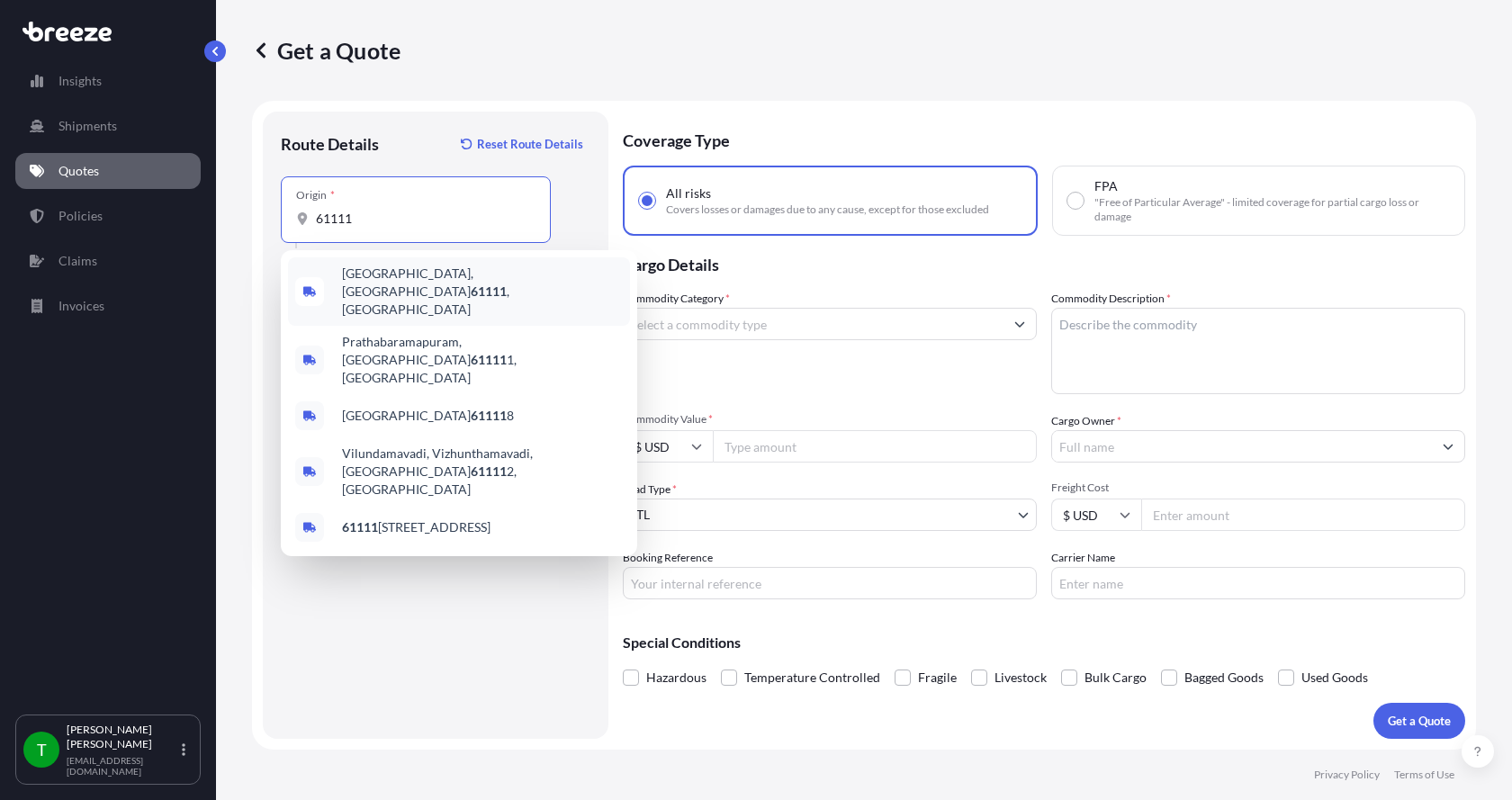
click at [368, 273] on span "[GEOGRAPHIC_DATA] , [GEOGRAPHIC_DATA]" at bounding box center [481, 292] width 281 height 54
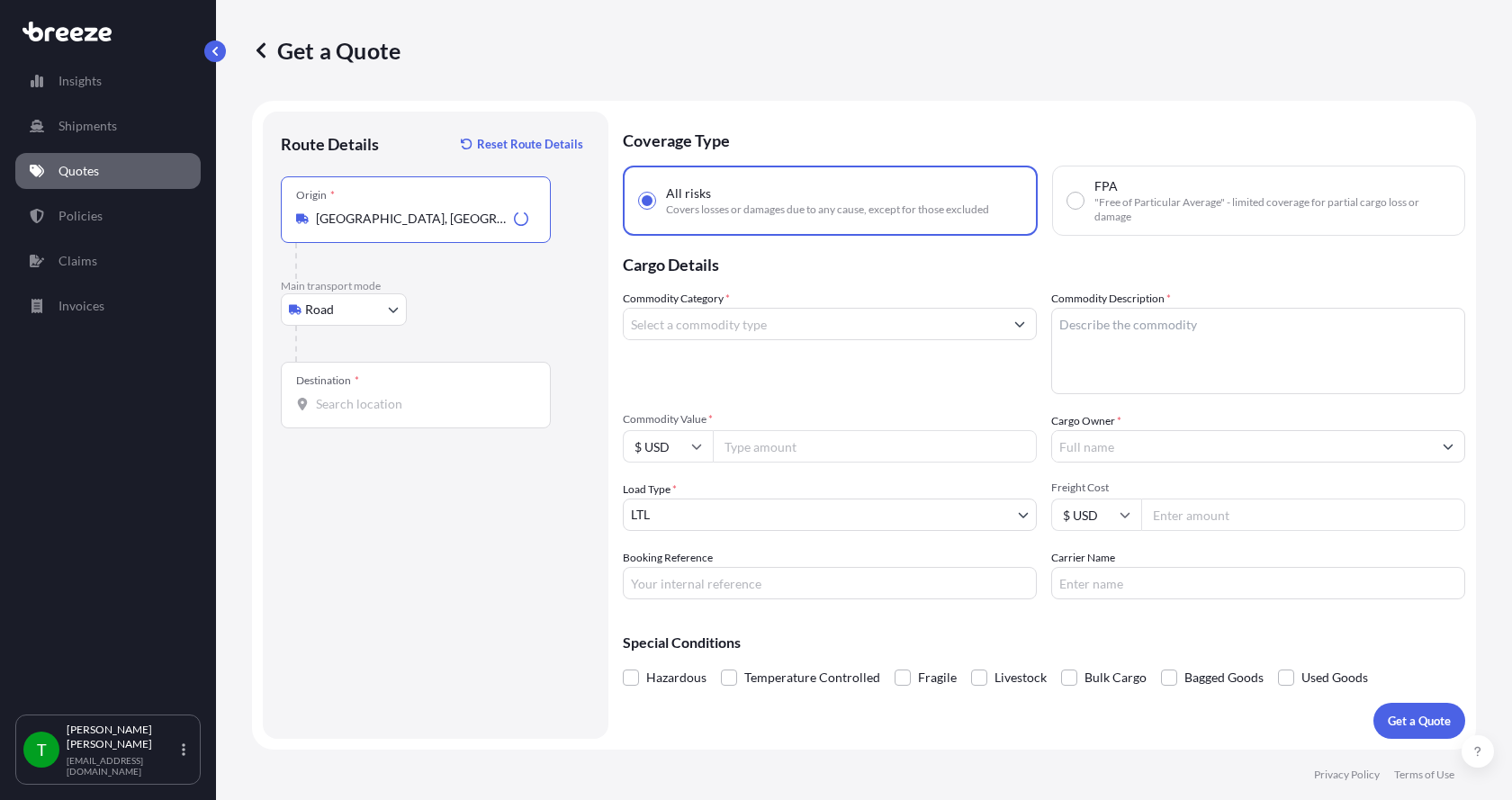
type input "[GEOGRAPHIC_DATA], [GEOGRAPHIC_DATA]"
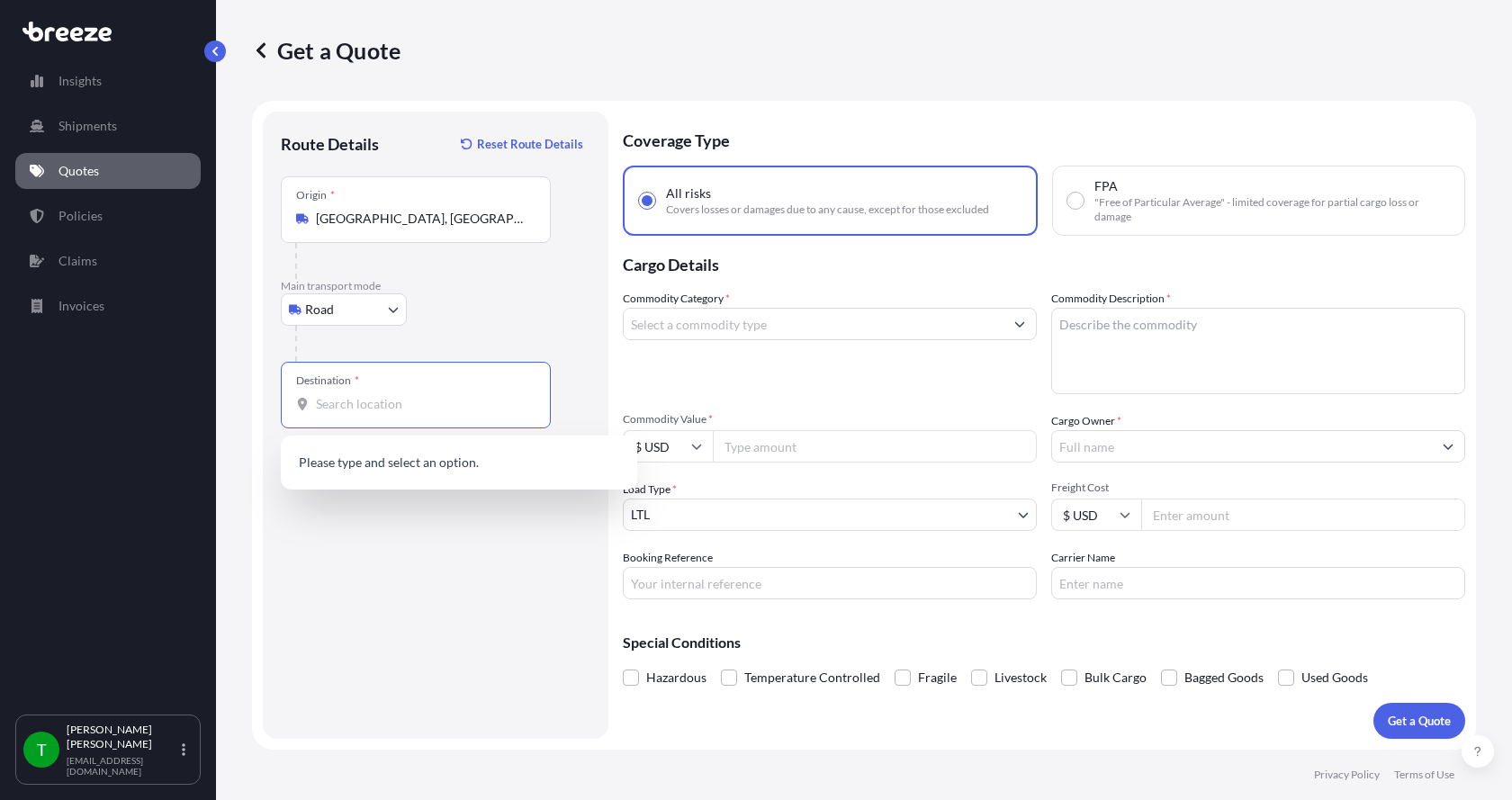
click at [330, 408] on input "Destination *" at bounding box center [421, 404] width 213 height 18
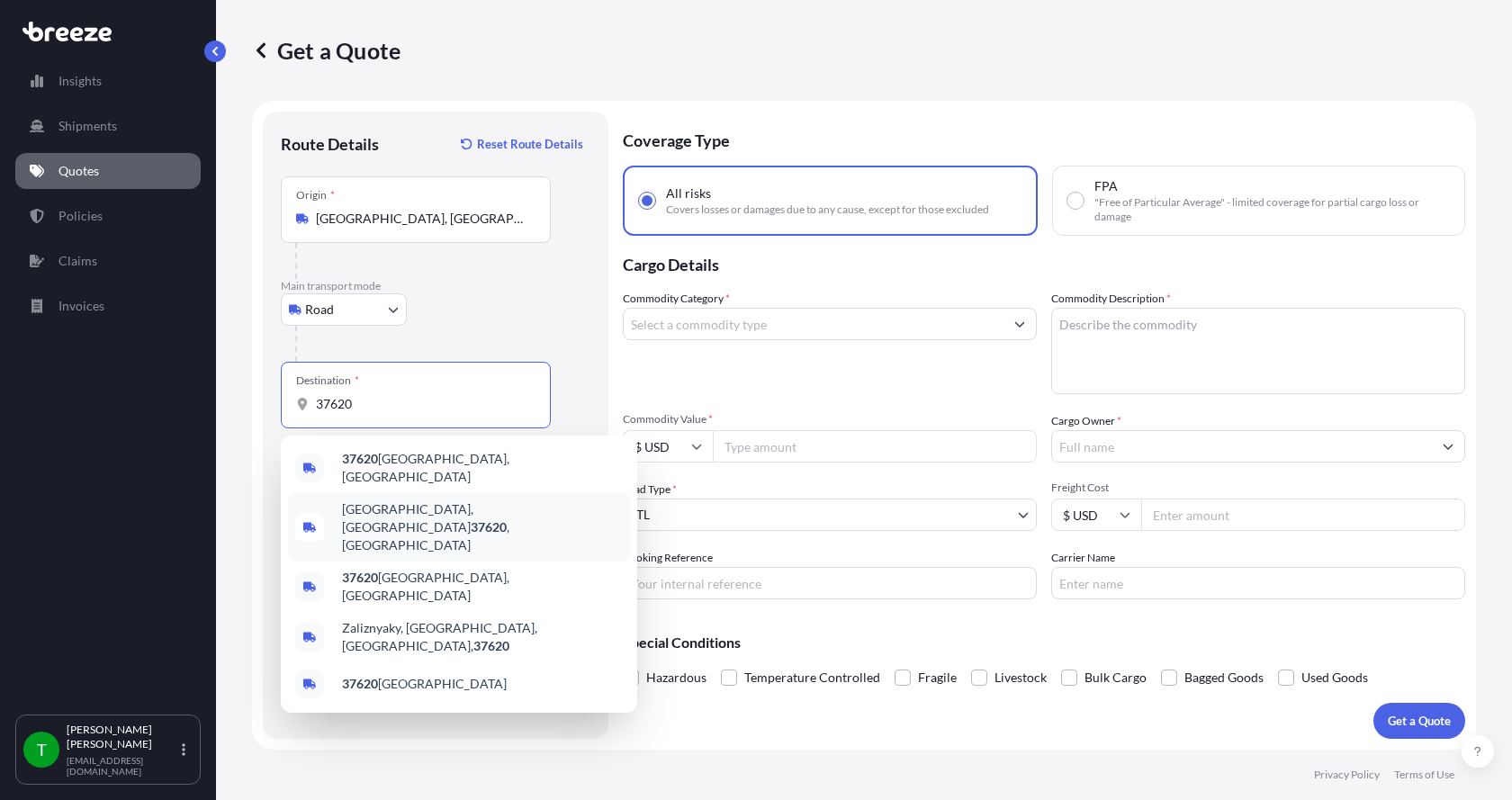
click at [366, 507] on span "[GEOGRAPHIC_DATA] , [GEOGRAPHIC_DATA]" at bounding box center [481, 527] width 281 height 54
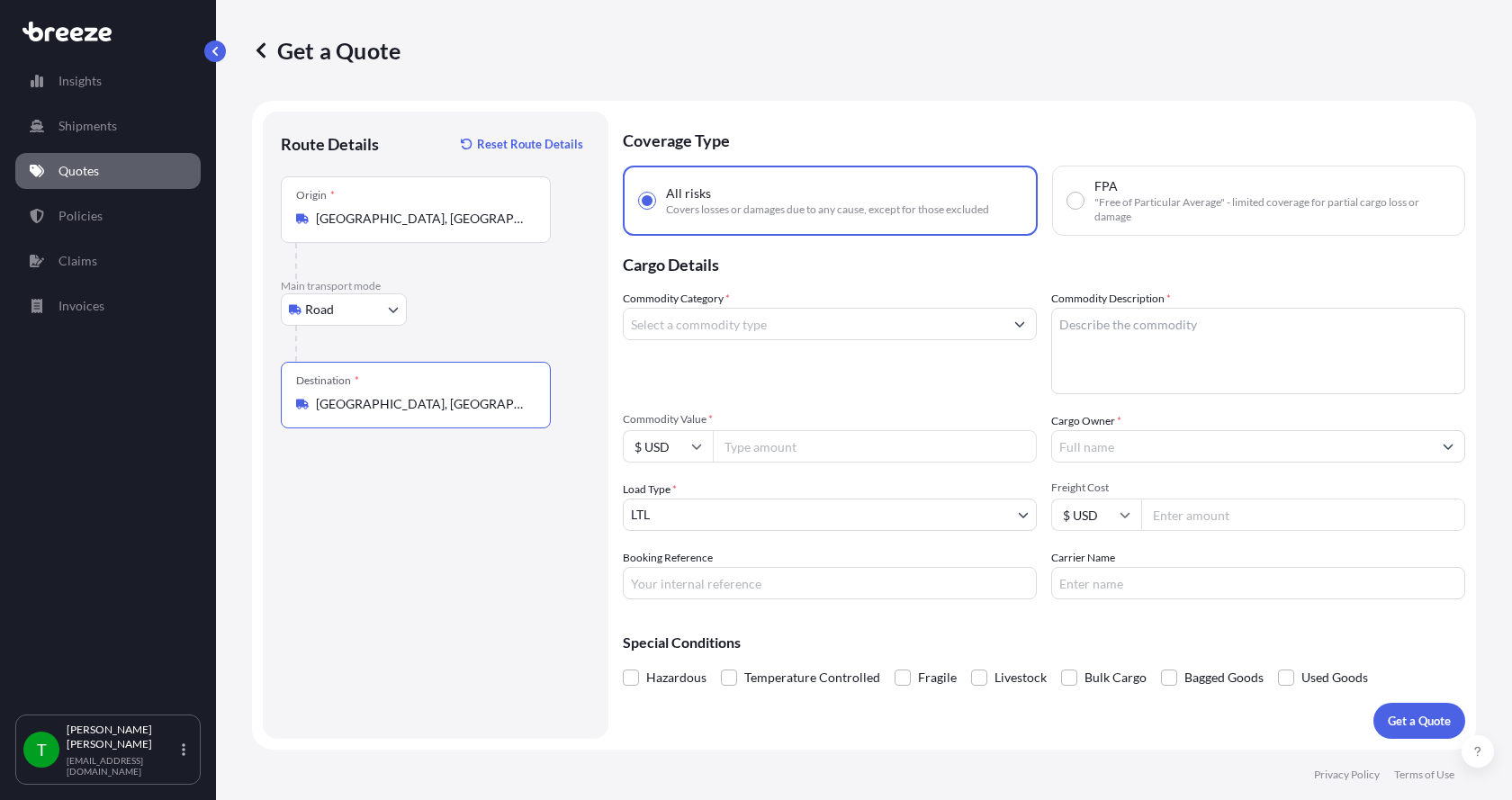
type input "[GEOGRAPHIC_DATA], [GEOGRAPHIC_DATA]"
click at [722, 328] on input "Commodity Category *" at bounding box center [813, 324] width 379 height 32
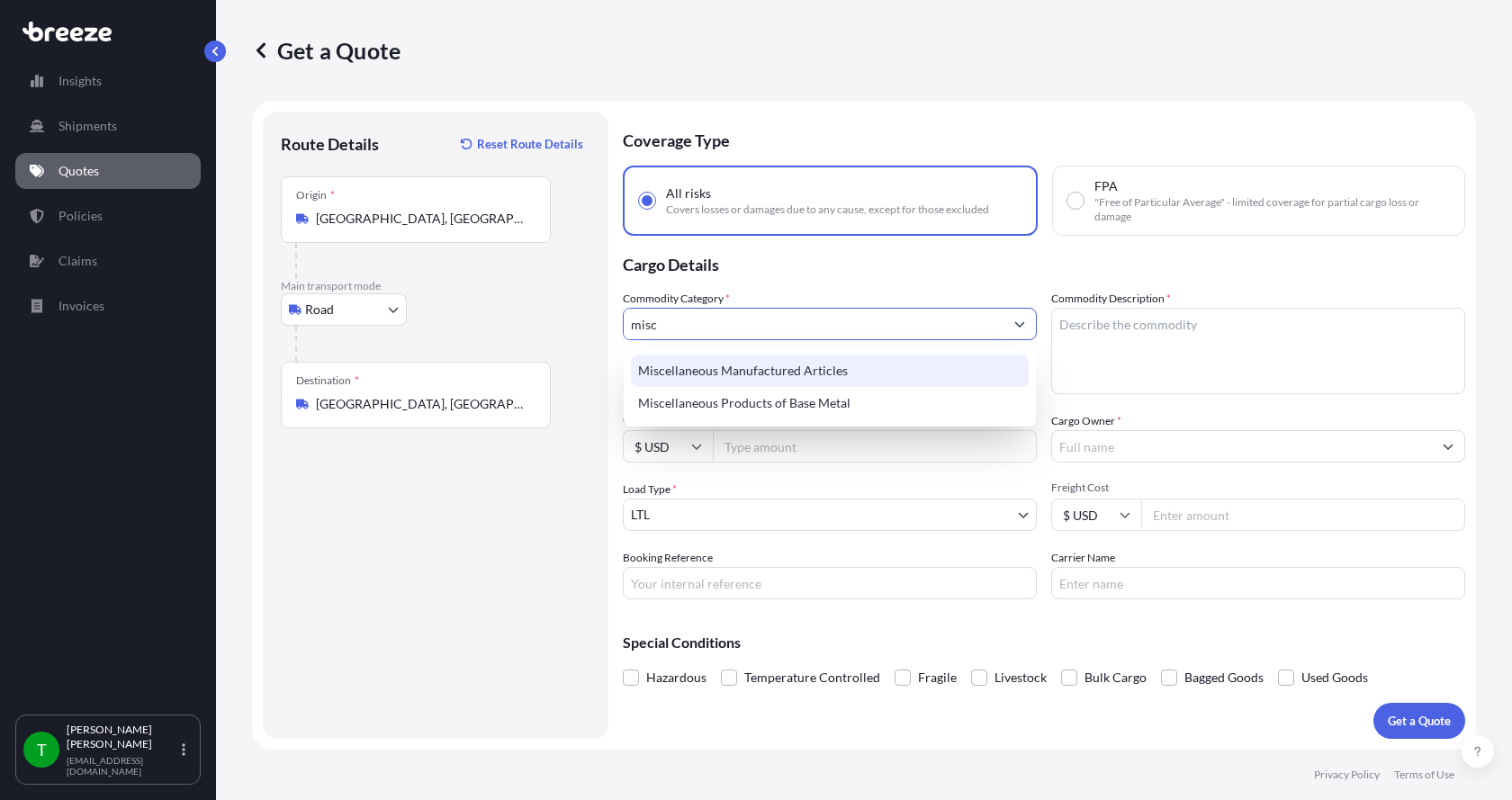
click at [728, 371] on div "Miscellaneous Manufactured Articles" at bounding box center [830, 371] width 397 height 32
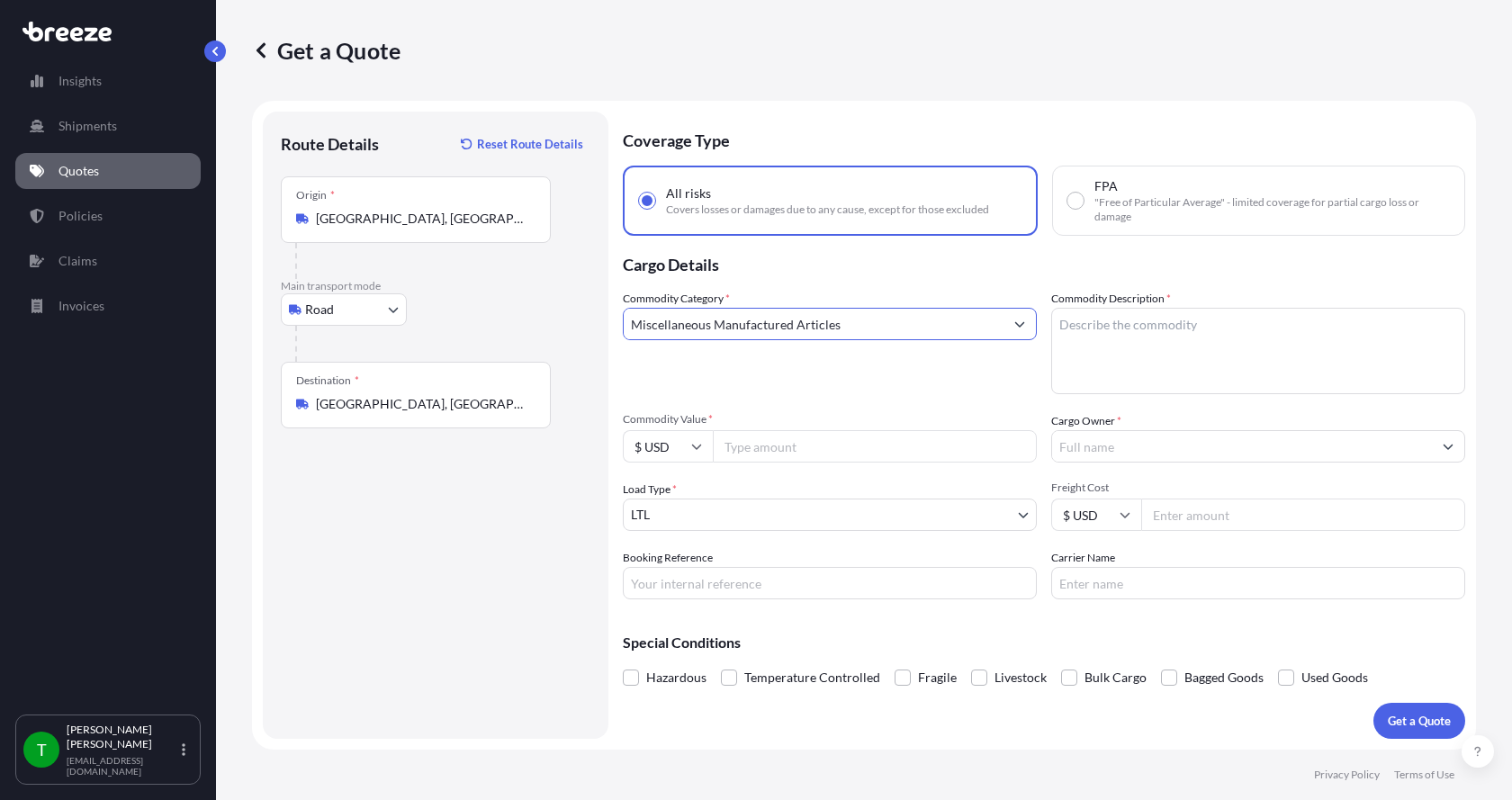
type input "Miscellaneous Manufactured Articles"
click at [1080, 329] on textarea "Commodity Description *" at bounding box center [1257, 351] width 413 height 86
type textarea "Parts Mixer Powersection 5HP"
click at [764, 449] on input "Commodity Value *" at bounding box center [875, 446] width 324 height 32
type input "3300.00"
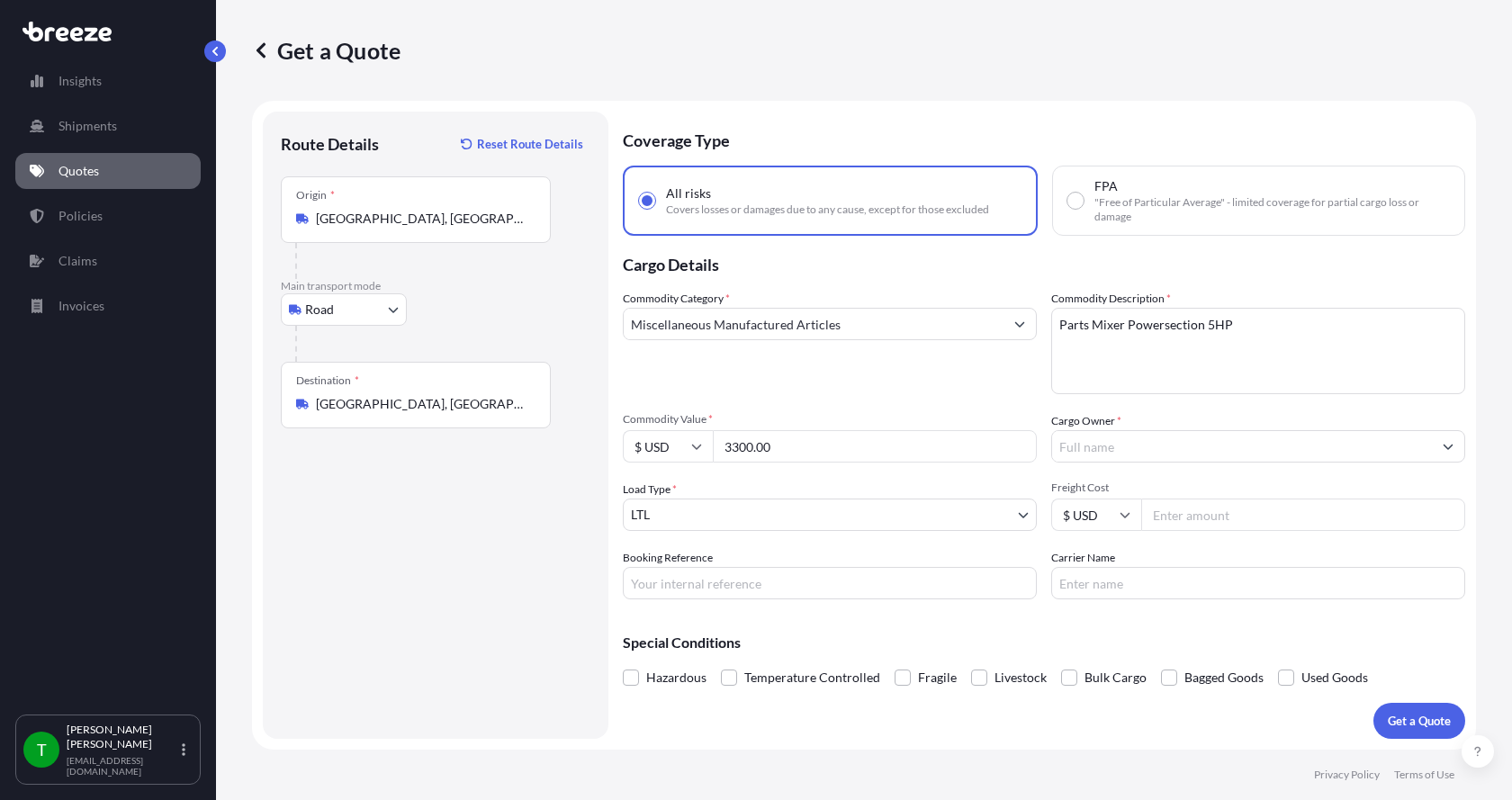
click at [1139, 448] on input "Cargo Owner *" at bounding box center [1241, 446] width 379 height 32
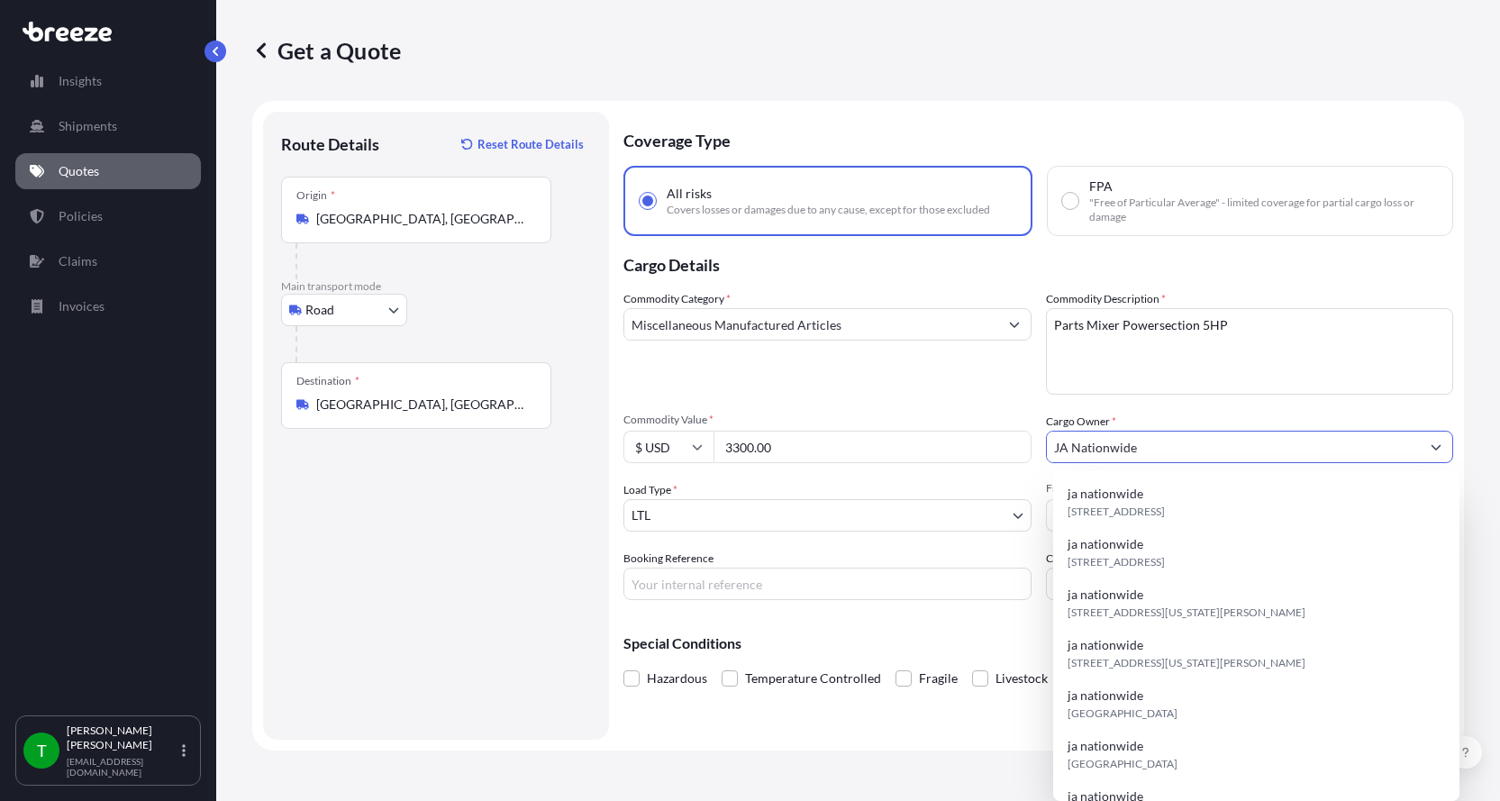
type input "JA Nationwide"
click at [716, 580] on input "Booking Reference" at bounding box center [827, 584] width 408 height 32
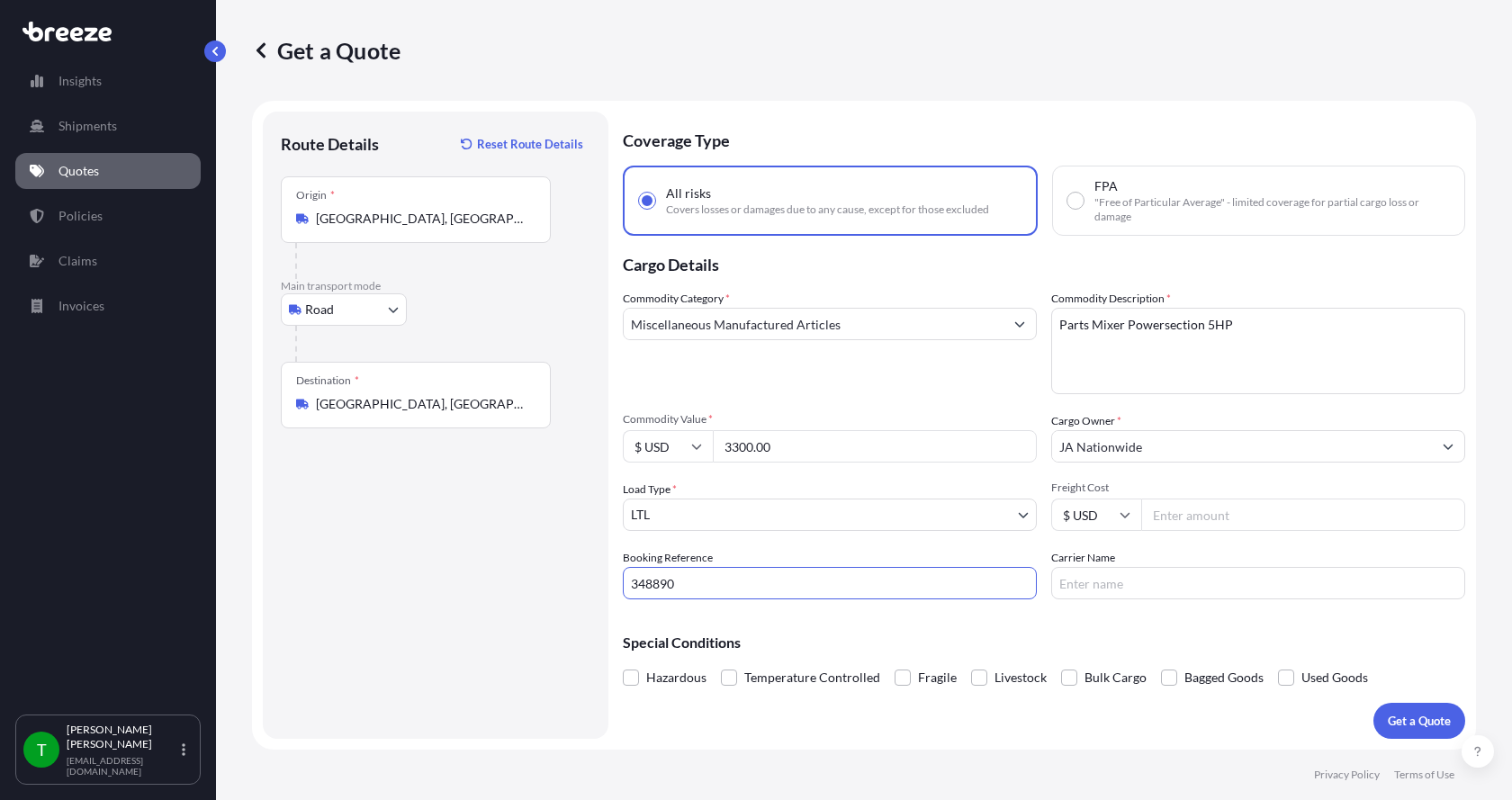
type input "348890"
click at [1181, 513] on input "Freight Cost" at bounding box center [1302, 514] width 324 height 32
type input "220.00"
click at [1127, 582] on input "Carrier Name" at bounding box center [1257, 583] width 413 height 32
type input "[GEOGRAPHIC_DATA]"
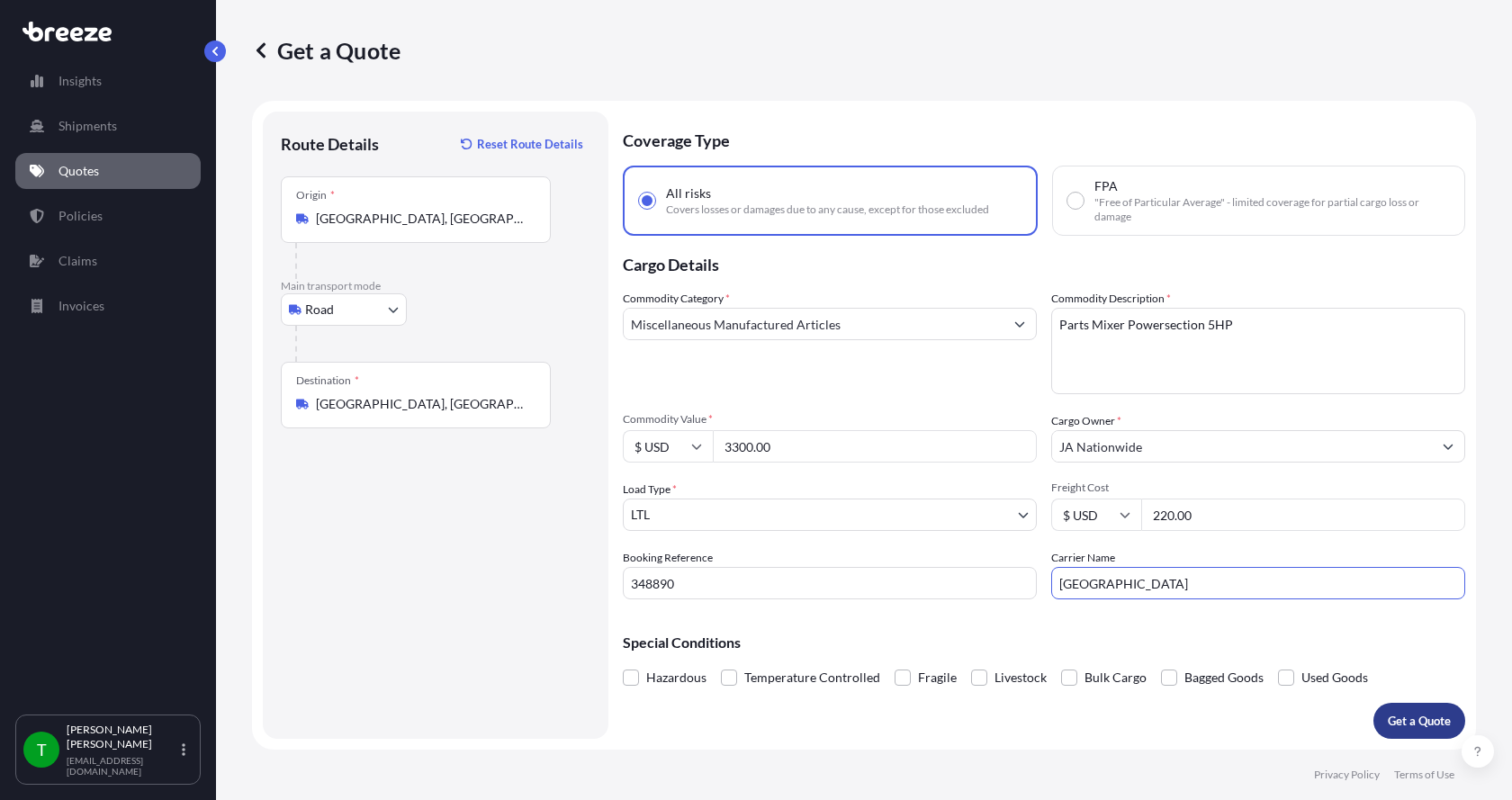
click at [1399, 713] on p "Get a Quote" at bounding box center [1418, 721] width 63 height 18
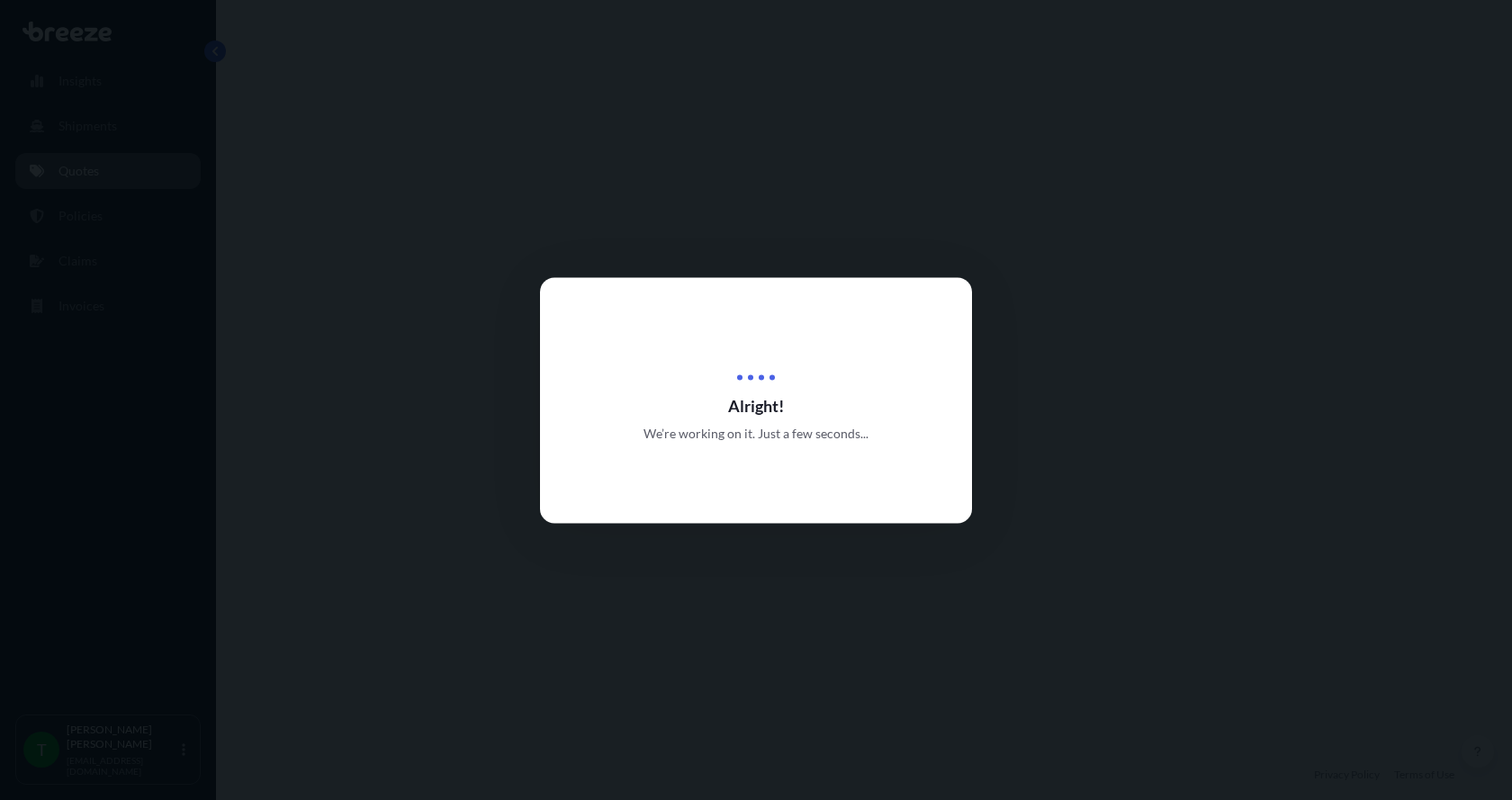
select select "Road"
select select "1"
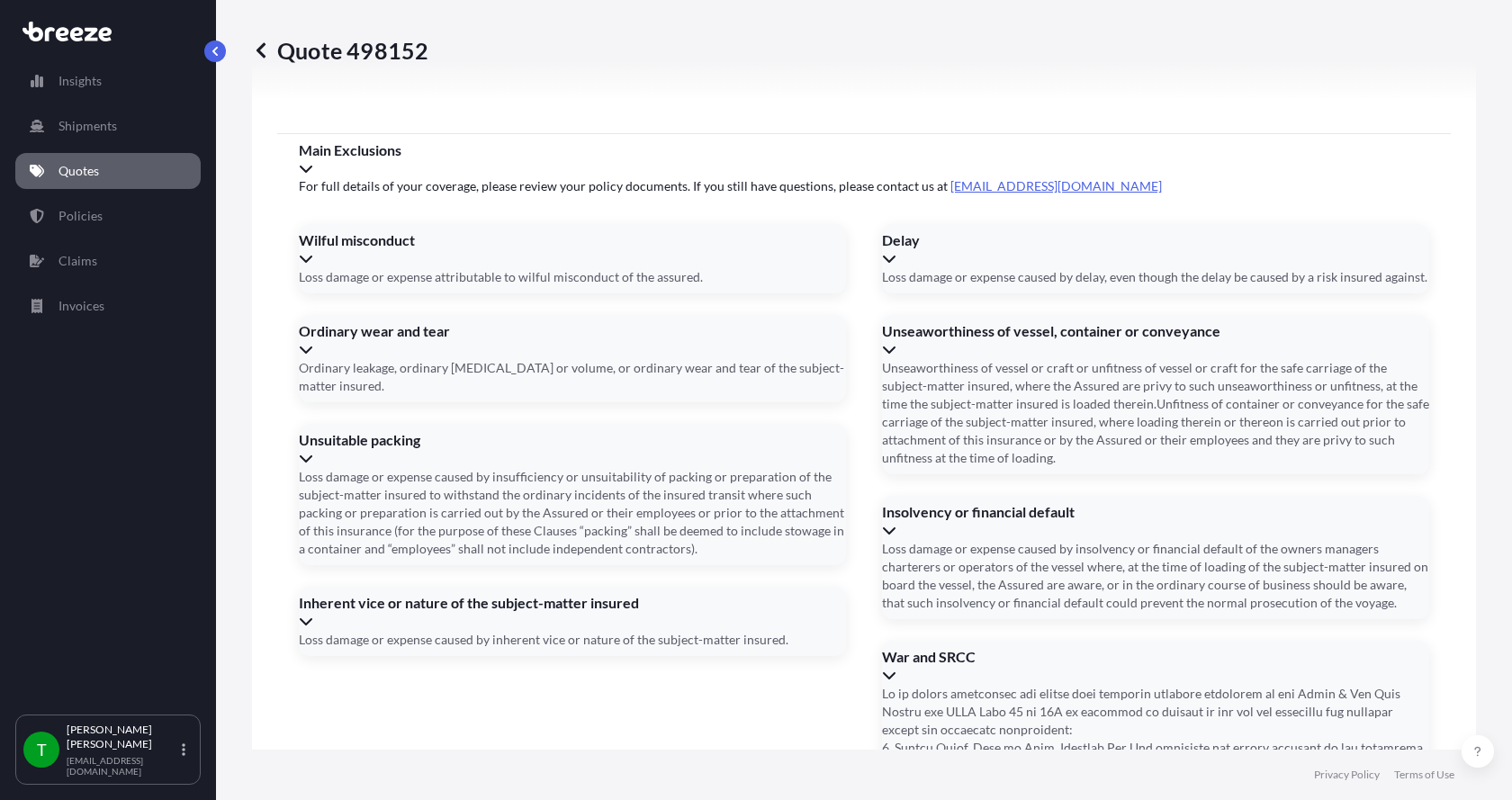
scroll to position [2367, 0]
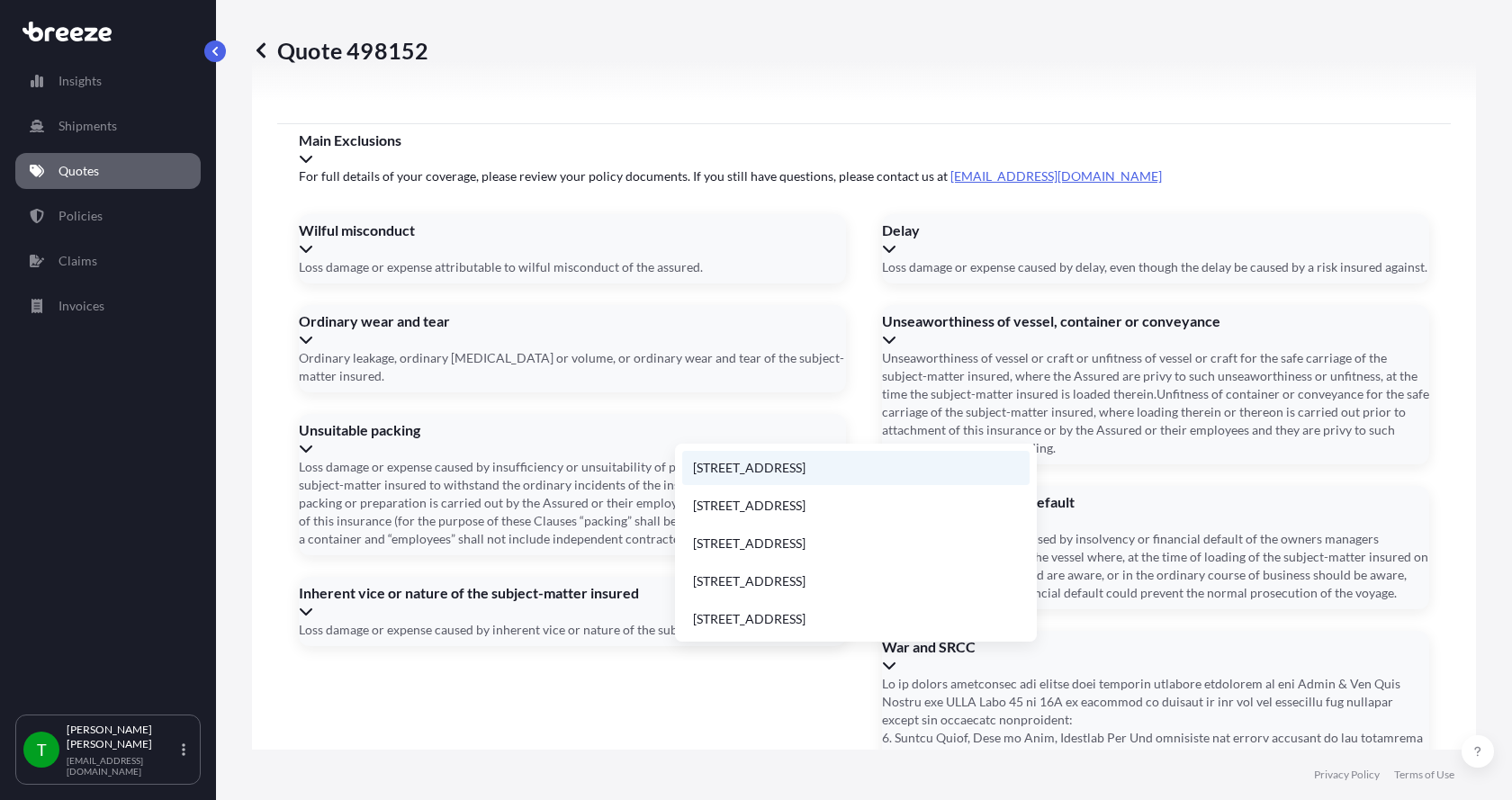
click at [721, 464] on li "[STREET_ADDRESS]" at bounding box center [856, 467] width 348 height 34
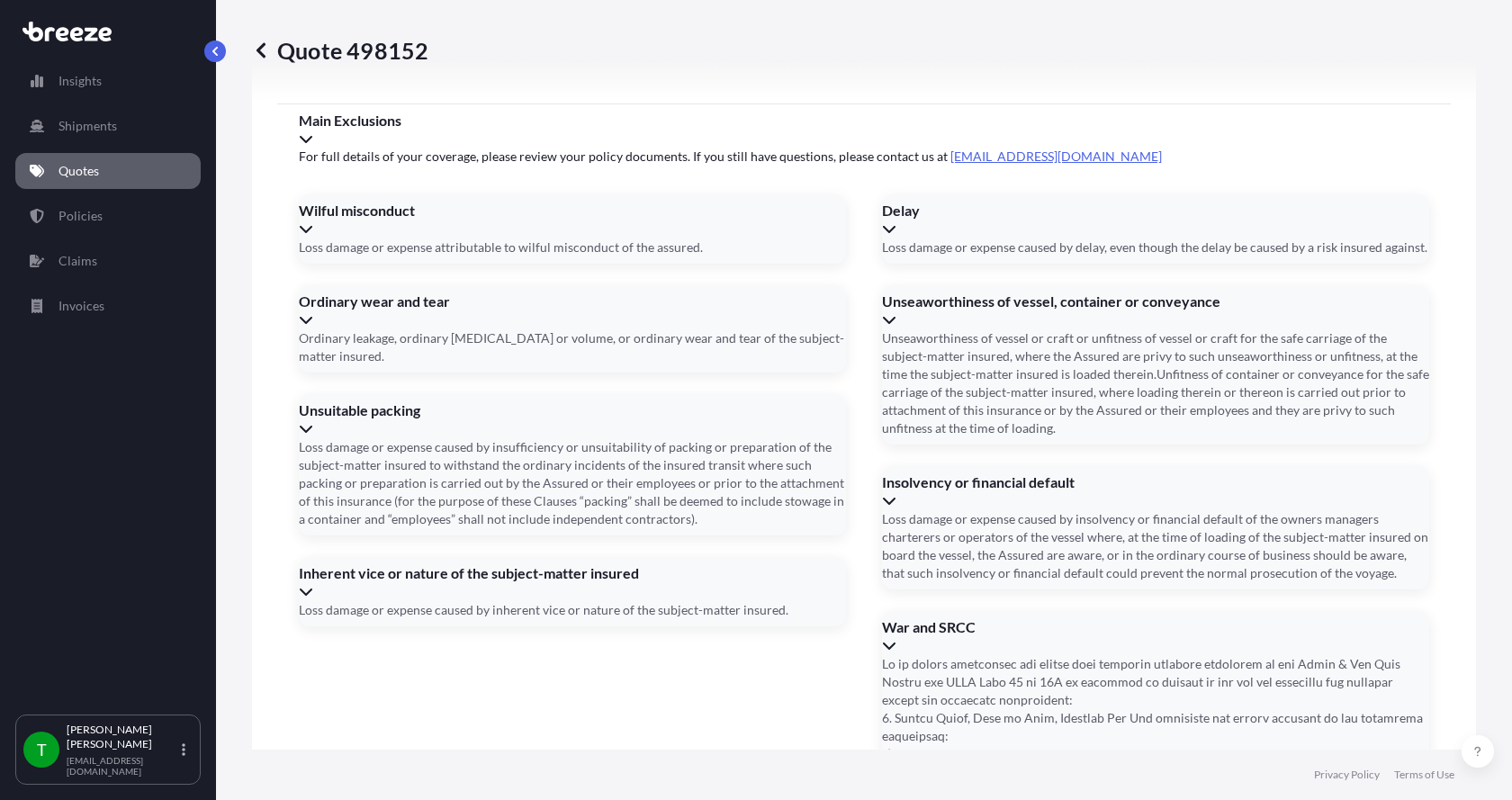
type input "[STREET_ADDRESS]"
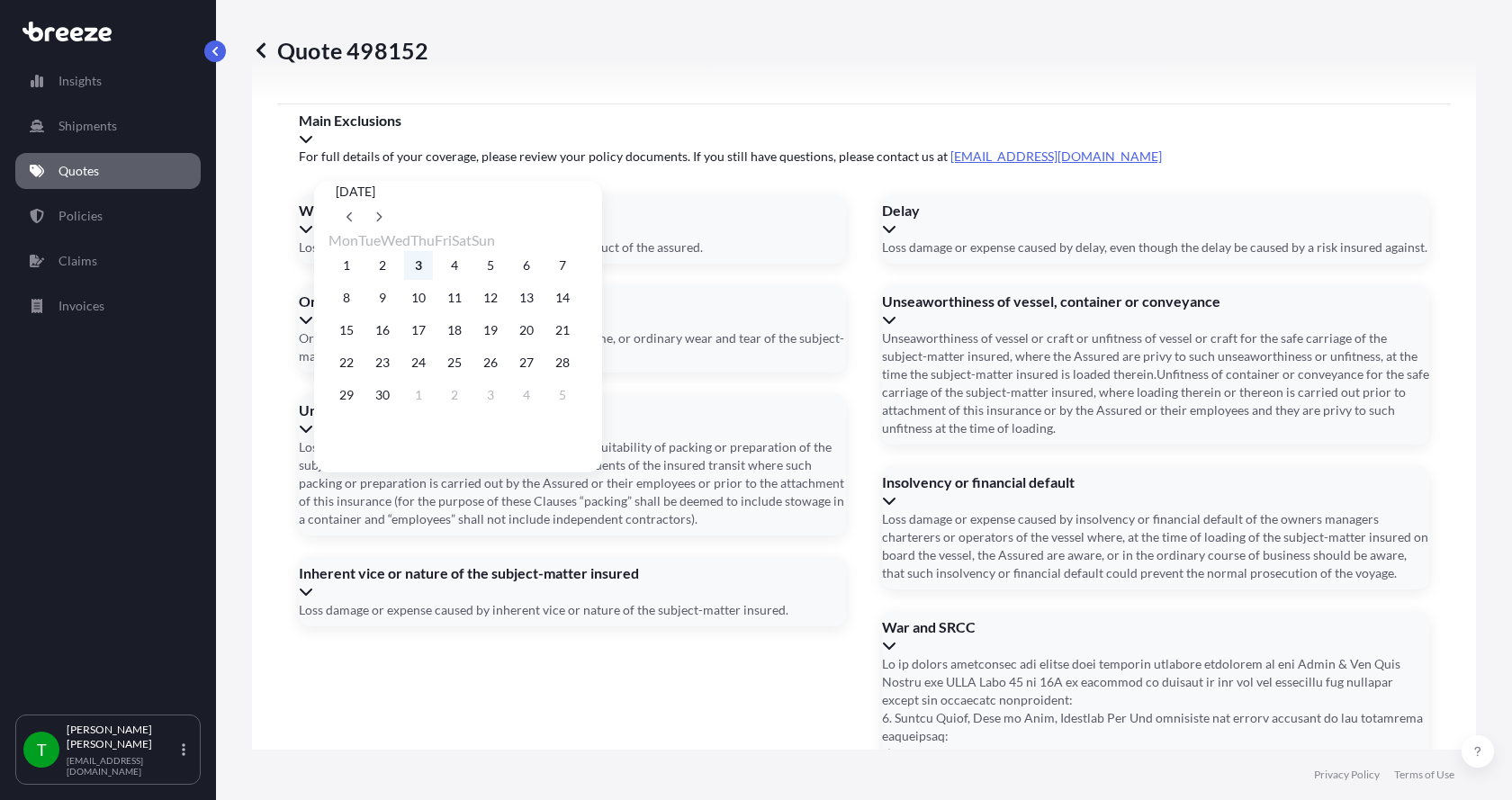
click at [426, 265] on button "3" at bounding box center [418, 265] width 29 height 29
type input "[DATE]"
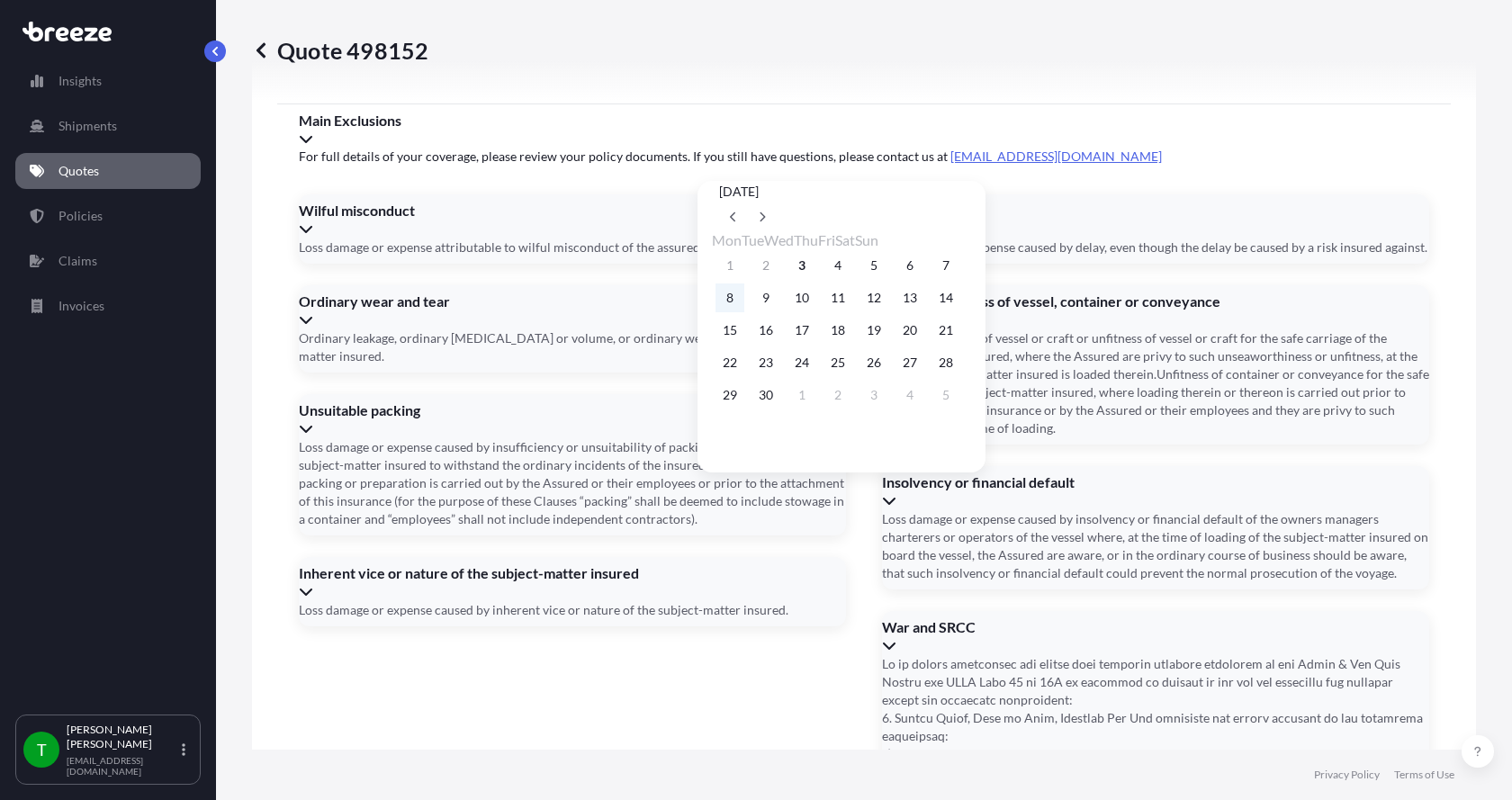
click at [734, 306] on button "8" at bounding box center [729, 298] width 29 height 29
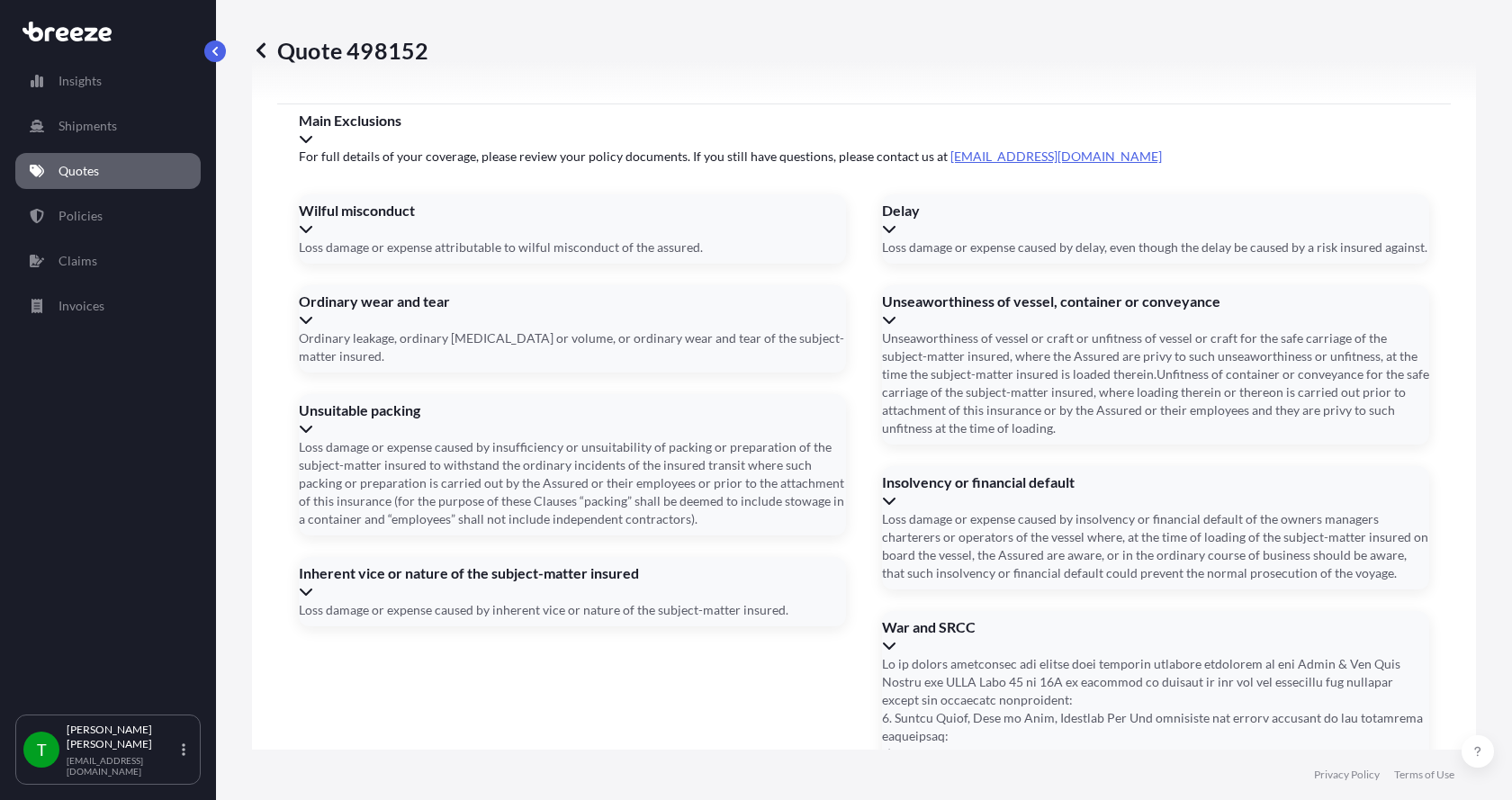
type input "[DATE]"
click at [747, 306] on button "8" at bounding box center [758, 311] width 22 height 16
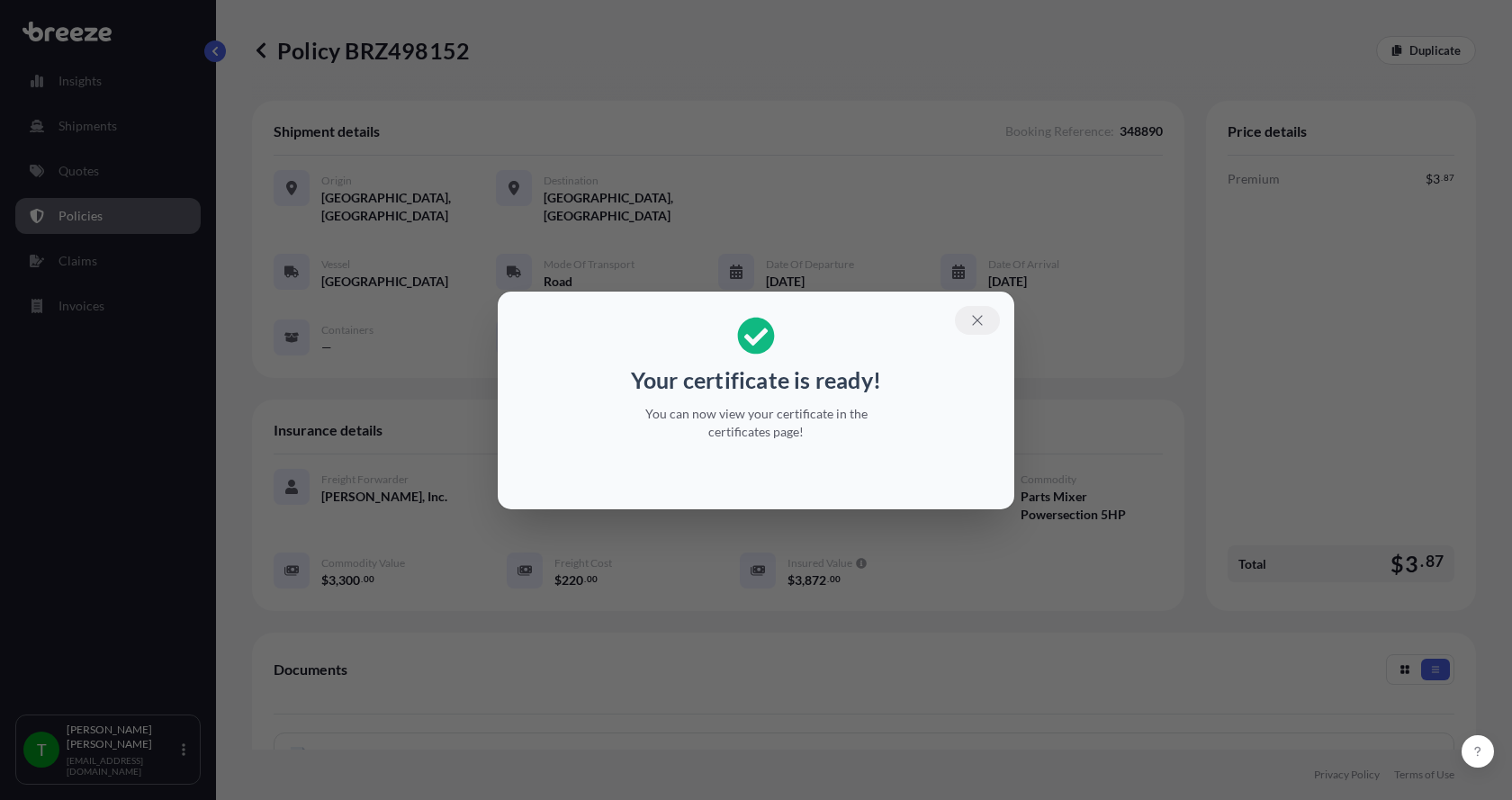
click at [975, 314] on icon "button" at bounding box center [977, 321] width 16 height 16
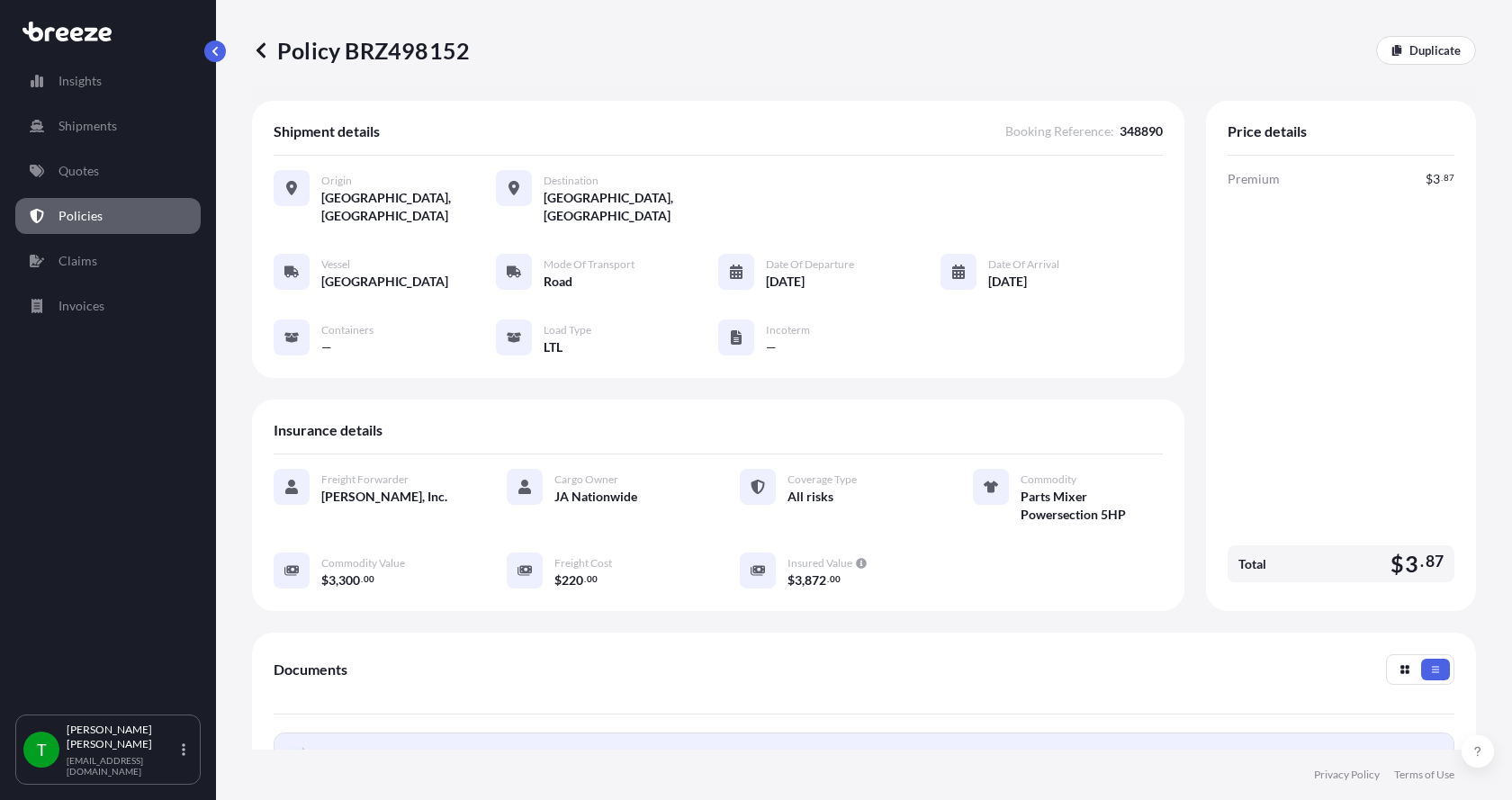
click at [347, 747] on span "Certificate" at bounding box center [351, 756] width 59 height 18
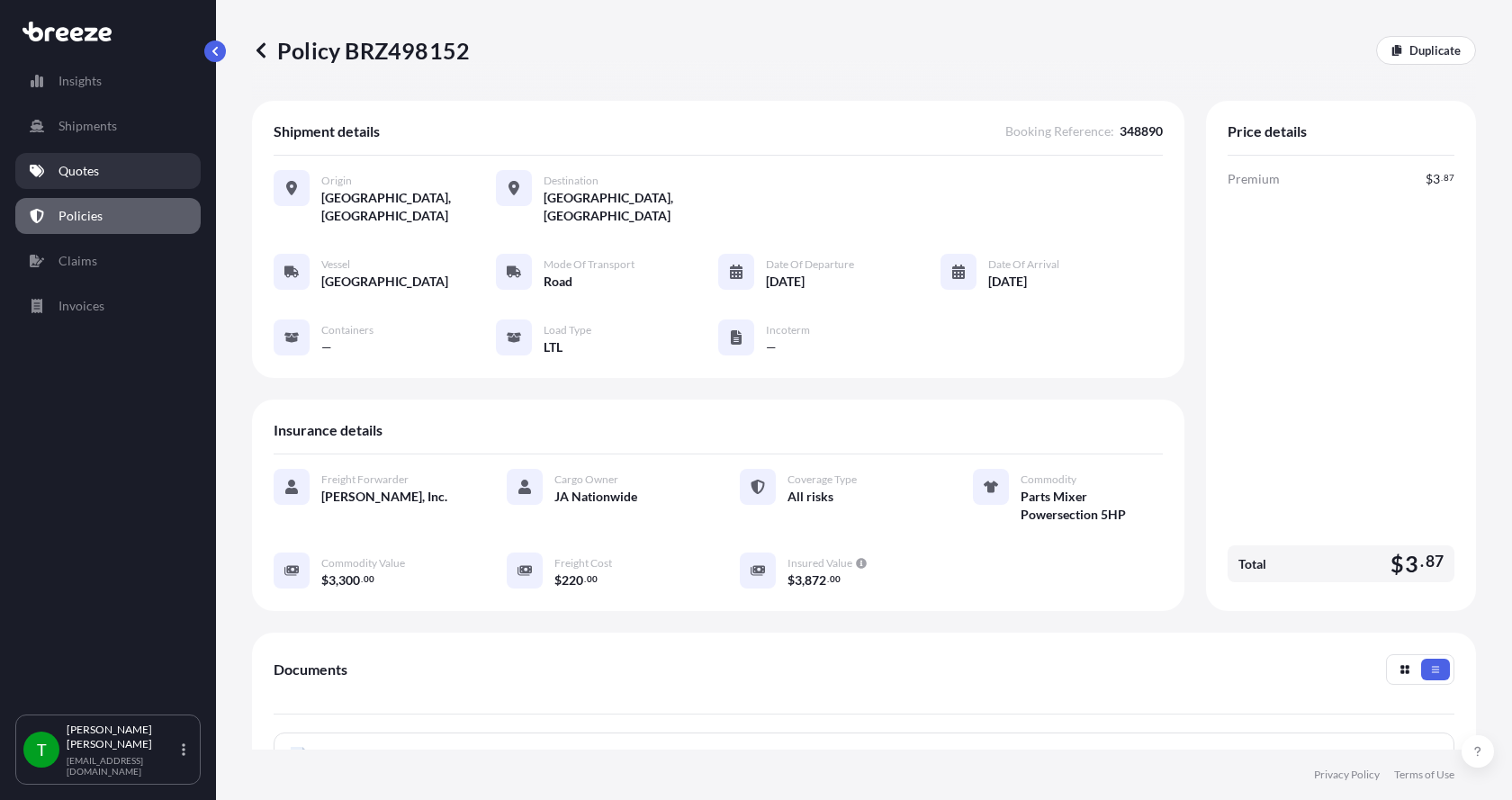
click at [68, 171] on p "Quotes" at bounding box center [79, 171] width 41 height 18
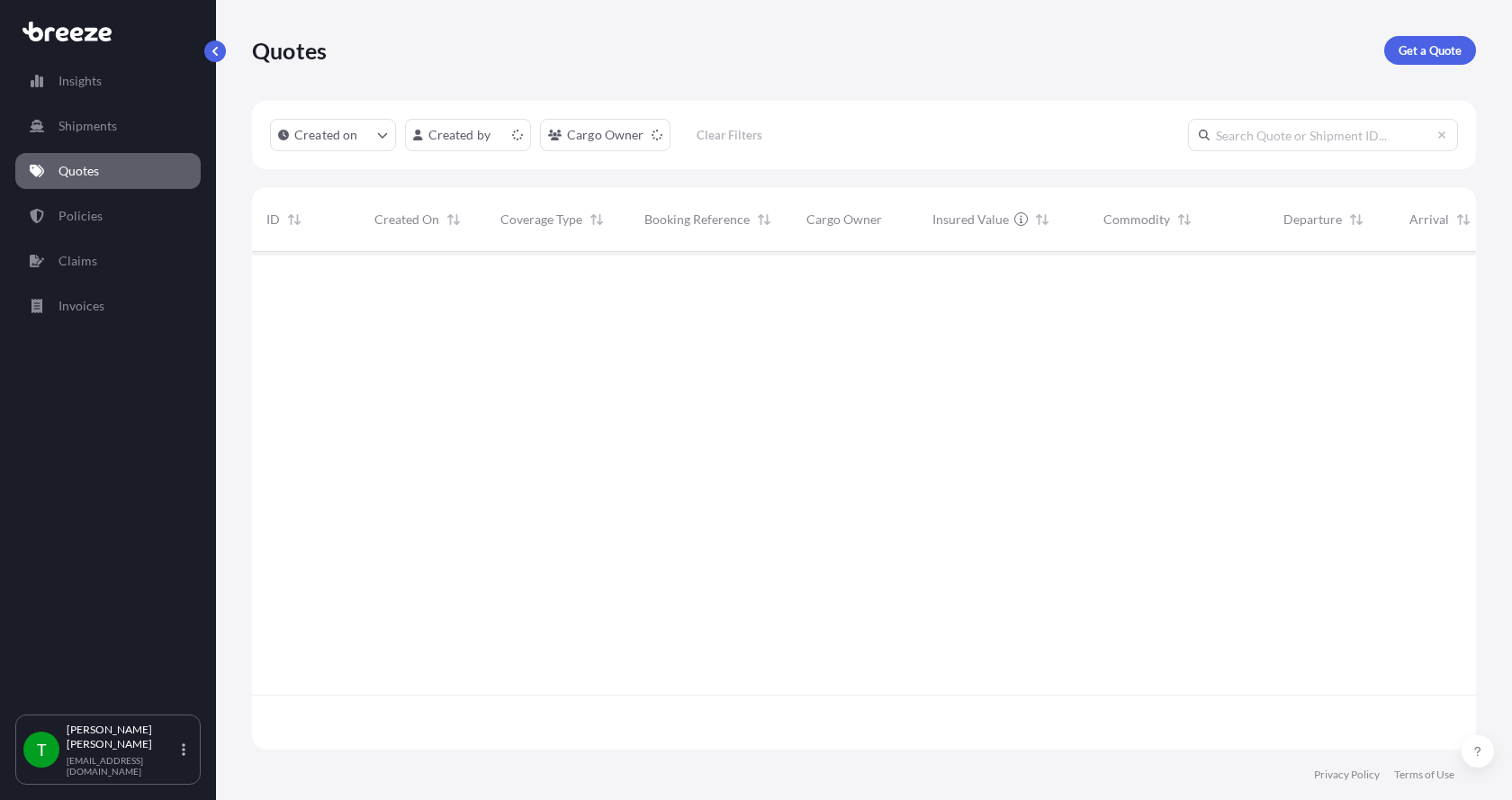
scroll to position [494, 1210]
click at [1412, 51] on p "Get a Quote" at bounding box center [1429, 50] width 63 height 18
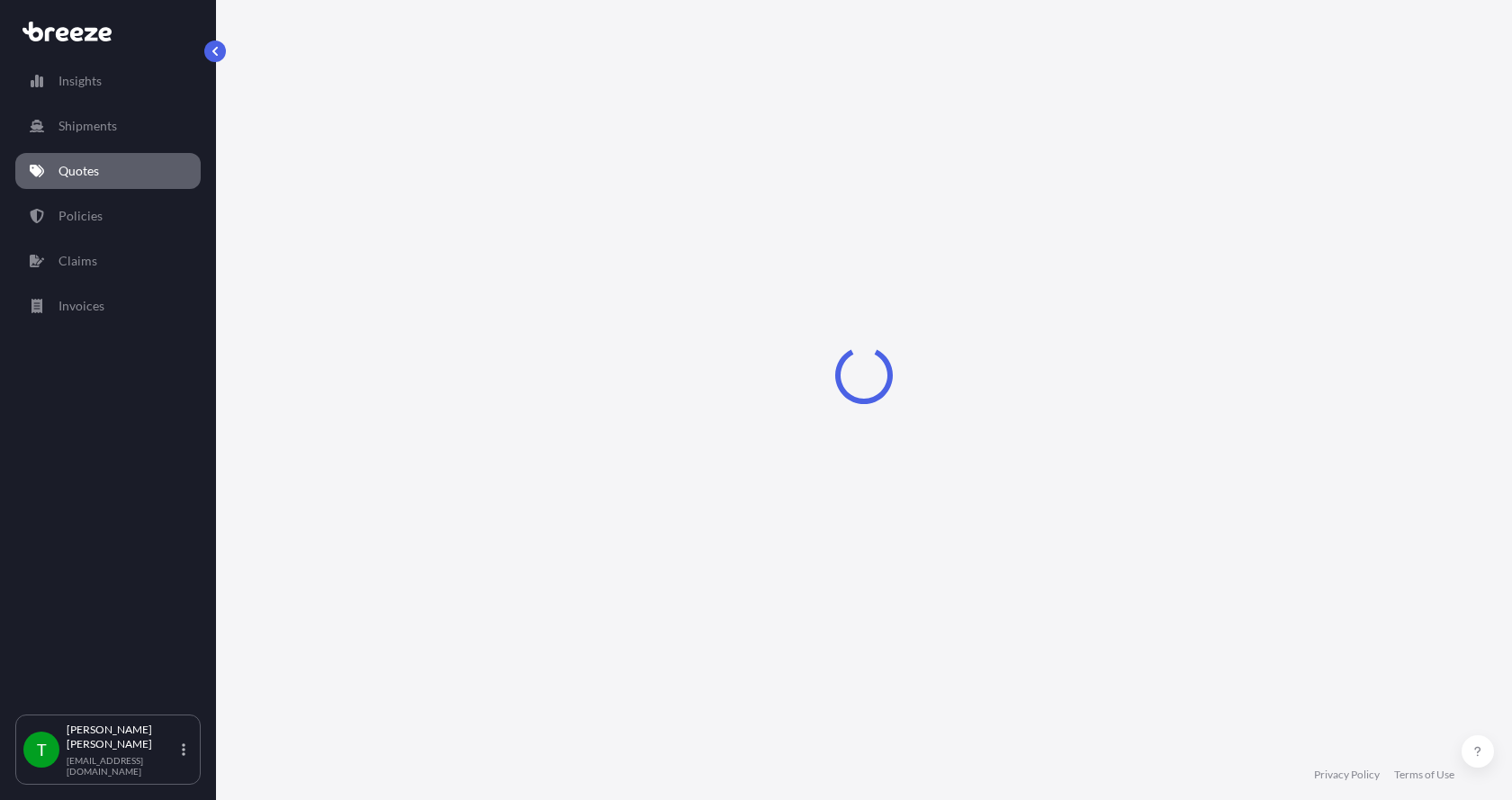
select select "Sea"
select select "1"
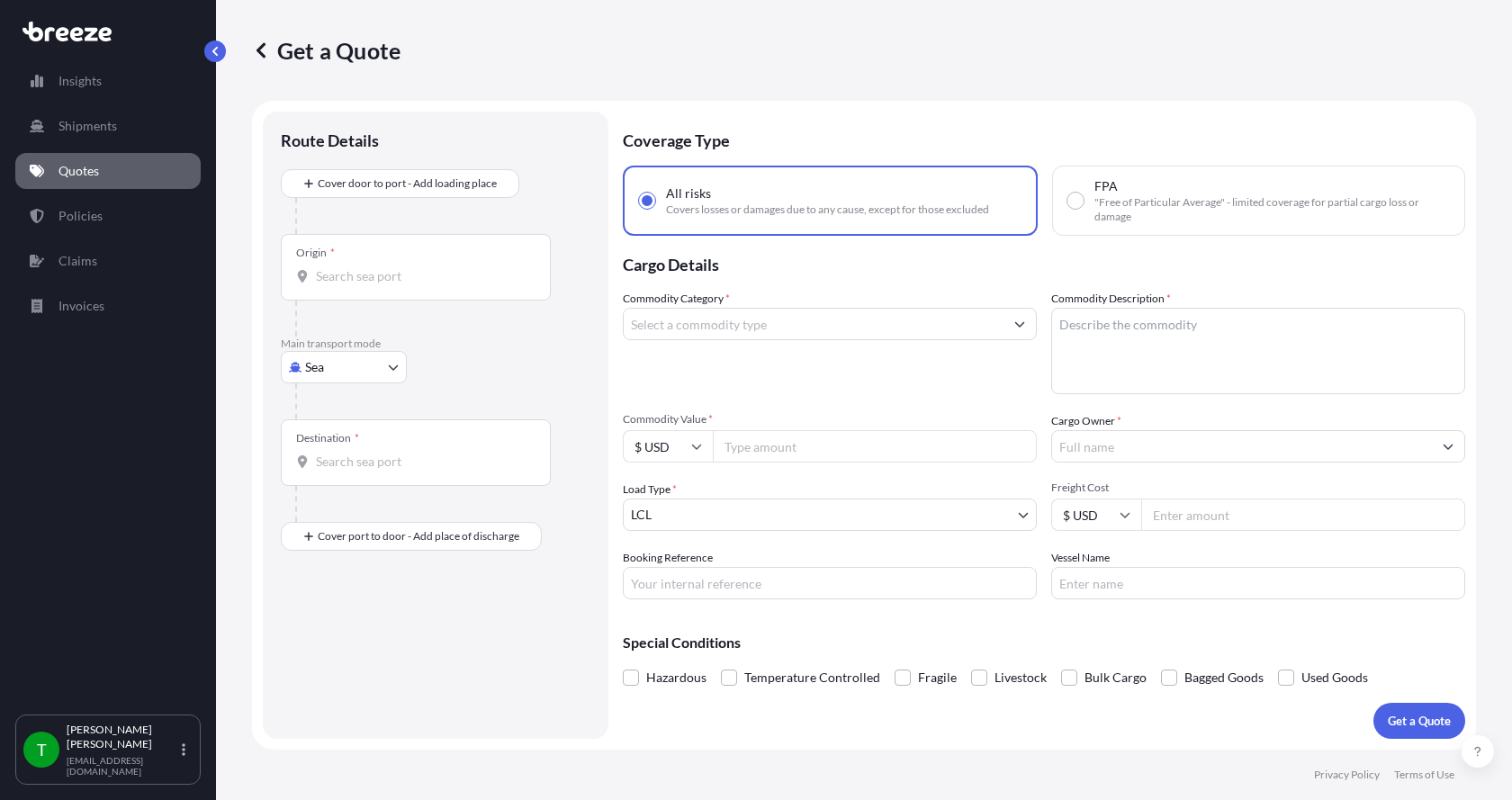
click at [363, 373] on body "Insights Shipments Quotes Policies Claims Invoices T [PERSON_NAME] [EMAIL_ADDRE…" at bounding box center [756, 400] width 1512 height 800
click at [326, 479] on span "Road" at bounding box center [329, 478] width 29 height 18
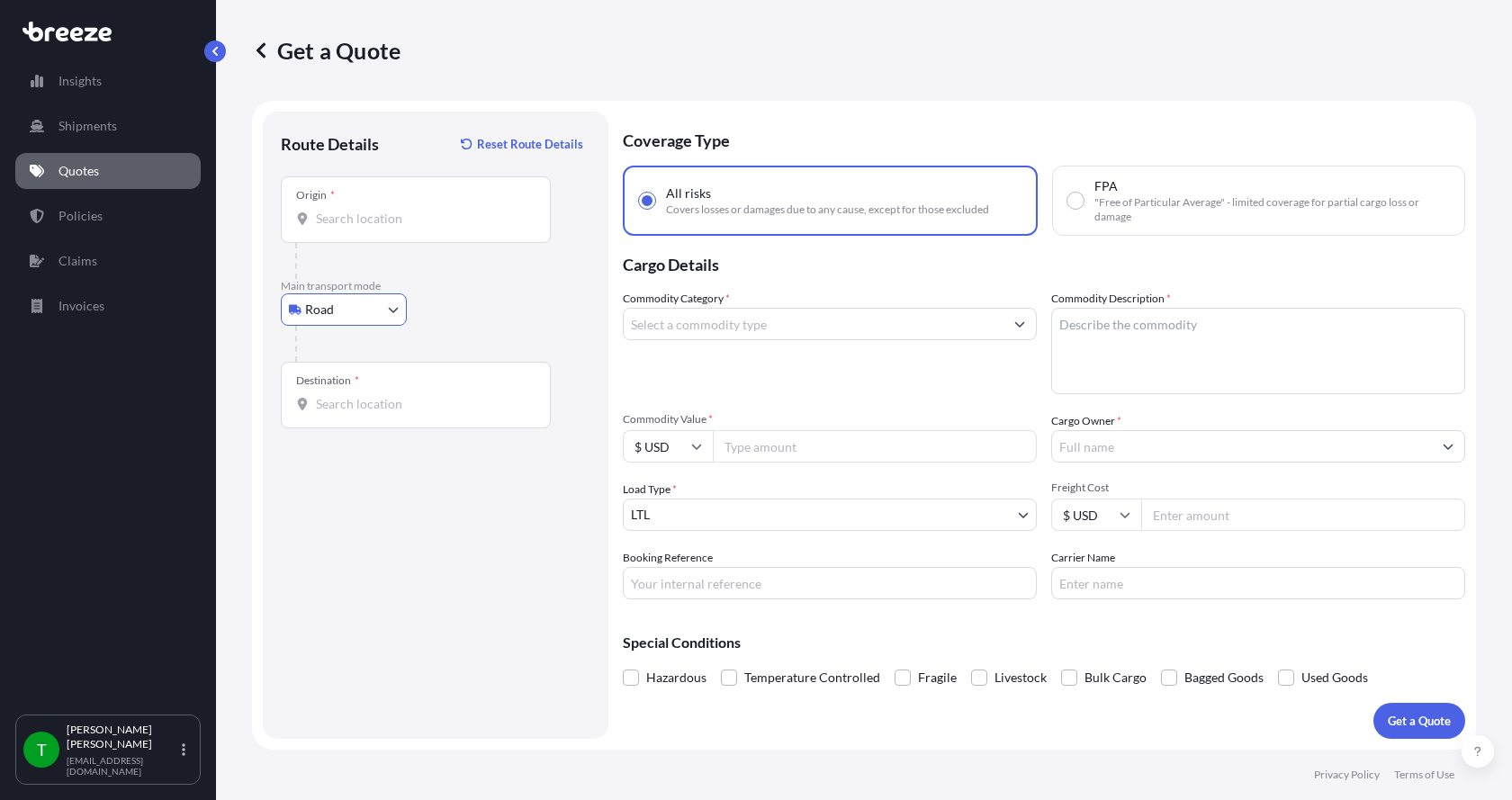
click at [356, 218] on input "Origin *" at bounding box center [421, 219] width 213 height 18
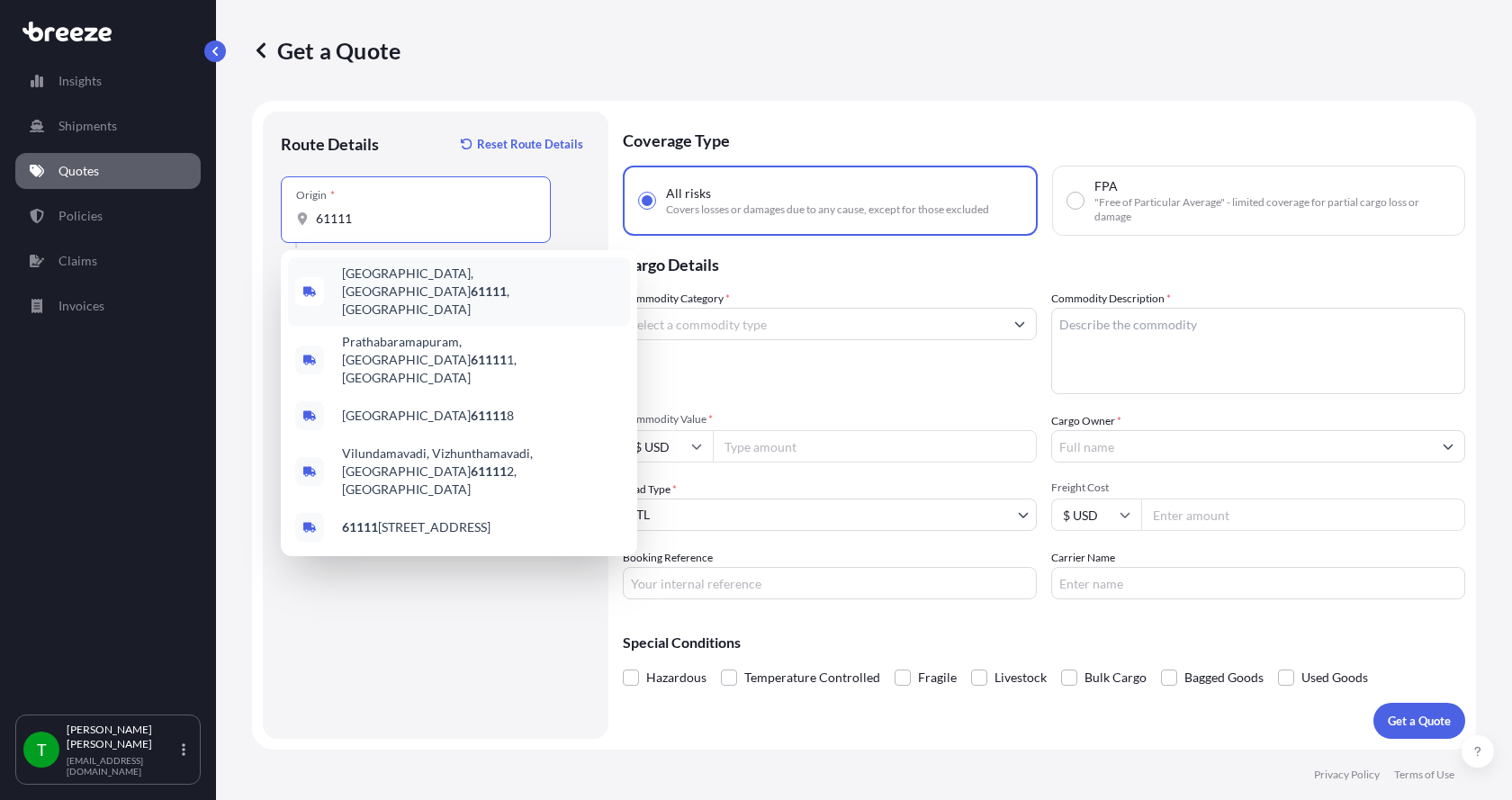
click at [365, 277] on span "[GEOGRAPHIC_DATA] , [GEOGRAPHIC_DATA]" at bounding box center [481, 292] width 281 height 54
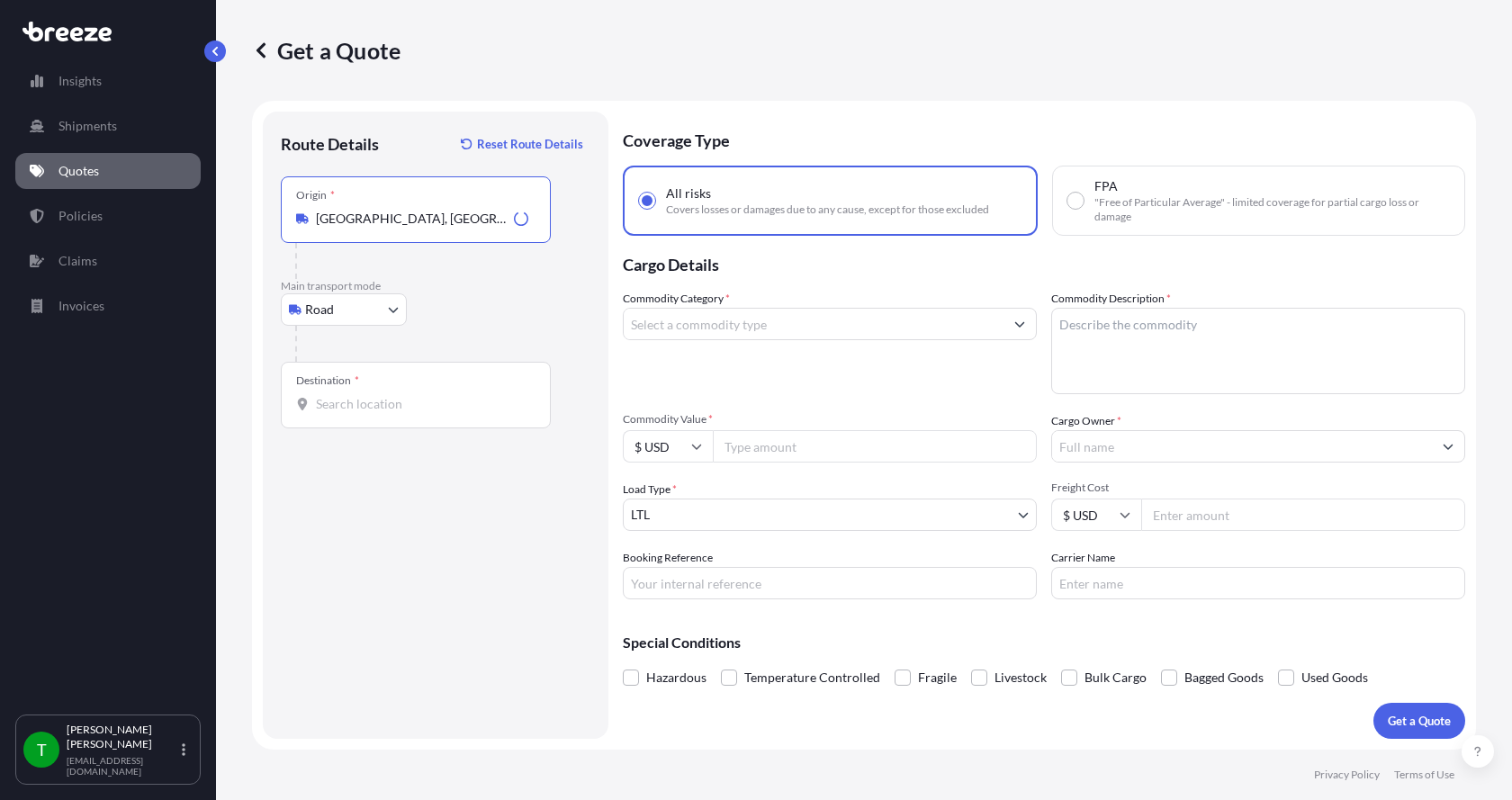
type input "[GEOGRAPHIC_DATA], [GEOGRAPHIC_DATA]"
click at [341, 408] on input "Destination *" at bounding box center [421, 404] width 213 height 18
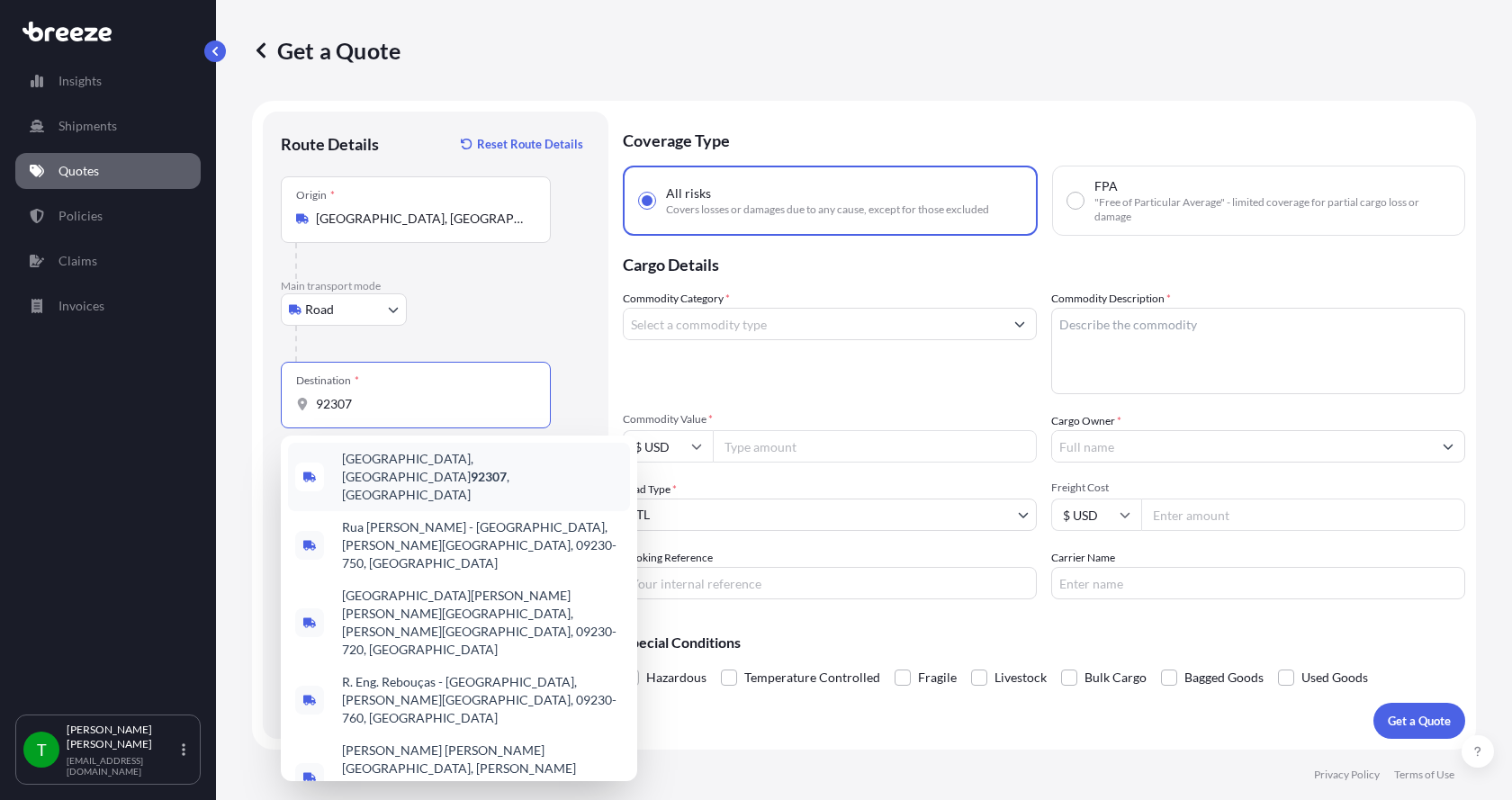
click at [357, 461] on span "[GEOGRAPHIC_DATA] , [GEOGRAPHIC_DATA]" at bounding box center [481, 476] width 281 height 54
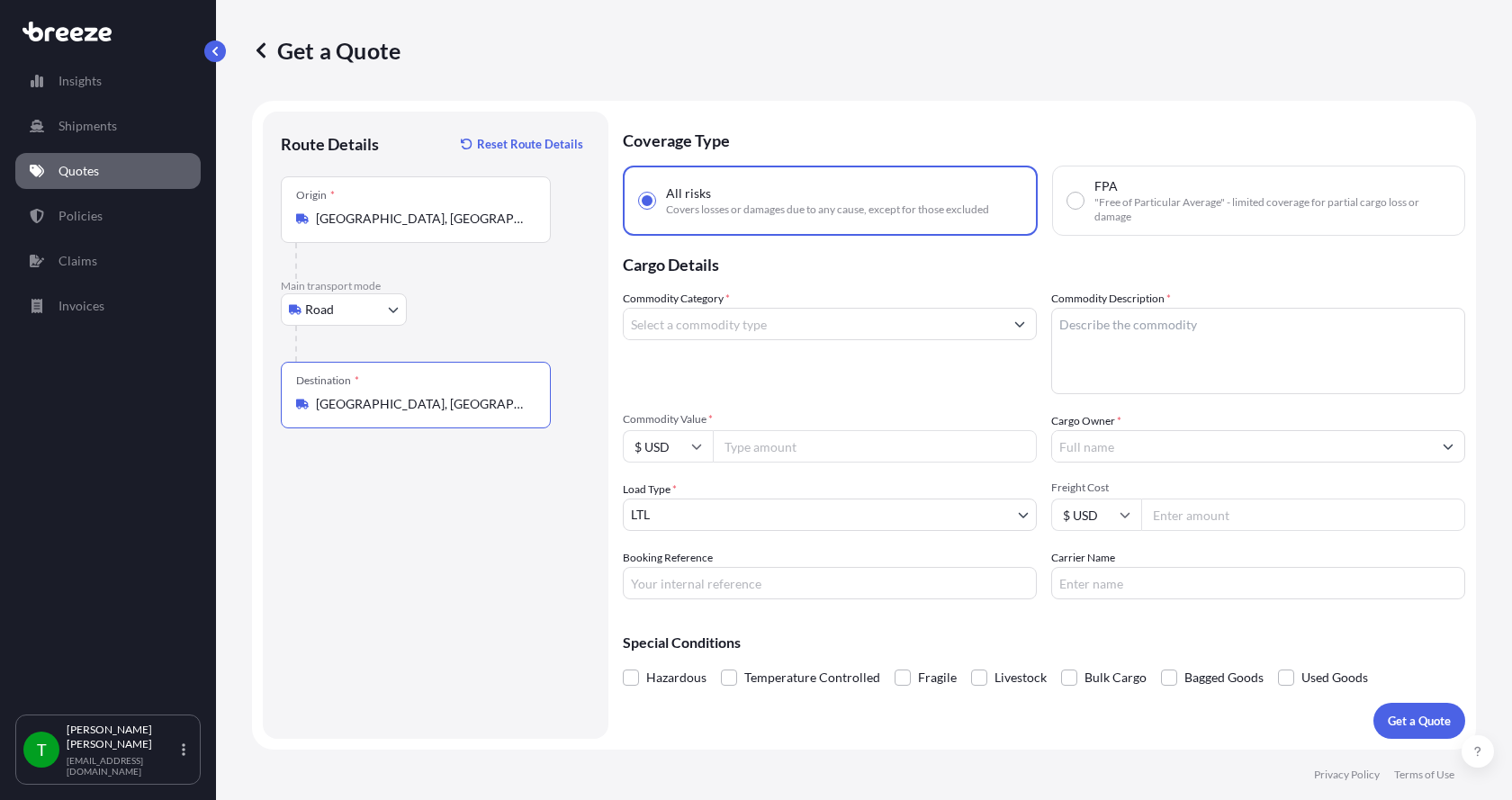
type input "[GEOGRAPHIC_DATA], [GEOGRAPHIC_DATA]"
click at [687, 323] on input "Commodity Category *" at bounding box center [813, 324] width 379 height 32
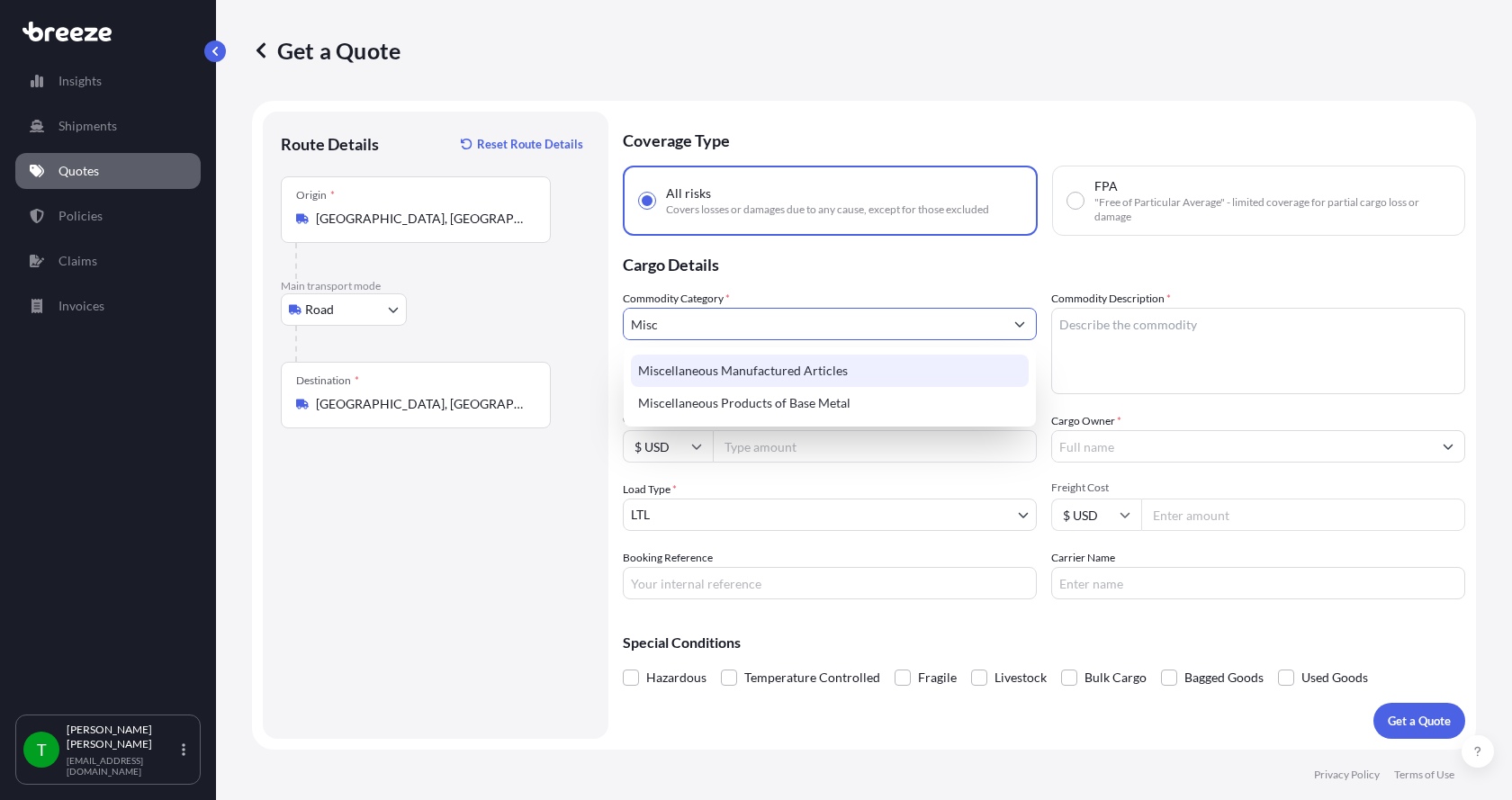
click at [697, 366] on div "Miscellaneous Manufactured Articles" at bounding box center [830, 371] width 397 height 32
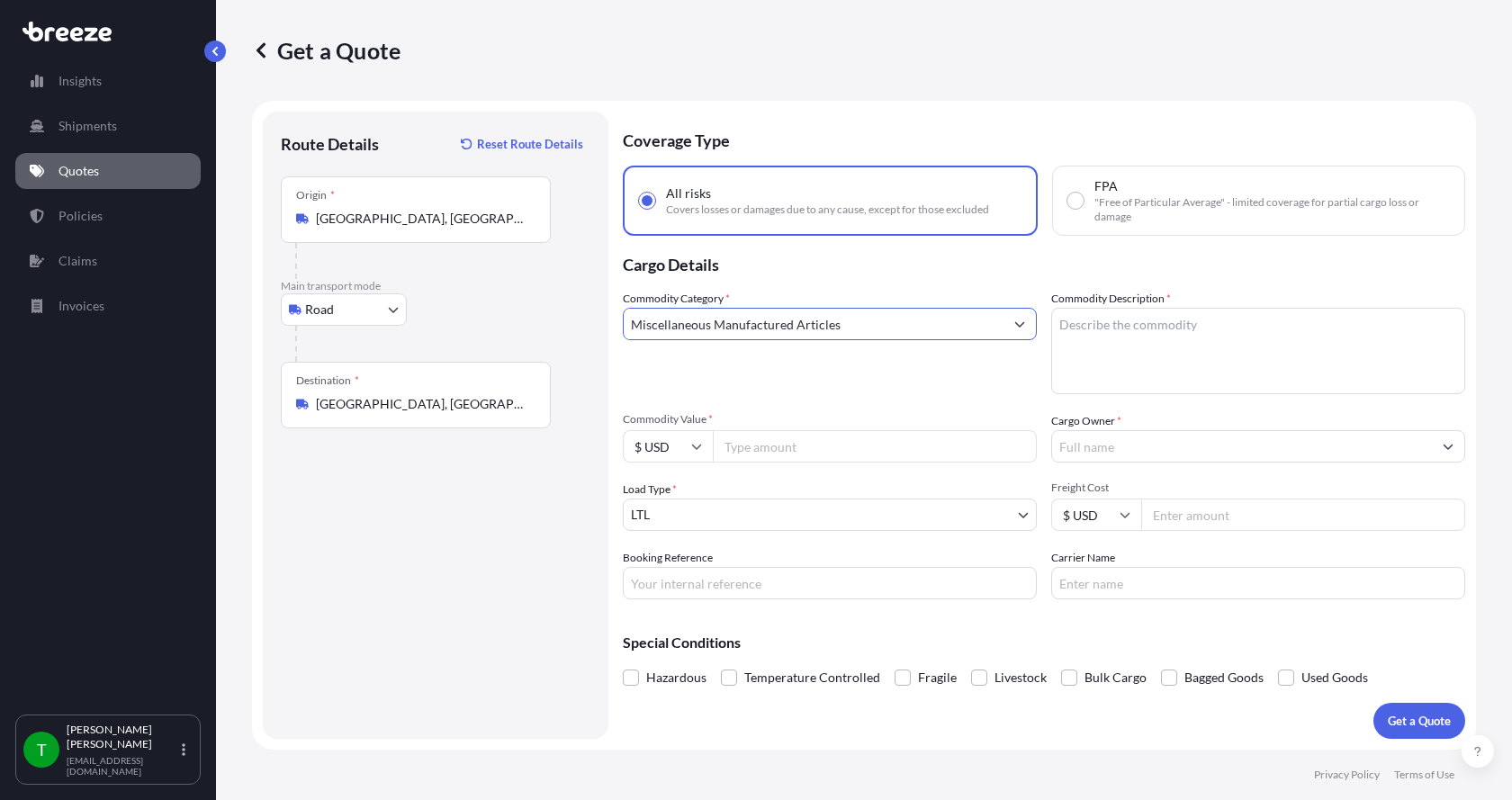
type input "Miscellaneous Manufactured Articles"
click at [1095, 332] on textarea "Commodity Description *" at bounding box center [1257, 351] width 413 height 86
type textarea "o"
type textarea "Mooring Cable"
click at [809, 453] on input "Commodity Value *" at bounding box center [875, 446] width 324 height 32
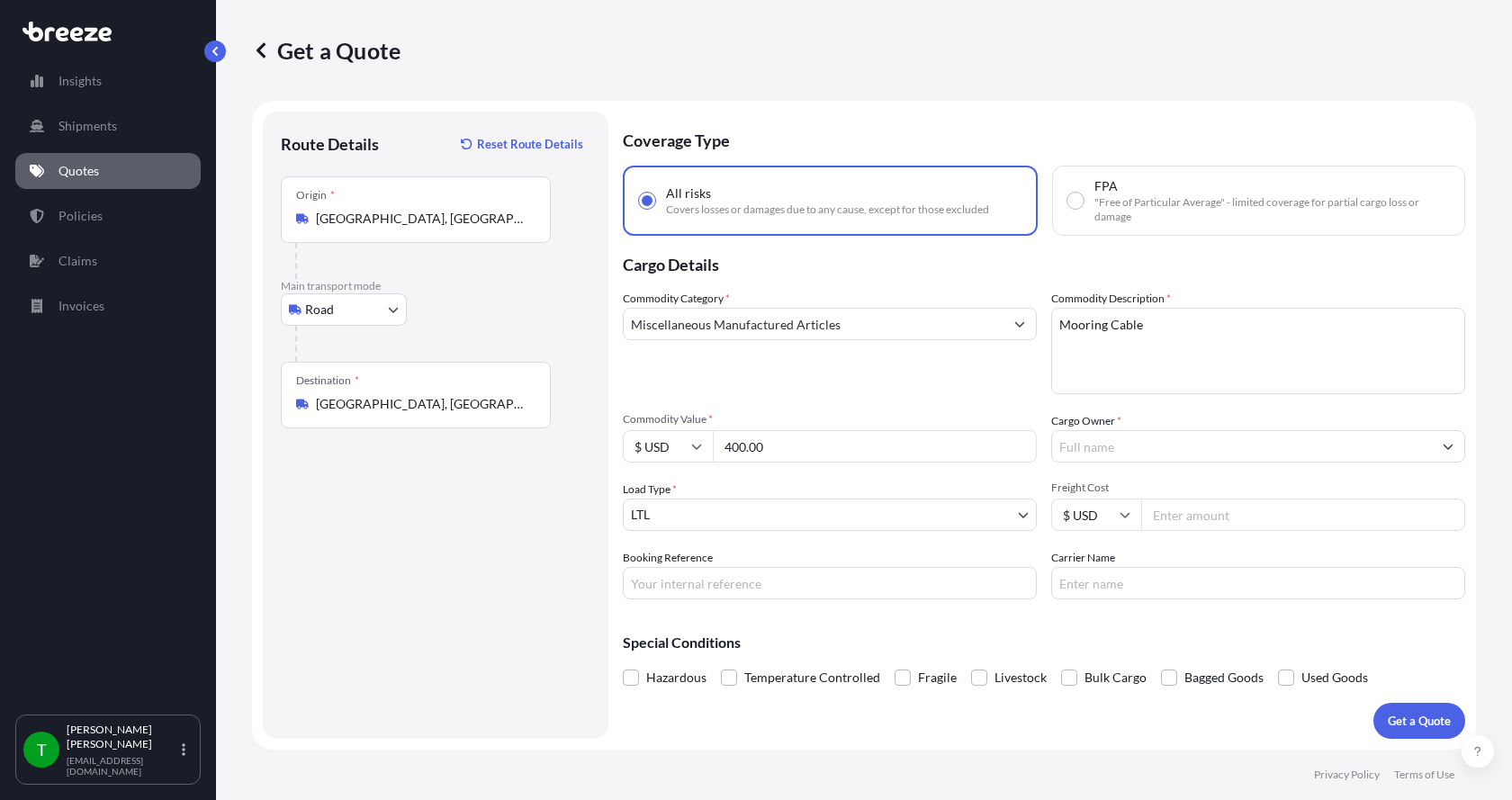
type input "400.00"
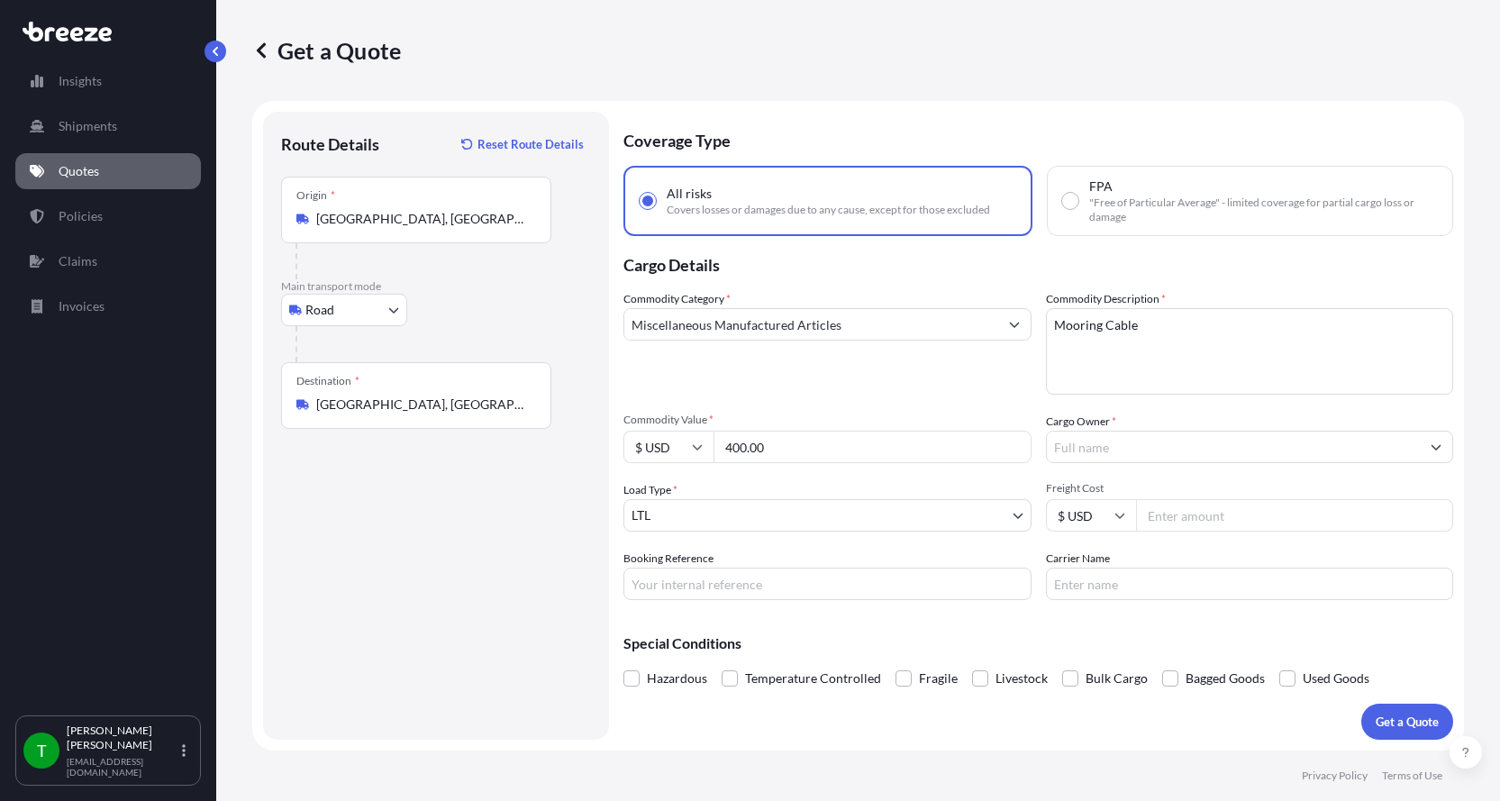
click at [1092, 450] on input "Cargo Owner *" at bounding box center [1234, 447] width 374 height 32
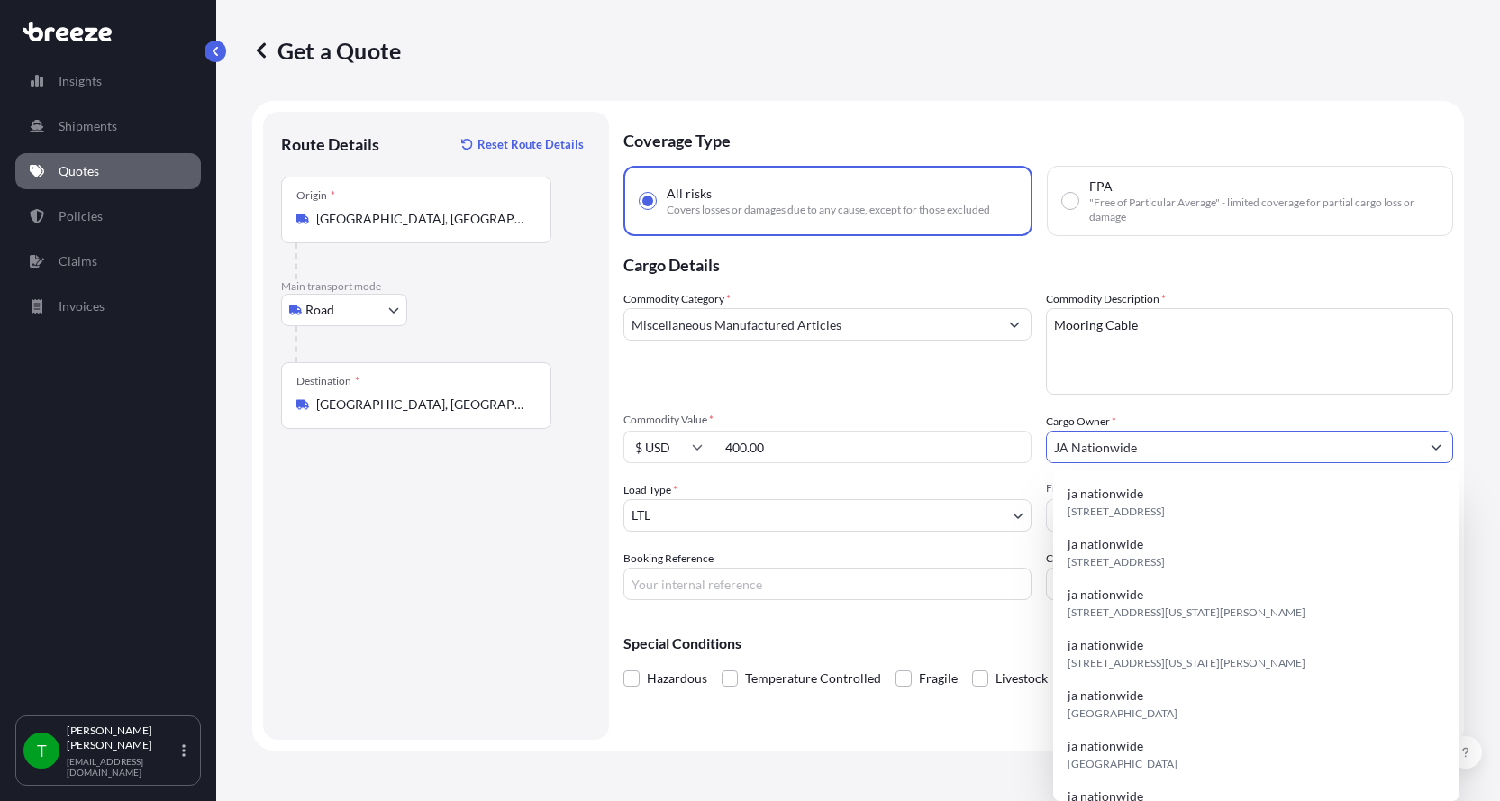
type input "JA Nationwide"
click at [738, 582] on input "Booking Reference" at bounding box center [827, 584] width 408 height 32
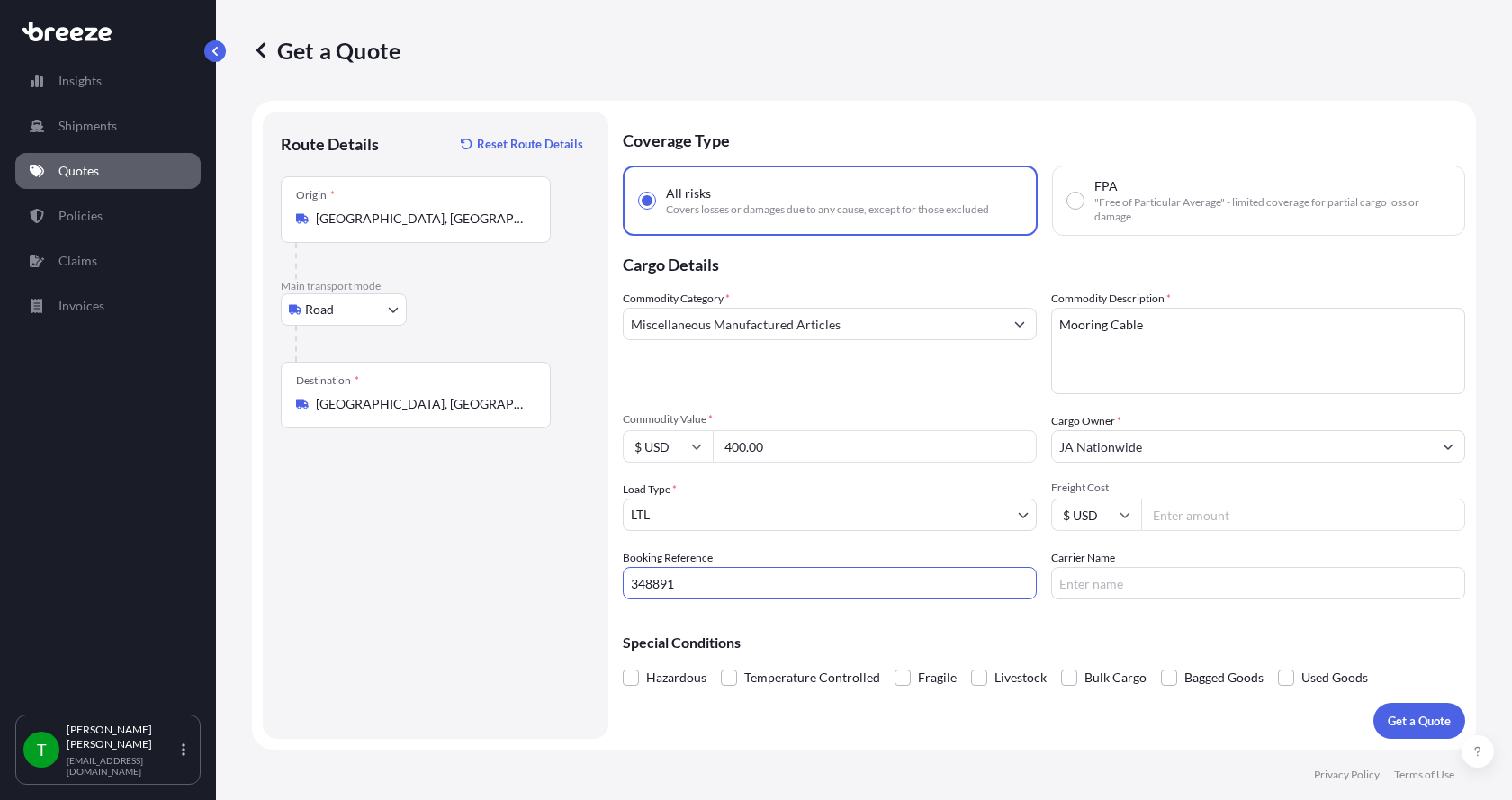
type input "348891"
click at [1215, 515] on input "Freight Cost" at bounding box center [1302, 514] width 324 height 32
type input "330.00"
click at [1135, 584] on input "Carrier Name" at bounding box center [1257, 583] width 413 height 32
type input "[PERSON_NAME] XPO"
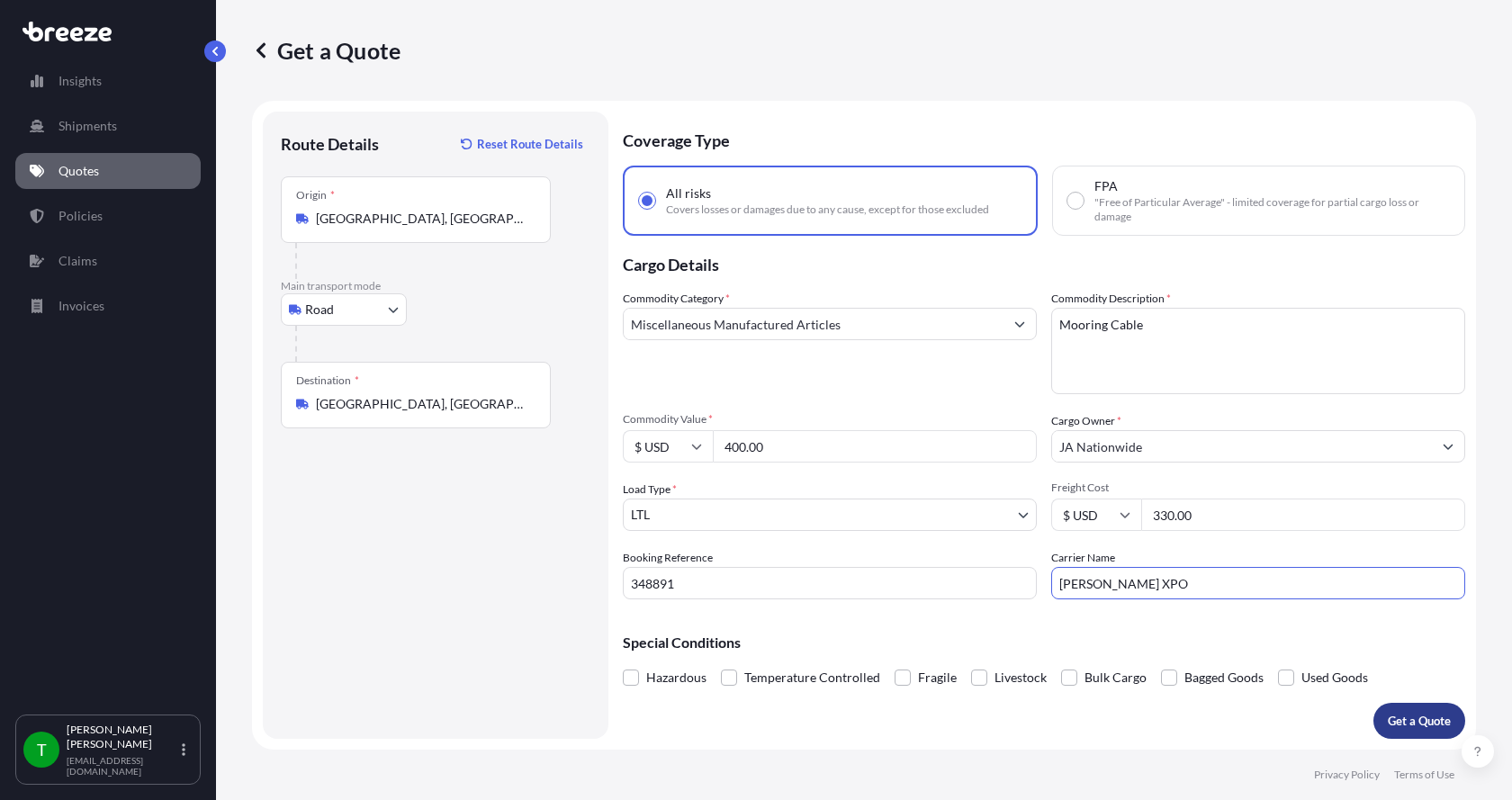
click at [1407, 711] on button "Get a Quote" at bounding box center [1419, 721] width 92 height 36
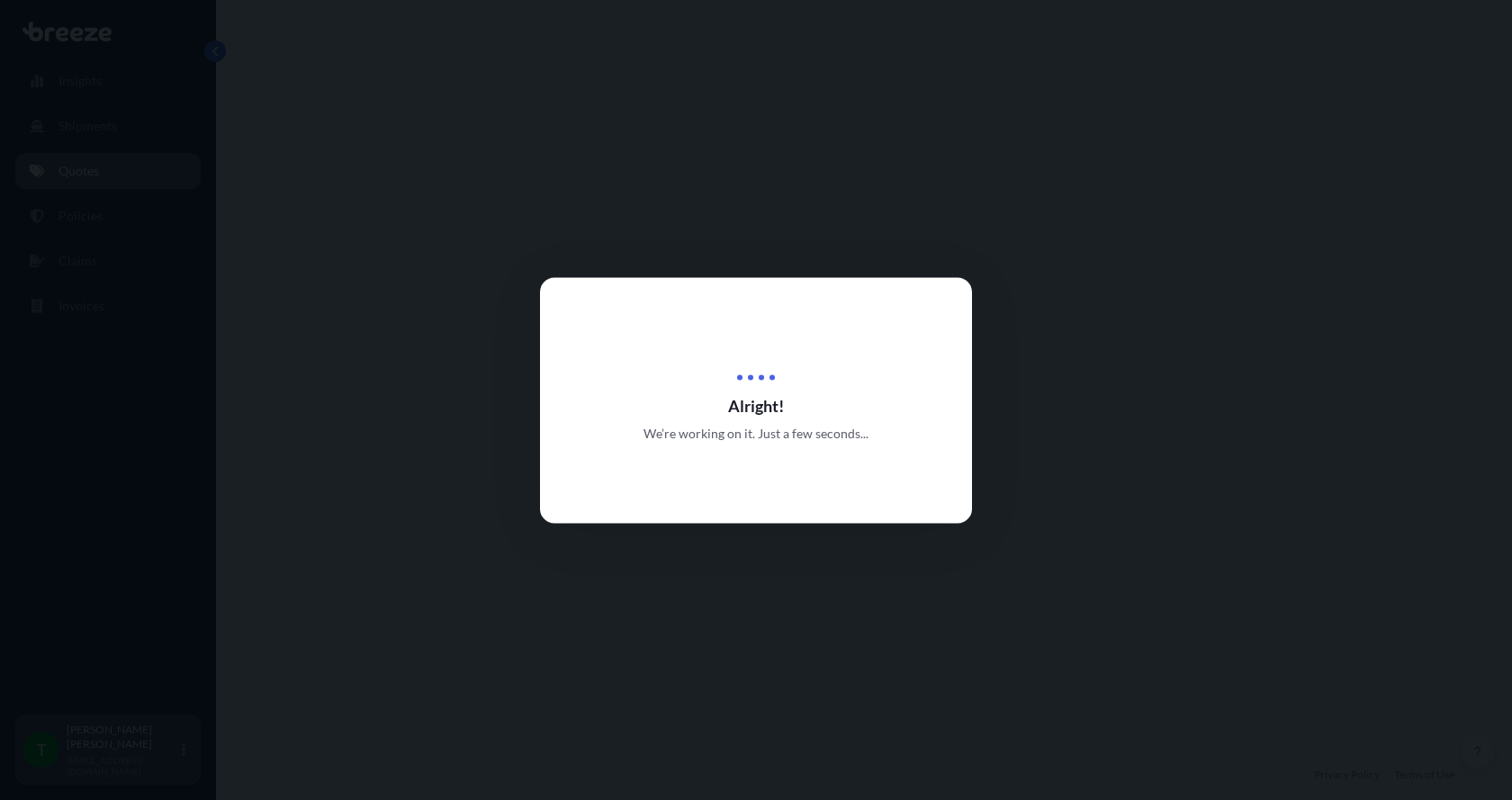
select select "Road"
select select "1"
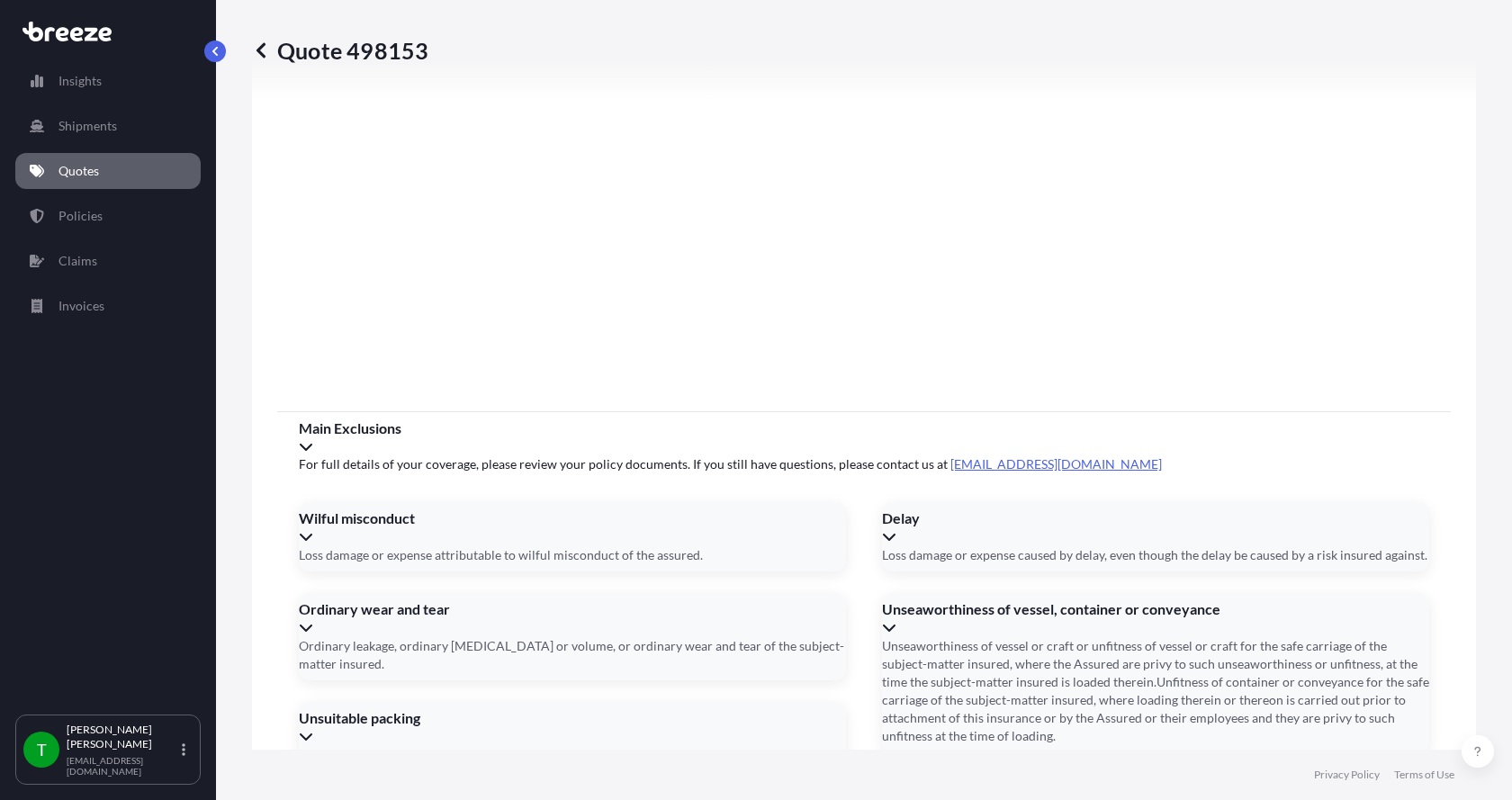
scroll to position [2367, 0]
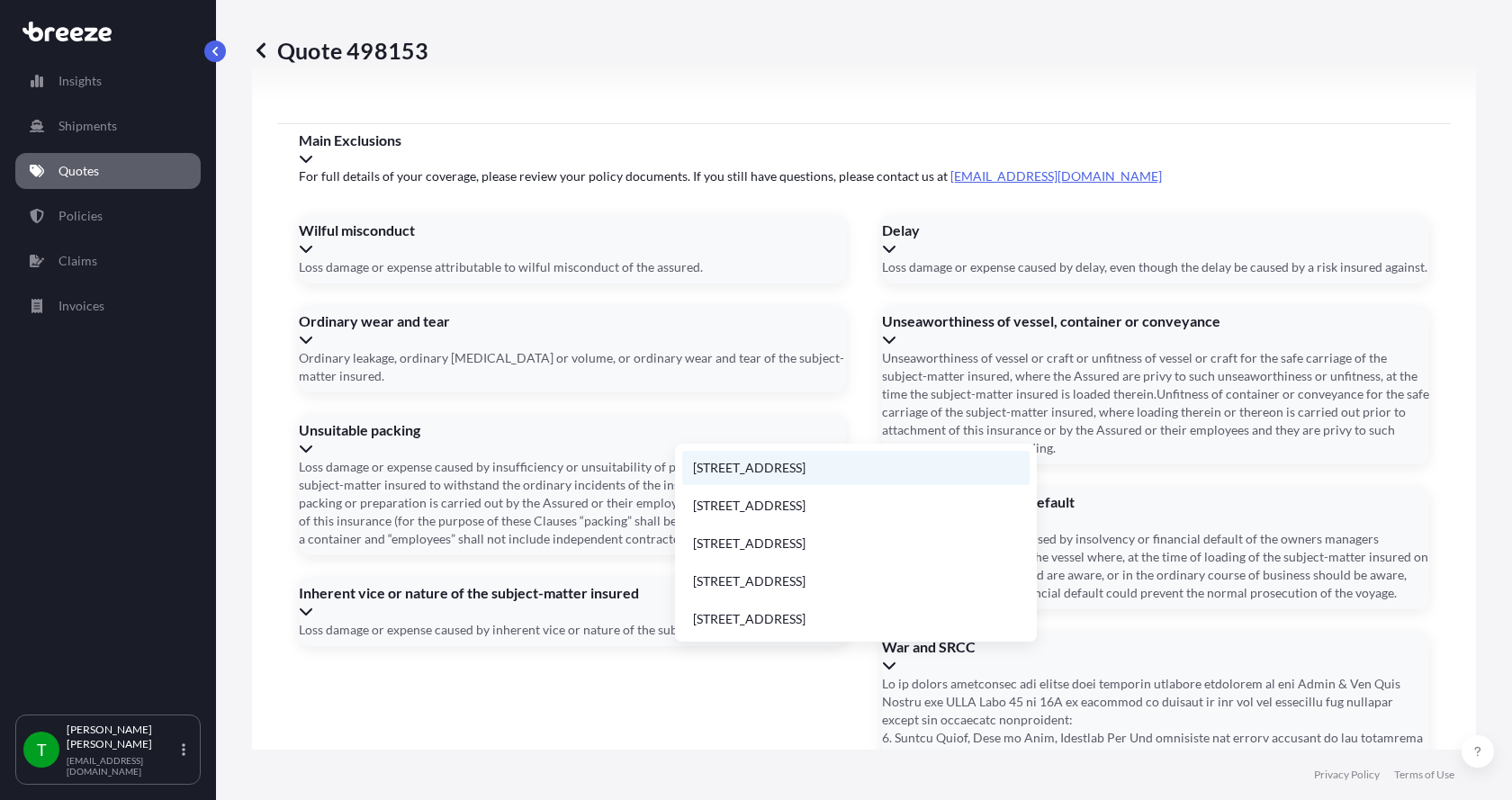
click at [739, 464] on li "[STREET_ADDRESS]" at bounding box center [856, 467] width 348 height 34
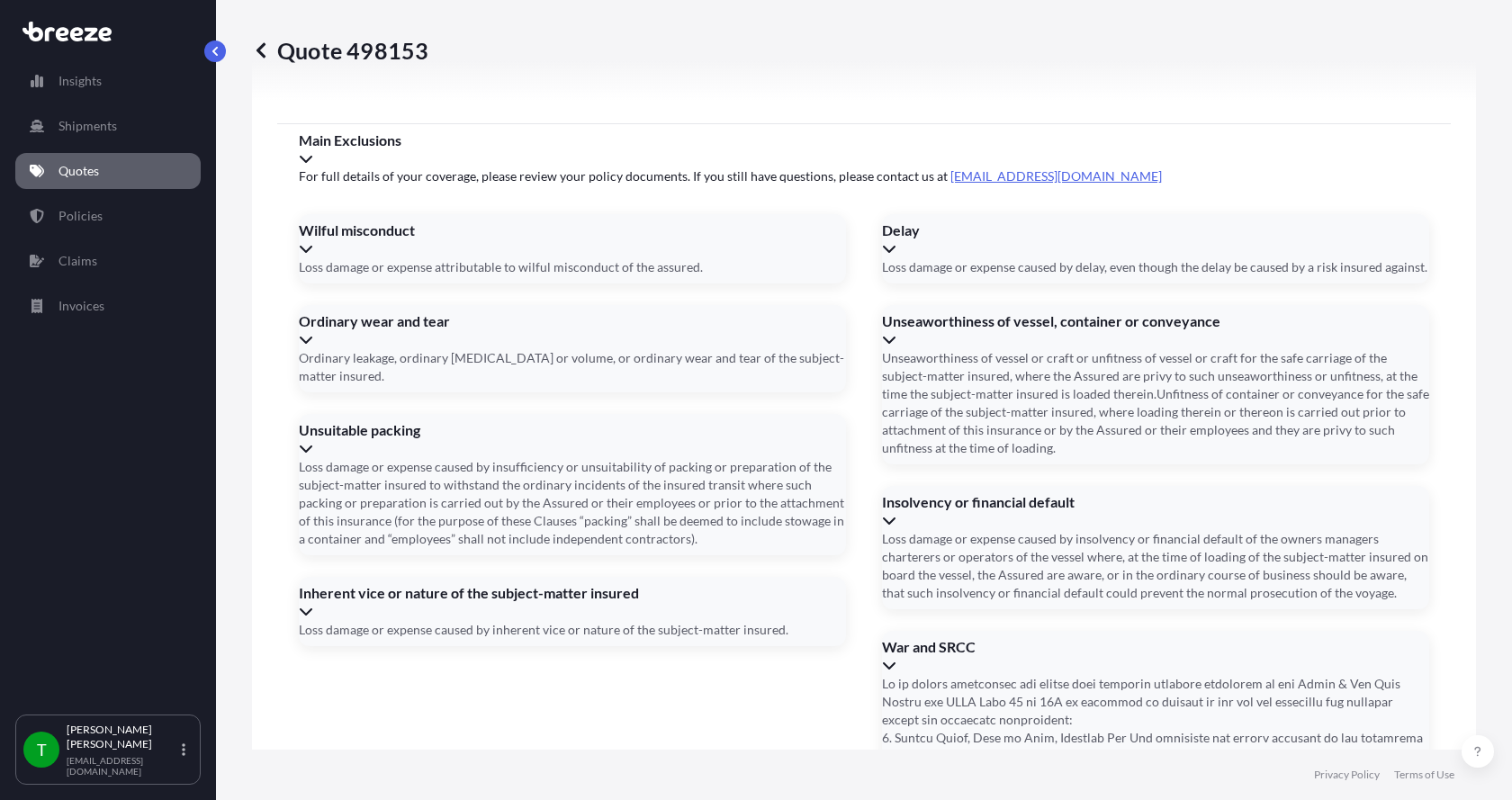
type input "[STREET_ADDRESS]"
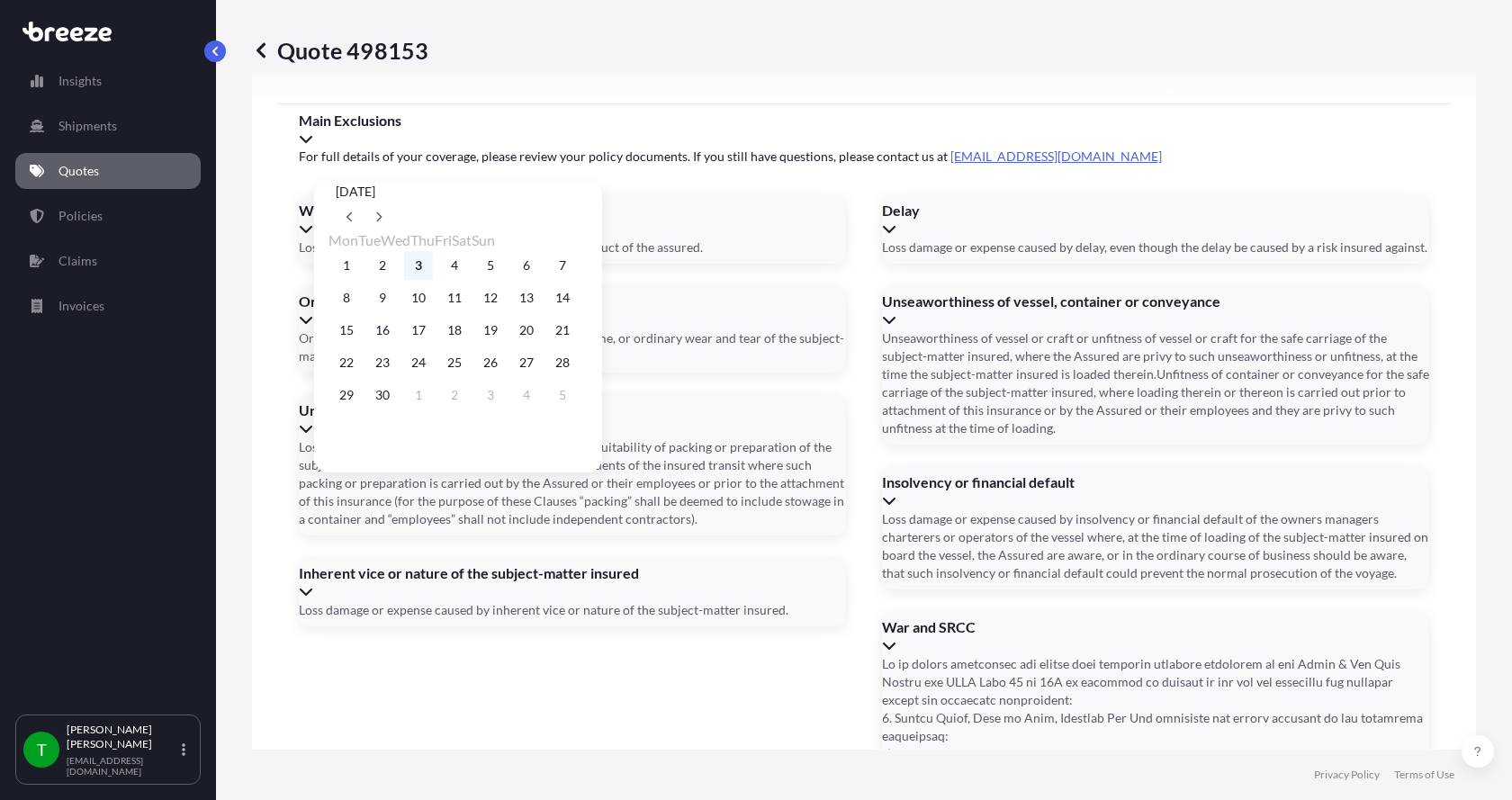
click at [432, 268] on button "3" at bounding box center [418, 265] width 29 height 29
type input "[DATE]"
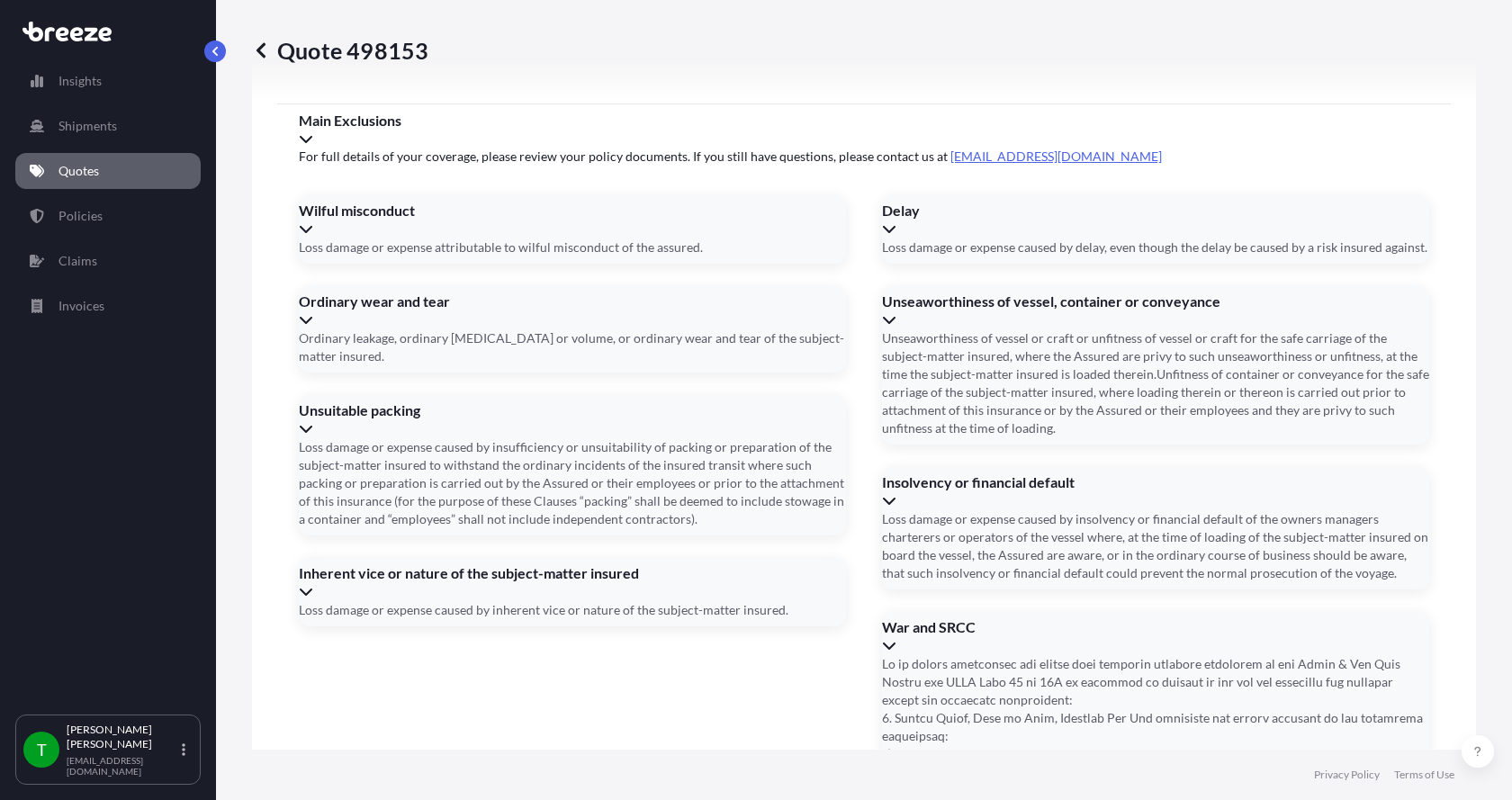
click at [434, 285] on button "3" at bounding box center [428, 293] width 22 height 16
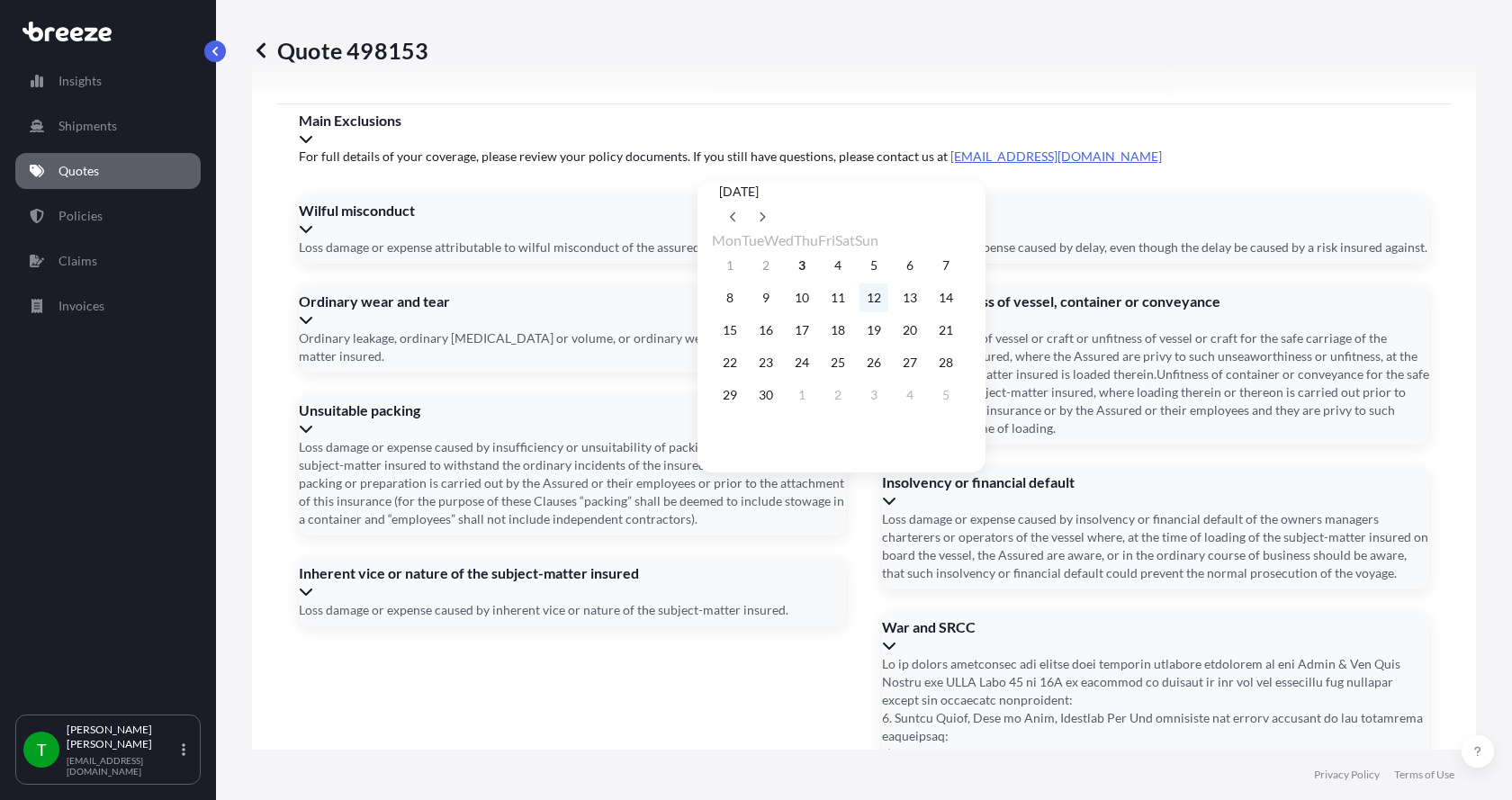
click at [888, 298] on button "12" at bounding box center [873, 298] width 29 height 29
type input "[DATE]"
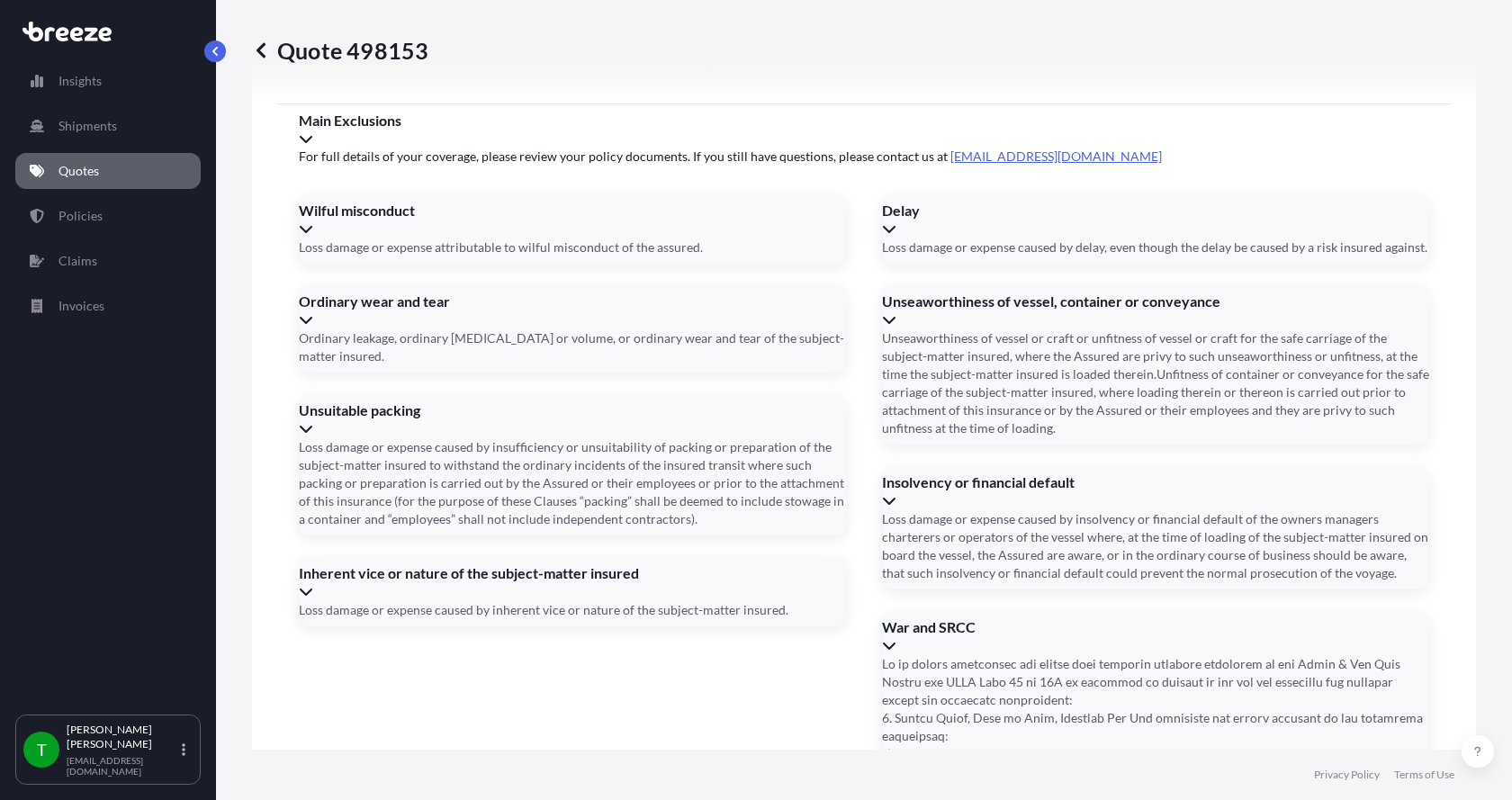
click at [877, 303] on button "12" at bounding box center [866, 311] width 22 height 16
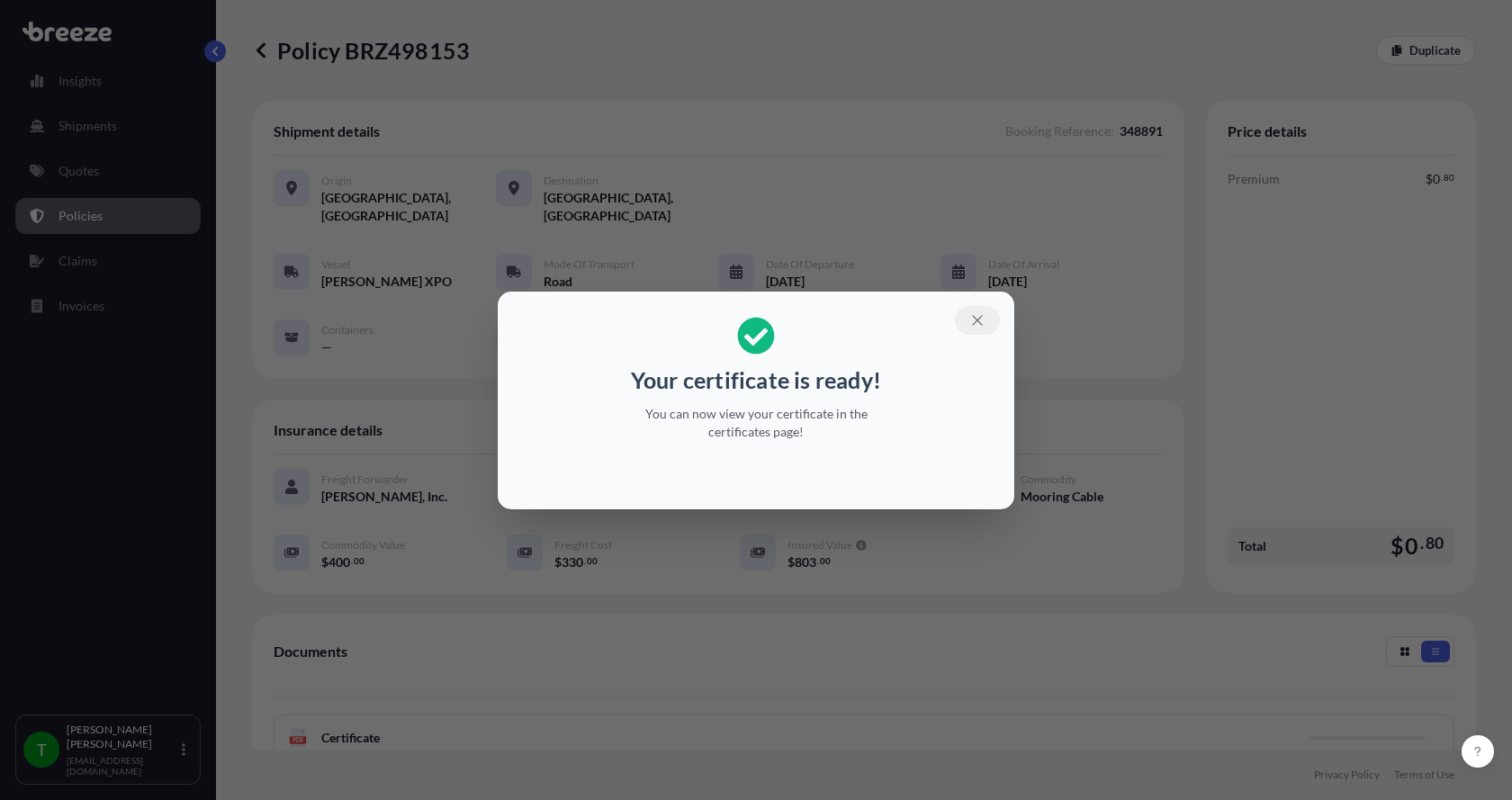
click at [981, 320] on icon "button" at bounding box center [977, 321] width 16 height 16
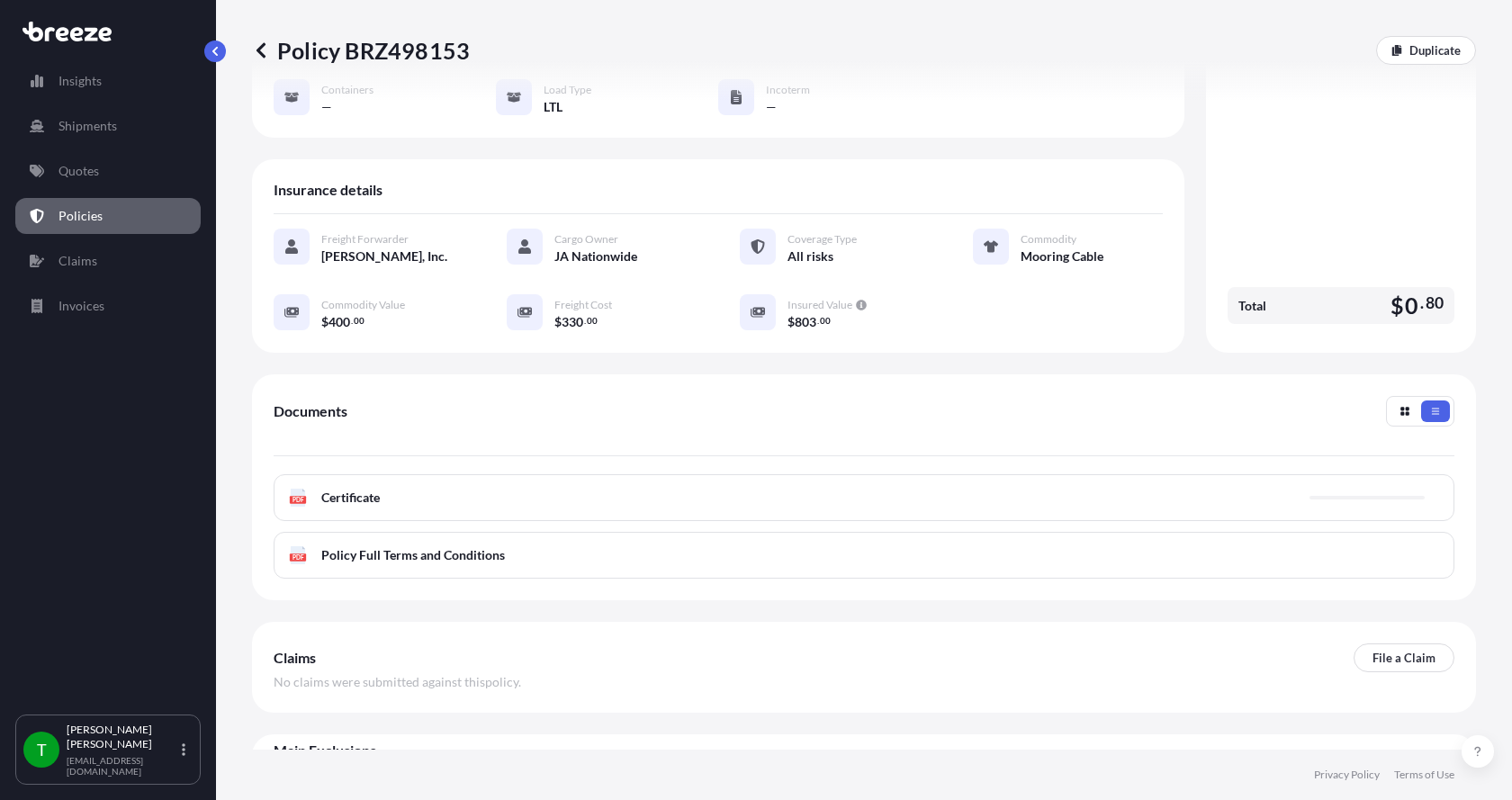
scroll to position [265, 0]
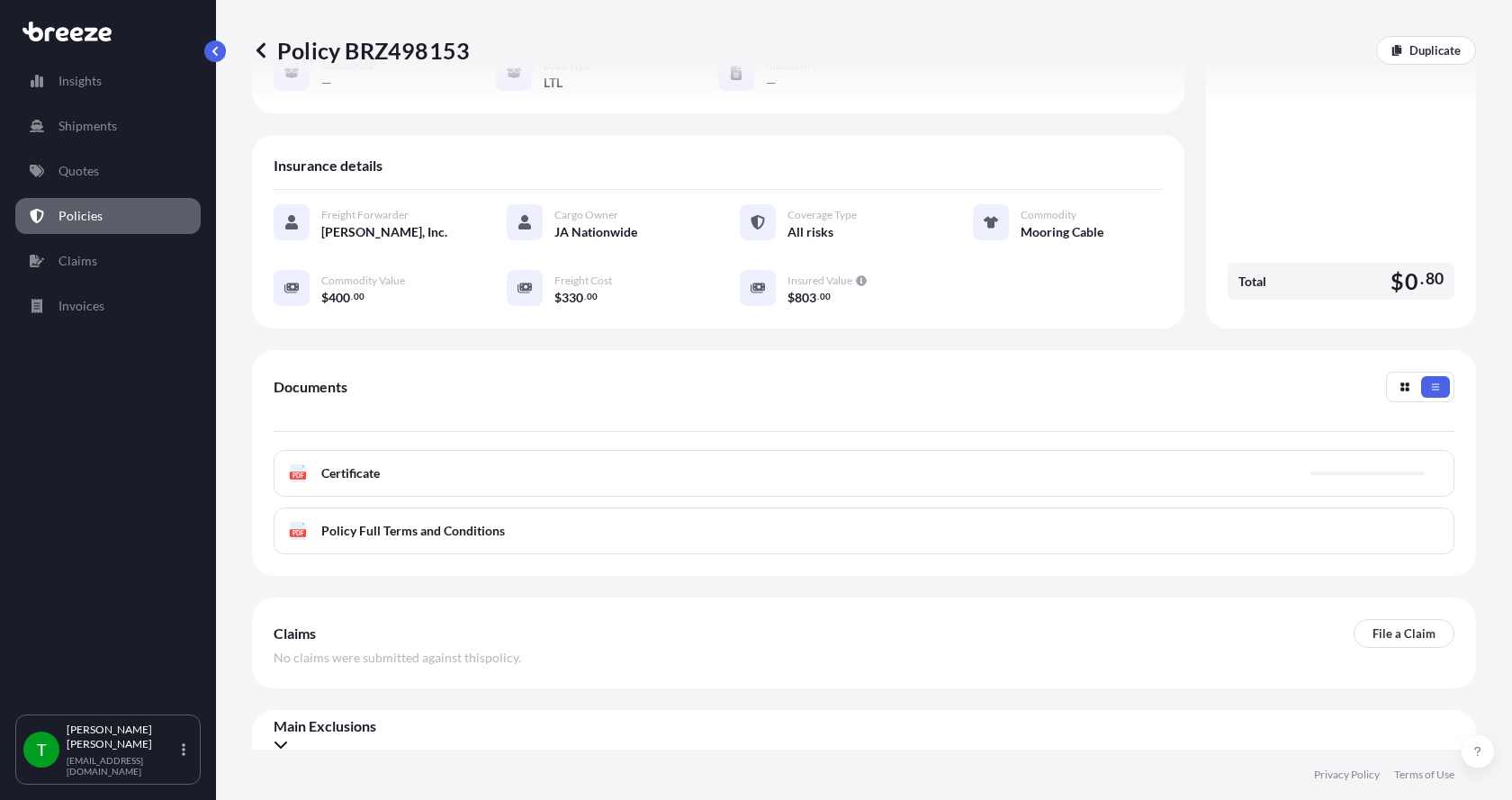
click at [300, 464] on icon at bounding box center [298, 473] width 15 height 18
click at [295, 464] on icon at bounding box center [298, 473] width 15 height 18
